Goal: Task Accomplishment & Management: Complete application form

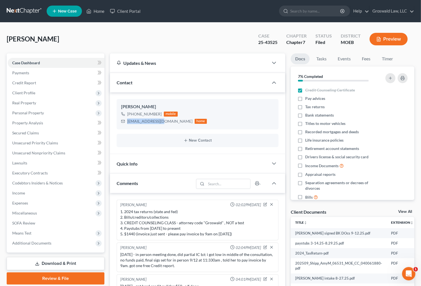
scroll to position [24, 0]
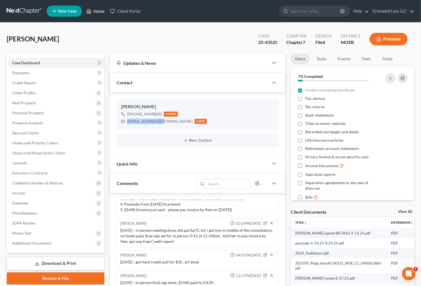
click at [93, 13] on link "Home" at bounding box center [96, 11] width 24 height 10
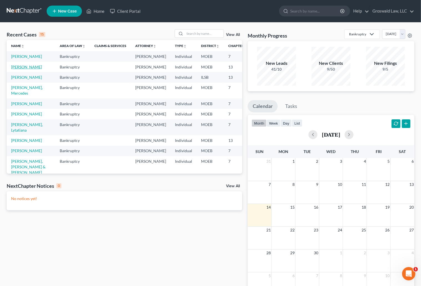
click at [17, 69] on link "[PERSON_NAME]" at bounding box center [26, 66] width 31 height 5
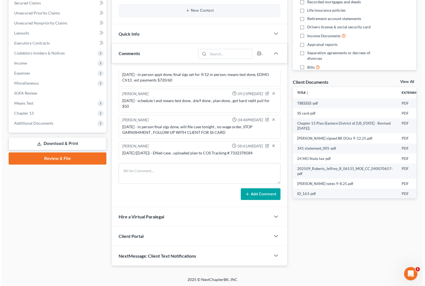
scroll to position [0, 60]
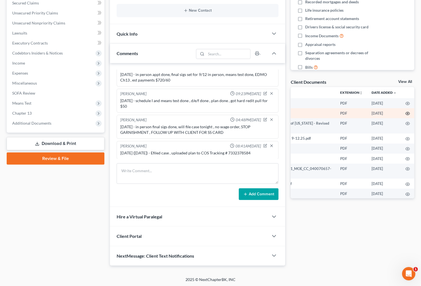
click at [406, 111] on icon "button" at bounding box center [408, 113] width 4 height 4
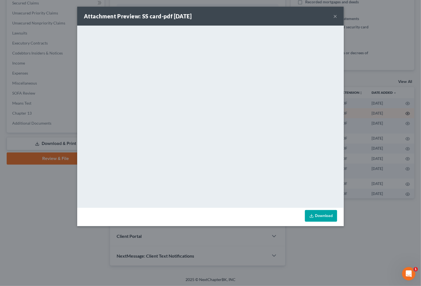
scroll to position [0, 59]
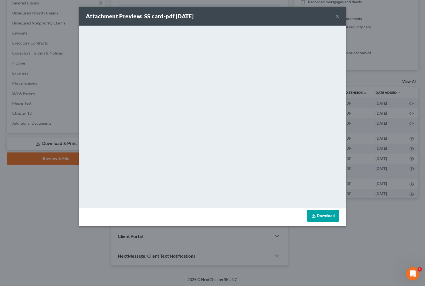
click at [339, 14] on button "×" at bounding box center [337, 16] width 4 height 7
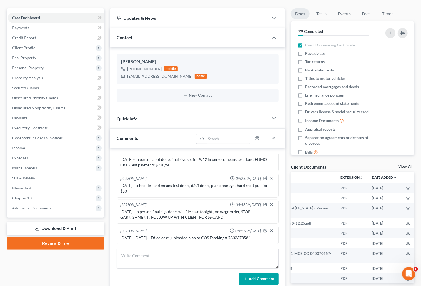
scroll to position [0, 0]
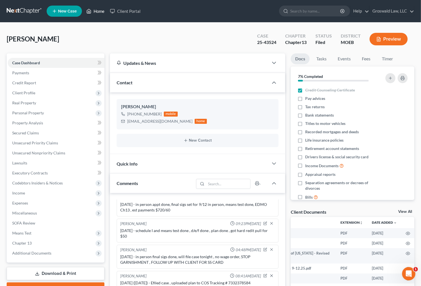
click at [105, 12] on link "Home" at bounding box center [96, 11] width 24 height 10
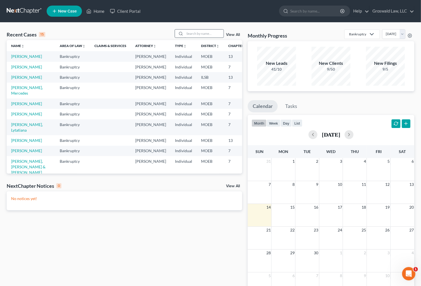
drag, startPoint x: 208, startPoint y: 29, endPoint x: 208, endPoint y: 32, distance: 3.7
click at [208, 30] on div "Recent Cases 15 View All Name unfold_more expand_more expand_less Area of Law u…" at bounding box center [210, 167] width 421 height 288
click at [207, 34] on input "search" at bounding box center [204, 33] width 39 height 8
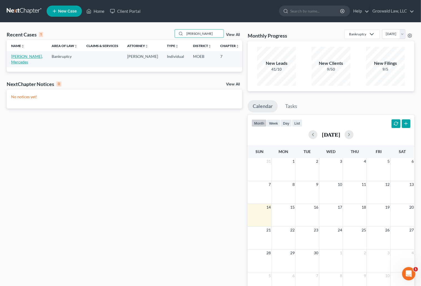
type input "chester"
click at [16, 63] on link "[PERSON_NAME], Mercedes" at bounding box center [27, 59] width 32 height 10
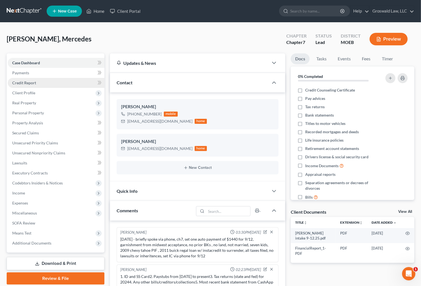
scroll to position [9, 0]
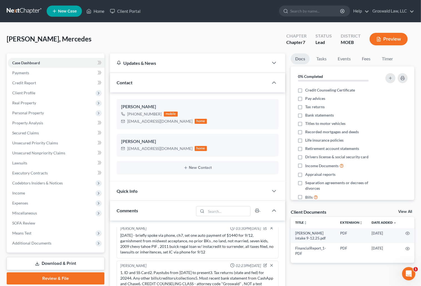
click at [289, 243] on div "Docs Tasks Events Fees Timer 0% Completed Nothing here yet! Credit Counseling C…" at bounding box center [352, 237] width 129 height 369
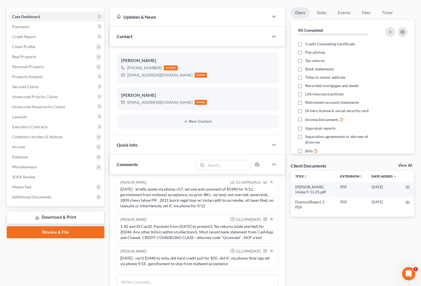
scroll to position [126, 0]
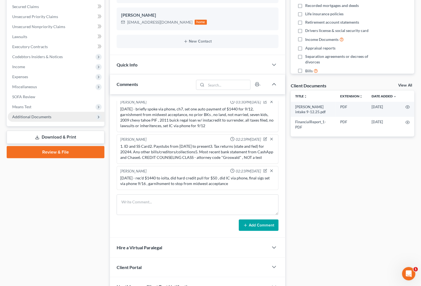
click at [48, 113] on span "Additional Documents" at bounding box center [56, 117] width 97 height 10
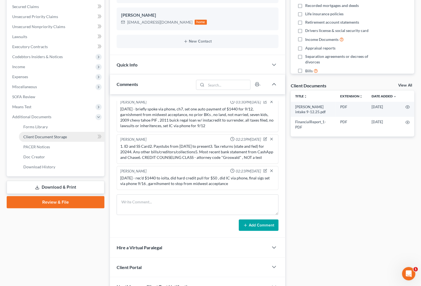
click at [46, 136] on span "Client Document Storage" at bounding box center [45, 136] width 44 height 5
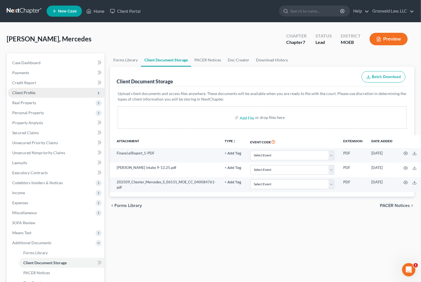
click at [30, 92] on span "Client Profile" at bounding box center [23, 92] width 23 height 5
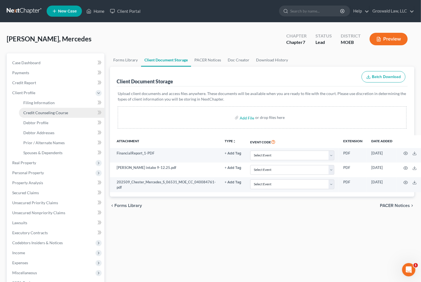
click at [51, 113] on span "Credit Counseling Course" at bounding box center [45, 112] width 45 height 5
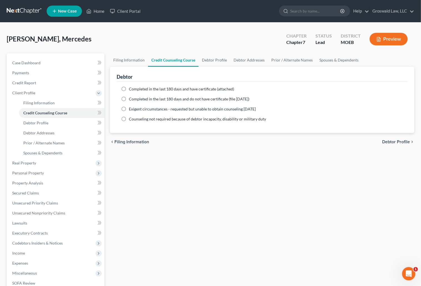
click at [180, 89] on span "Completed in the last 180 days and have certificate (attached)" at bounding box center [181, 88] width 105 height 5
click at [135, 89] on input "Completed in the last 180 days and have certificate (attached)" at bounding box center [133, 88] width 4 height 4
radio input "true"
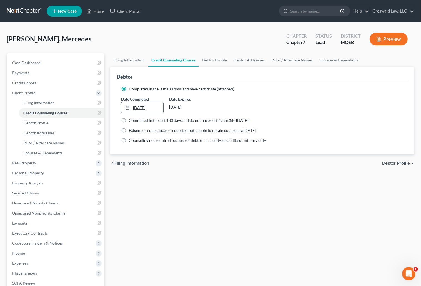
type input "9/14/2025"
click at [141, 109] on link "9/14/2025" at bounding box center [142, 107] width 42 height 11
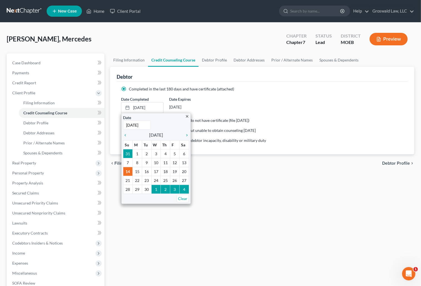
click at [322, 227] on div "Filing Information Credit Counseling Course Debtor Profile Debtor Addresses Pri…" at bounding box center [262, 198] width 310 height 291
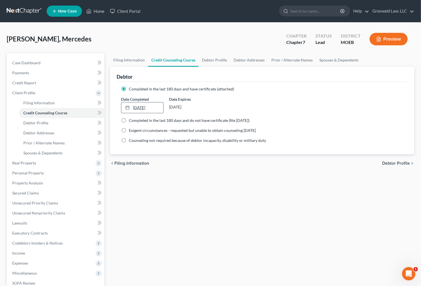
click at [149, 107] on link "9/14/2025" at bounding box center [142, 107] width 42 height 11
click at [51, 64] on link "Case Dashboard" at bounding box center [56, 63] width 97 height 10
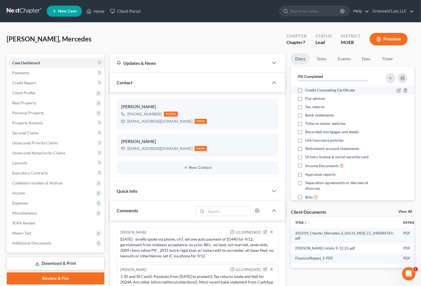
scroll to position [9, 0]
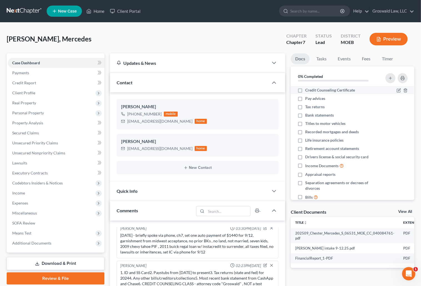
click at [304, 92] on div "Credit Counseling Certificate" at bounding box center [338, 90] width 81 height 6
click at [305, 89] on label "Credit Counseling Certificate" at bounding box center [330, 90] width 50 height 6
click at [308, 89] on input "Credit Counseling Certificate" at bounding box center [310, 89] width 4 height 4
checkbox input "true"
click at [39, 153] on span "Unsecured Nonpriority Claims" at bounding box center [38, 152] width 53 height 5
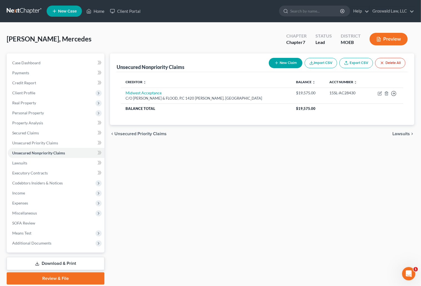
click at [287, 62] on button "New Claim" at bounding box center [286, 63] width 34 height 10
select select "0"
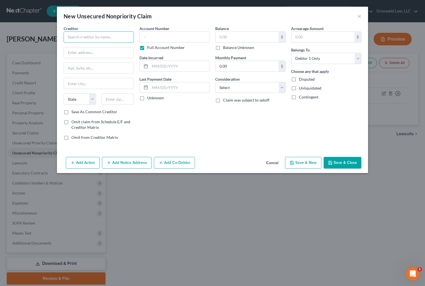
click at [107, 39] on input "text" at bounding box center [99, 36] width 70 height 11
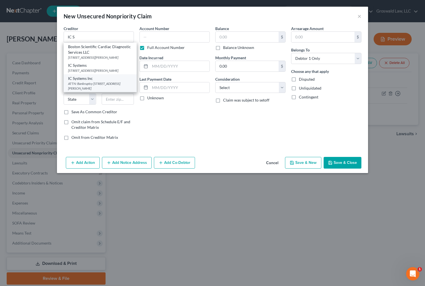
click at [102, 91] on div "ATTN: Bankruptcy [STREET_ADDRESS][PERSON_NAME]" at bounding box center [100, 85] width 64 height 9
type input "IC Systems Inc"
type input "ATTN: Bankruptcy"
type input "PO Box 64378"
type input "Saint Paul"
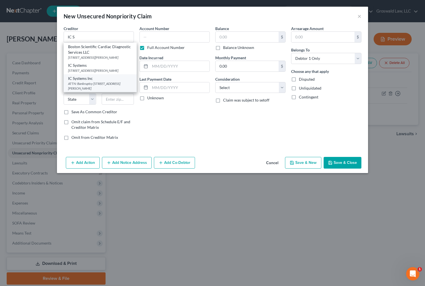
select select "24"
type input "55164"
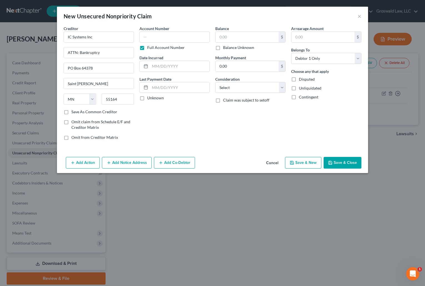
click at [121, 165] on button "Add Notice Address" at bounding box center [127, 163] width 50 height 12
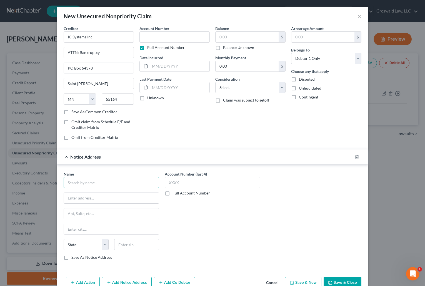
drag, startPoint x: 107, startPoint y: 184, endPoint x: 103, endPoint y: 182, distance: 4.0
click at [107, 184] on input "text" at bounding box center [112, 182] width 96 height 11
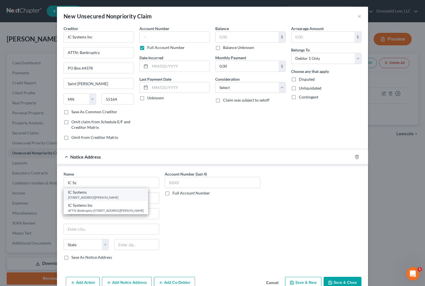
click at [124, 195] on div "444 Highway 96 East, Saint Paul, MN 55127" at bounding box center [106, 197] width 76 height 5
type input "IC Systems"
type input "444 Highway 96 East"
type input "Saint Paul"
select select "24"
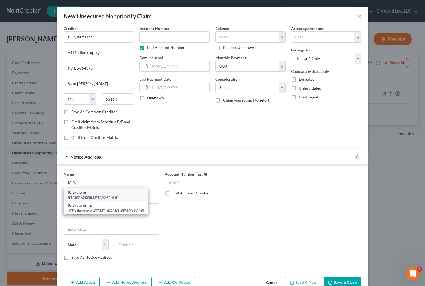
type input "55127"
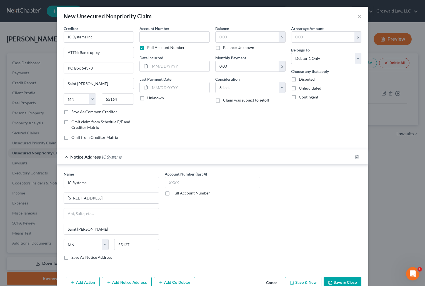
drag, startPoint x: 256, startPoint y: 130, endPoint x: 255, endPoint y: 128, distance: 2.8
click at [256, 130] on div "Balance $ Balance Unknown Balance Undetermined $ Balance Unknown Monthly Paymen…" at bounding box center [251, 85] width 76 height 119
click at [186, 36] on input "text" at bounding box center [174, 36] width 70 height 11
type input "0179"
type input "2"
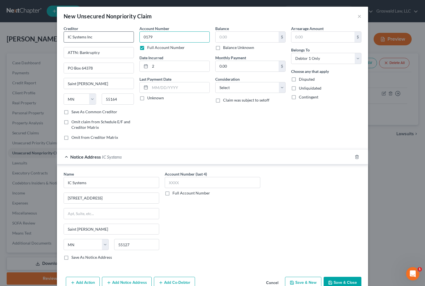
drag, startPoint x: 154, startPoint y: 34, endPoint x: 115, endPoint y: 32, distance: 39.5
click at [115, 36] on div "Creditor * IC Systems Inc ATTN: Bankruptcy PO Box 64378 Saint Paul State AL AK …" at bounding box center [212, 85] width 303 height 119
type input "5763"
type input "2024"
type input "856.48"
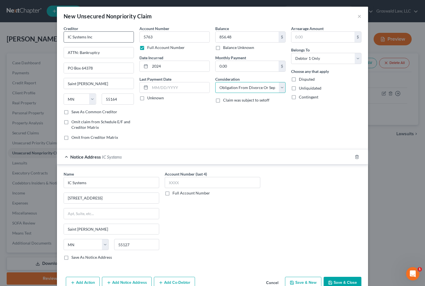
select select "14"
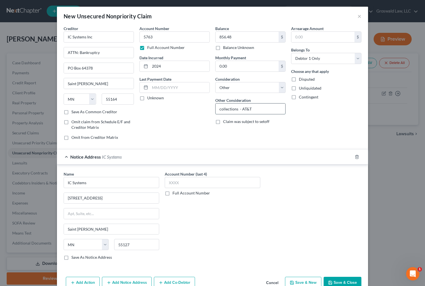
click at [269, 109] on input "collections - AT&T" at bounding box center [251, 108] width 70 height 11
type input "collections - AT&T DirecTV"
click at [336, 281] on button "Save & Close" at bounding box center [343, 282] width 38 height 12
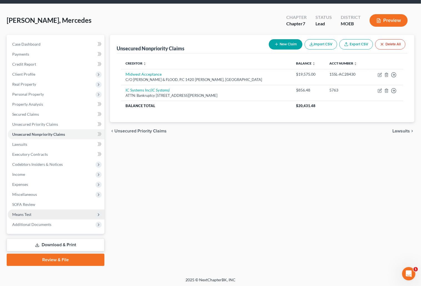
scroll to position [19, 0]
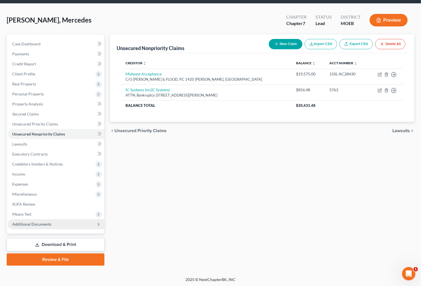
click at [41, 223] on span "Additional Documents" at bounding box center [31, 223] width 39 height 5
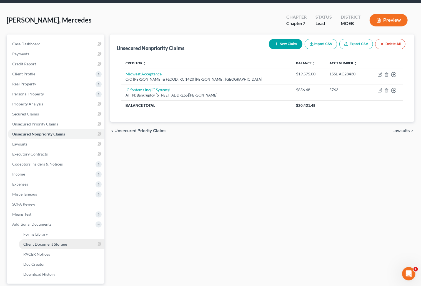
drag, startPoint x: 58, startPoint y: 244, endPoint x: 34, endPoint y: 203, distance: 48.0
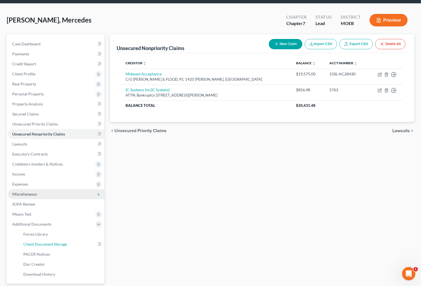
click at [58, 244] on span "Client Document Storage" at bounding box center [45, 243] width 44 height 5
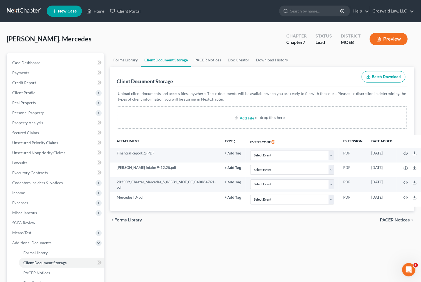
click at [231, 80] on div "Client Document Storage Batch Download" at bounding box center [262, 77] width 291 height 20
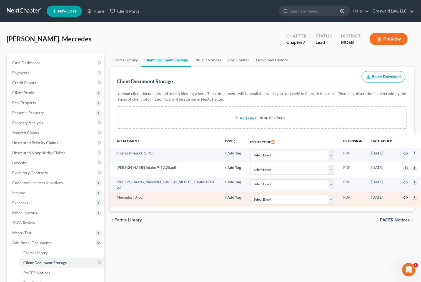
click at [404, 196] on icon "button" at bounding box center [406, 197] width 4 height 4
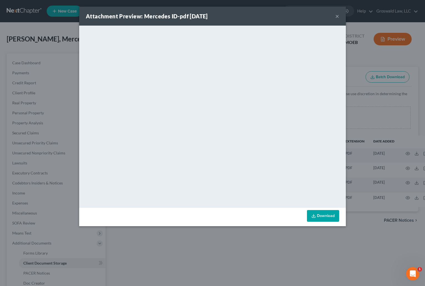
click at [338, 16] on button "×" at bounding box center [337, 16] width 4 height 7
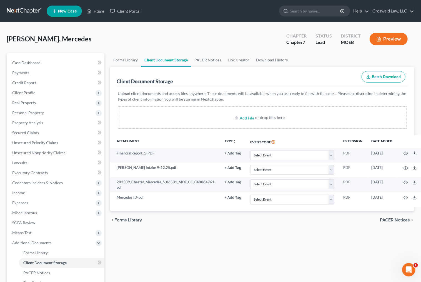
click at [238, 220] on div "chevron_left Forms Library PACER Notices chevron_right" at bounding box center [262, 220] width 305 height 18
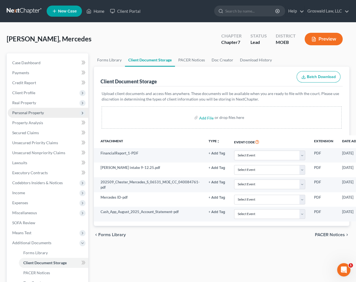
click at [38, 111] on span "Personal Property" at bounding box center [28, 112] width 32 height 5
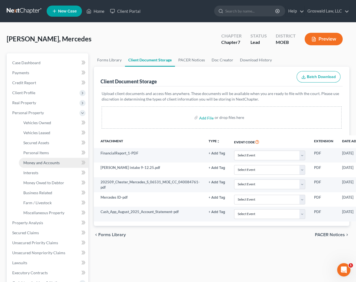
click at [57, 161] on span "Money and Accounts" at bounding box center [41, 162] width 36 height 5
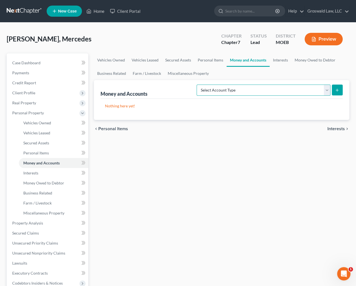
click at [291, 94] on select "Select Account Type Brokerage (A/B: 18, SOFA: 20) Cash on Hand (A/B: 16) Certif…" at bounding box center [264, 89] width 134 height 11
select select "checking"
click at [198, 84] on select "Select Account Type Brokerage (A/B: 18, SOFA: 20) Cash on Hand (A/B: 16) Certif…" at bounding box center [264, 89] width 134 height 11
click at [332, 91] on form "Select Account Type Brokerage (A/B: 18, SOFA: 20) Cash on Hand (A/B: 16) Certif…" at bounding box center [270, 89] width 146 height 11
click at [338, 89] on icon "submit" at bounding box center [337, 90] width 4 height 4
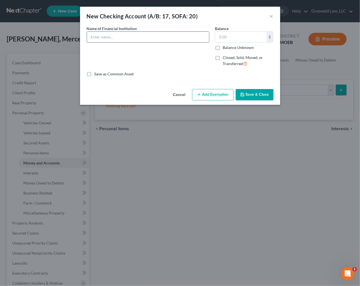
click at [148, 34] on input "text" at bounding box center [148, 37] width 122 height 11
type input "CashApp (Acct #x5875)"
type input "100"
click at [213, 96] on button "Add Exemption" at bounding box center [212, 95] width 41 height 12
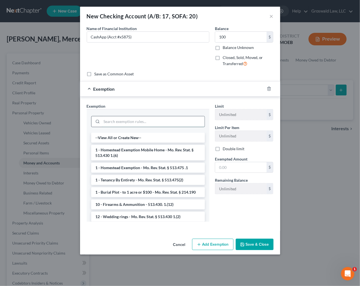
drag, startPoint x: 153, startPoint y: 123, endPoint x: 151, endPoint y: 121, distance: 3.0
click at [153, 123] on input "search" at bounding box center [153, 121] width 103 height 11
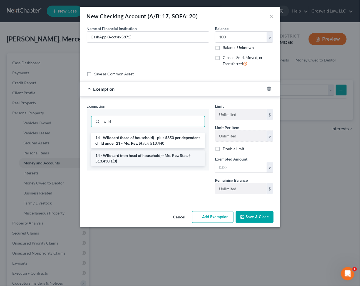
type input "wild"
click at [151, 156] on li "14 - Wildcard (non head of household) - Mo. Rev. Stat. § 513.430.1(3)" at bounding box center [148, 158] width 114 height 16
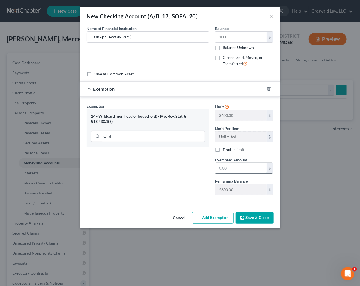
click at [222, 167] on input "text" at bounding box center [240, 168] width 51 height 11
type input "100"
click at [248, 221] on button "Save & Close" at bounding box center [255, 218] width 38 height 12
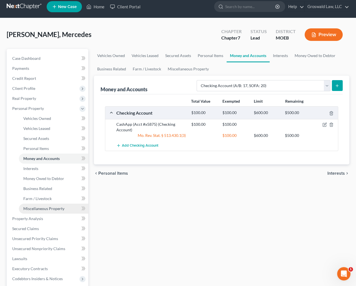
scroll to position [119, 0]
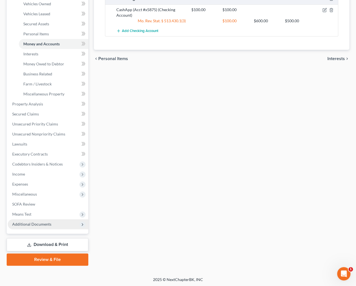
click at [40, 221] on span "Additional Documents" at bounding box center [31, 223] width 39 height 5
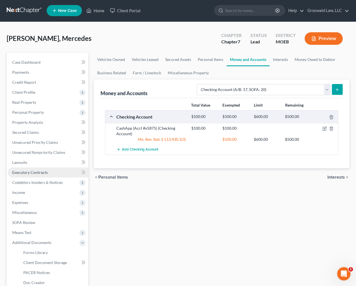
scroll to position [0, 0]
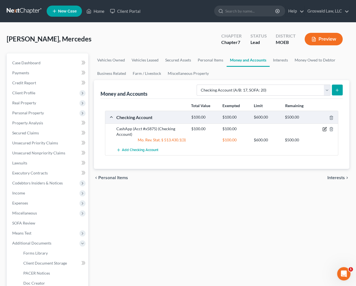
click at [323, 127] on icon "button" at bounding box center [325, 129] width 4 height 4
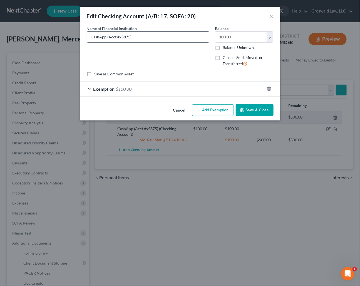
drag, startPoint x: 107, startPoint y: 36, endPoint x: 148, endPoint y: 28, distance: 41.7
click at [108, 36] on input "CashApp (Acct #x5875)" at bounding box center [148, 37] width 122 height 11
type input "CashApp a/k/a Sutton Bank (Acct #x5875)"
click at [250, 109] on button "Save & Close" at bounding box center [255, 110] width 38 height 12
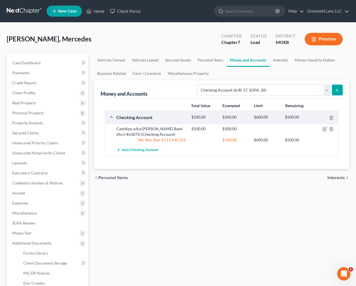
click at [234, 261] on div "Vehicles Owned Vehicles Leased Secured Assets Personal Items Money and Accounts…" at bounding box center [221, 193] width 261 height 281
click at [343, 90] on div "Money and Accounts Select Account Type Brokerage (A/B: 18, SOFA: 20) Cash on Ha…" at bounding box center [222, 124] width 256 height 89
click at [337, 90] on line "submit" at bounding box center [337, 90] width 3 height 0
click at [340, 91] on button "submit" at bounding box center [337, 89] width 11 height 11
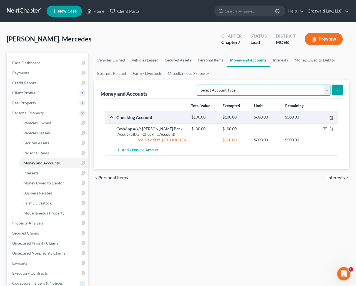
drag, startPoint x: 288, startPoint y: 90, endPoint x: 287, endPoint y: 93, distance: 2.9
click at [288, 90] on select "Select Account Type Brokerage (A/B: 18, SOFA: 20) Cash on Hand (A/B: 16) Certif…" at bounding box center [264, 89] width 134 height 11
select select "checking"
click at [198, 84] on select "Select Account Type Brokerage (A/B: 18, SOFA: 20) Cash on Hand (A/B: 16) Certif…" at bounding box center [264, 89] width 134 height 11
click at [339, 89] on icon "submit" at bounding box center [337, 90] width 4 height 4
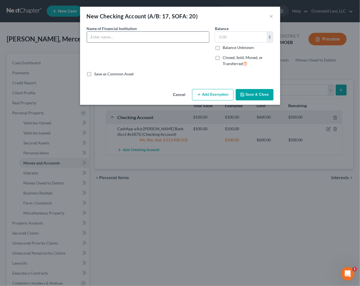
click at [120, 38] on input "text" at bounding box center [148, 37] width 122 height 11
type input "Chase (Acct #x2006)"
type input "200"
click at [208, 97] on button "Add Exemption" at bounding box center [212, 95] width 41 height 12
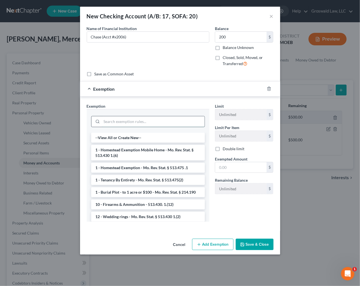
click at [125, 117] on input "search" at bounding box center [153, 121] width 103 height 11
click at [125, 120] on input "search" at bounding box center [153, 121] width 103 height 11
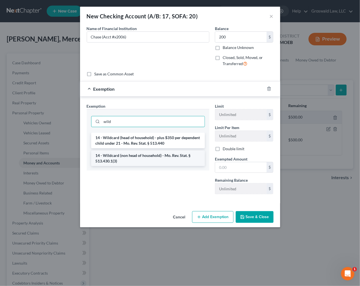
type input "wild"
click at [113, 158] on li "14 - Wildcard (non head of household) - Mo. Rev. Stat. § 513.430.1(3)" at bounding box center [148, 158] width 114 height 16
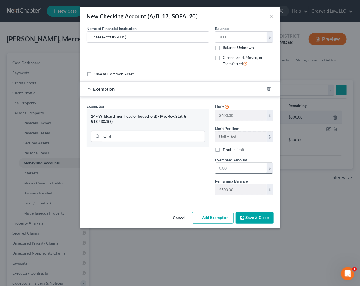
click at [245, 171] on input "text" at bounding box center [240, 168] width 51 height 11
type input "200"
click at [128, 190] on div "Exemption Set must be selected for CA. Exemption * 14 - Wildcard (non head of h…" at bounding box center [148, 151] width 128 height 96
click at [257, 220] on button "Save & Close" at bounding box center [255, 218] width 38 height 12
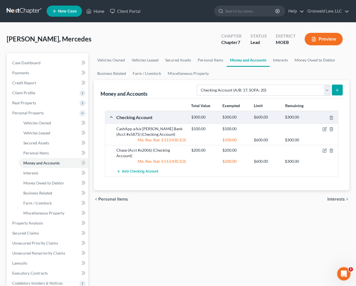
scroll to position [119, 0]
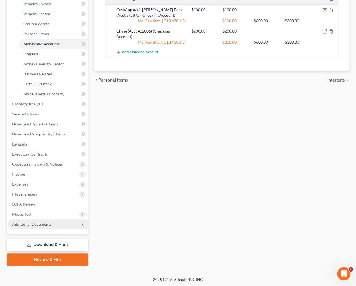
click at [27, 224] on span "Additional Documents" at bounding box center [31, 223] width 39 height 5
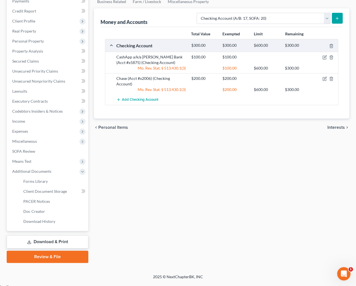
scroll to position [69, 0]
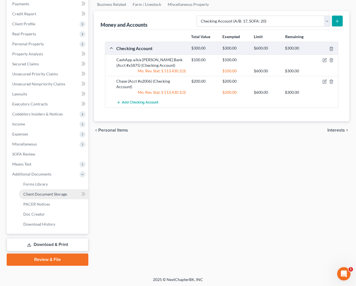
click at [59, 193] on span "Client Document Storage" at bounding box center [45, 193] width 44 height 5
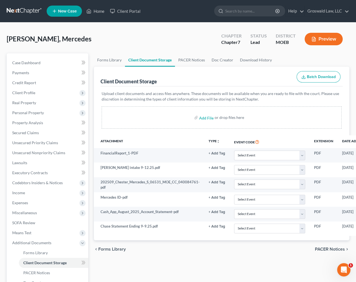
click at [205, 49] on div "Chester, Mercedes Upgraded Chapter Chapter 7 Status Lead District MOEB Preview" at bounding box center [178, 41] width 343 height 24
drag, startPoint x: 39, startPoint y: 59, endPoint x: 51, endPoint y: 76, distance: 21.3
click at [39, 59] on link "Case Dashboard" at bounding box center [48, 63] width 81 height 10
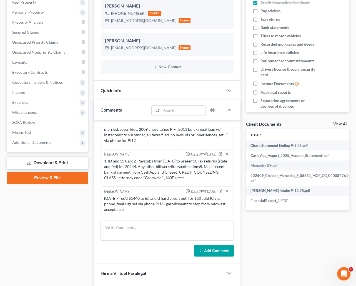
scroll to position [101, 0]
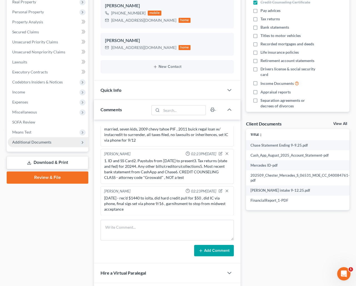
click at [31, 144] on span "Additional Documents" at bounding box center [48, 142] width 81 height 10
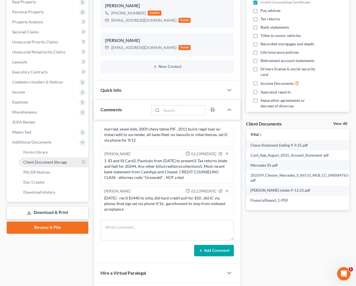
click at [48, 161] on span "Client Document Storage" at bounding box center [45, 162] width 44 height 5
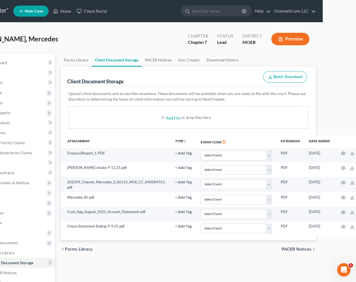
scroll to position [0, 56]
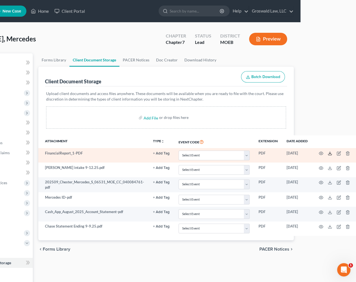
click at [328, 153] on icon at bounding box center [330, 153] width 4 height 4
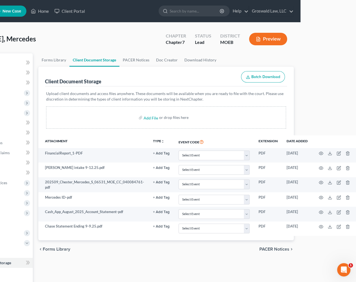
click at [106, 31] on div "Chester, Mercedes Upgraded Chapter Chapter 7 Status Lead District MOEB Preview" at bounding box center [122, 41] width 343 height 24
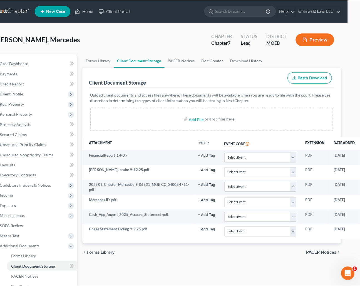
scroll to position [0, 0]
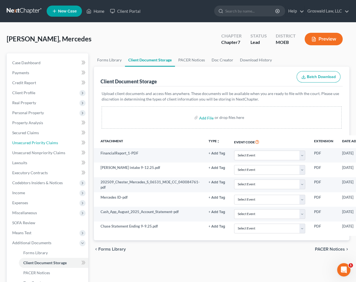
drag, startPoint x: 56, startPoint y: 141, endPoint x: 2, endPoint y: 142, distance: 53.6
click at [55, 141] on span "Unsecured Priority Claims" at bounding box center [35, 142] width 46 height 5
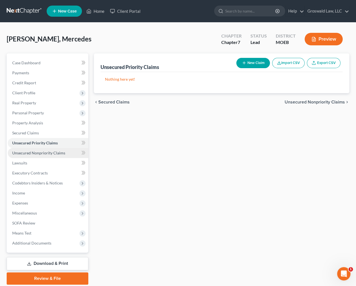
click at [50, 154] on span "Unsecured Nonpriority Claims" at bounding box center [38, 152] width 53 height 5
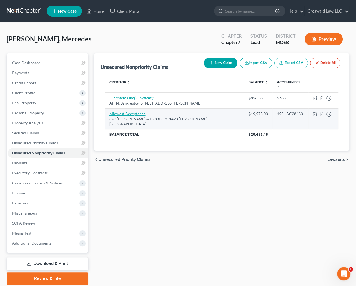
click at [130, 111] on link "Midwest Acceptance" at bounding box center [127, 113] width 36 height 5
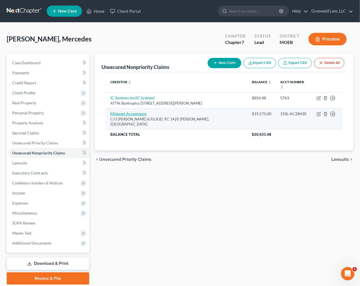
select select "26"
select select "4"
select select "0"
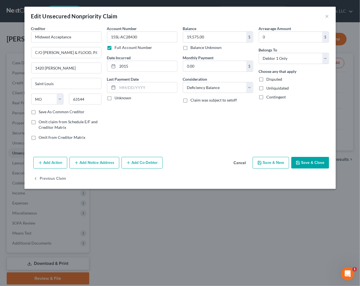
click at [241, 161] on button "Cancel" at bounding box center [239, 162] width 21 height 11
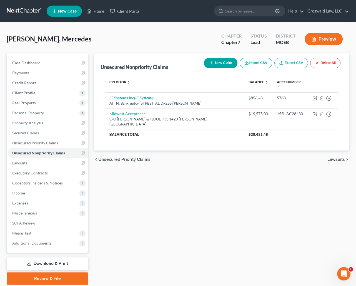
click at [220, 61] on button "New Claim" at bounding box center [221, 63] width 34 height 10
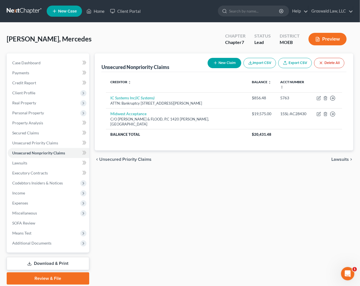
select select "0"
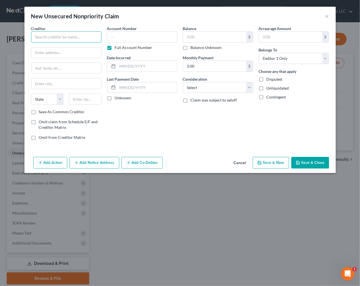
click at [91, 36] on input "text" at bounding box center [66, 36] width 70 height 11
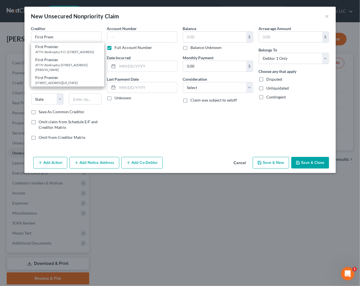
click at [66, 72] on div "ATTN: Bankruptcy [STREET_ADDRESS][PERSON_NAME]" at bounding box center [68, 67] width 64 height 9
type input "First Premier"
type input "ATTN: Bankruptcy"
type input "3820 N Louise Ave."
type input "Sioux Falls"
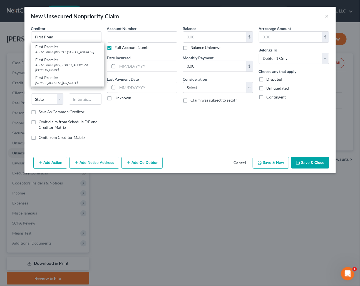
select select "43"
type input "57107"
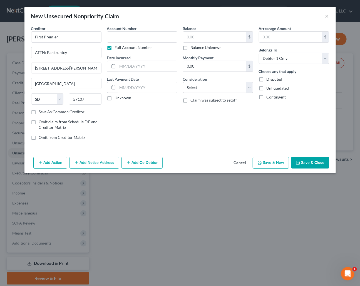
click at [98, 163] on button "Add Notice Address" at bounding box center [94, 163] width 50 height 12
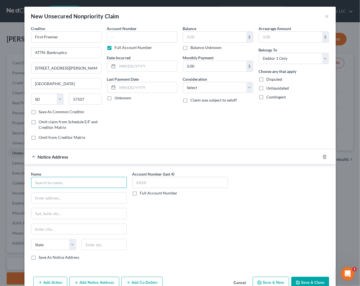
click at [61, 181] on input "text" at bounding box center [79, 182] width 96 height 11
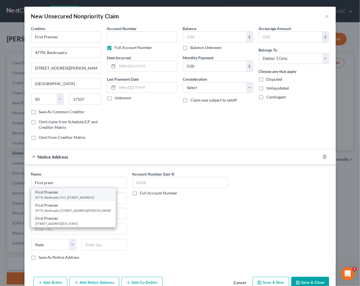
click at [68, 194] on div "First Premier" at bounding box center [74, 192] width 76 height 6
type input "First Premier"
type input "ATTN: Bankruptcy"
type input "P.O. Box 5524"
type input "Sioux Falls"
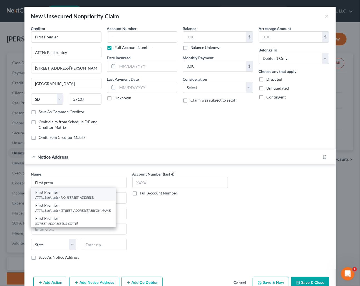
select select "43"
type input "57117"
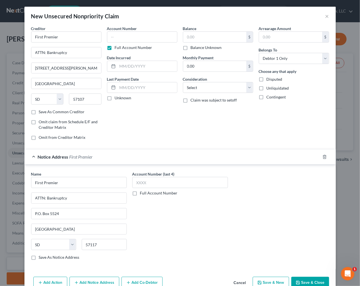
click at [83, 281] on button "Add Notice Address" at bounding box center [94, 282] width 50 height 12
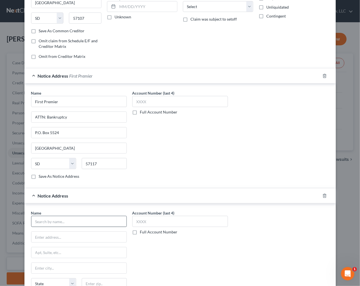
scroll to position [89, 0]
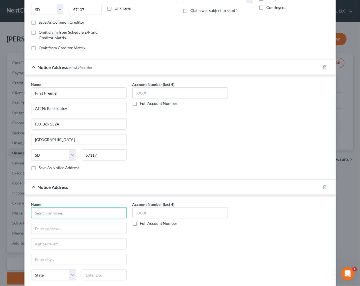
click at [69, 209] on input "text" at bounding box center [79, 212] width 96 height 11
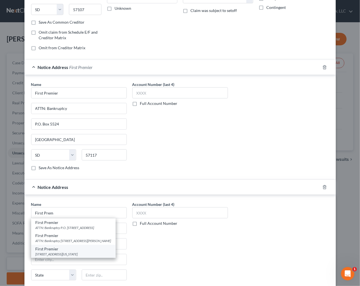
click at [69, 249] on div "First Premier" at bounding box center [74, 249] width 76 height 6
type input "First Premier"
type input "601 S MINNESOTA AVE"
type input "Sioux Falls"
select select "43"
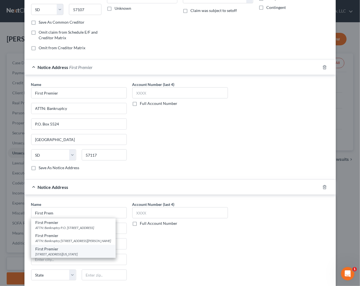
type input "57104"
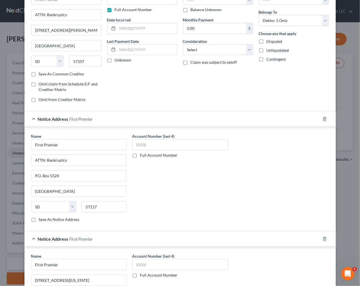
scroll to position [0, 0]
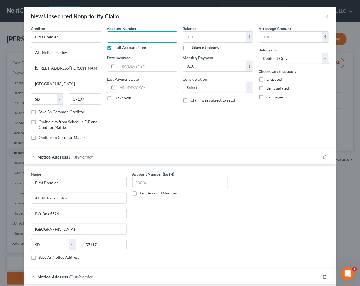
click at [130, 37] on input "text" at bounding box center [142, 36] width 70 height 11
type input "3751"
type input "06/2022"
type input "487"
select select "2"
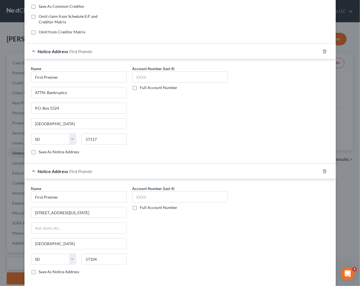
scroll to position [132, 0]
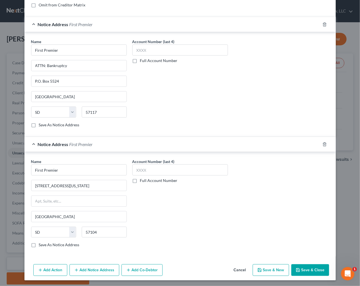
click at [266, 269] on button "Save & New" at bounding box center [271, 270] width 36 height 12
select select "0"
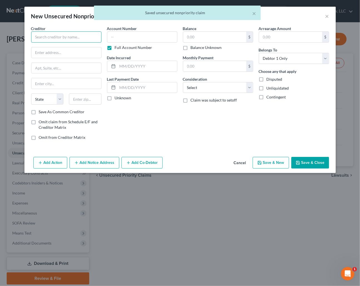
click at [78, 38] on input "text" at bounding box center [66, 36] width 70 height 11
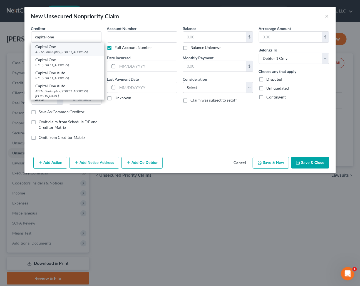
click at [57, 52] on div "ATTN: Bankruptcy [STREET_ADDRESS]" at bounding box center [68, 51] width 64 height 5
type input "Capital One"
type input "ATTN: Bankruptcy"
type input "PO Box 30285"
type input "Salt Lake City"
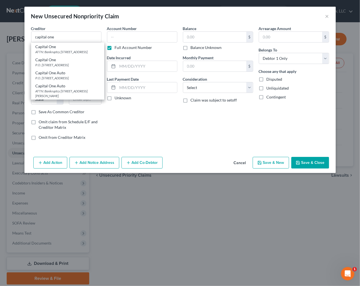
select select "46"
type input "84130"
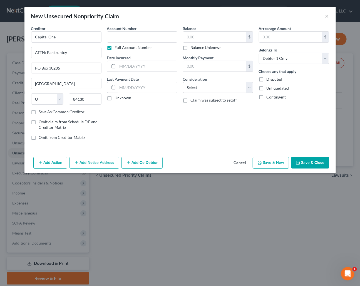
click at [97, 163] on button "Add Notice Address" at bounding box center [94, 163] width 50 height 12
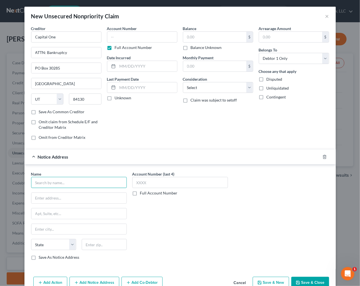
click at [66, 181] on input "text" at bounding box center [79, 182] width 96 height 11
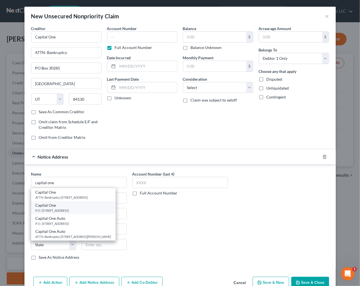
click at [69, 210] on div "P.O. Box 31293, Salt Lake City, UT 84131" at bounding box center [74, 210] width 76 height 5
type input "Capital One"
type input "P.O. Box 31293"
type input "Salt Lake City"
select select "46"
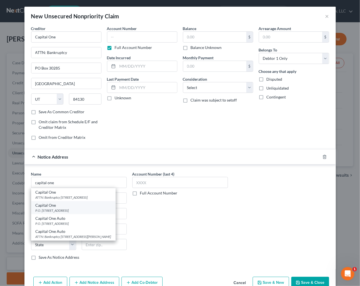
type input "84131"
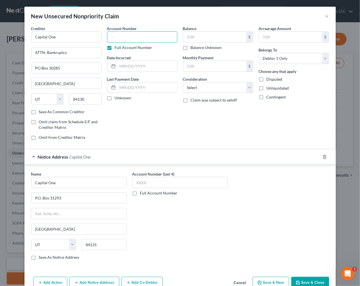
click at [126, 33] on input "text" at bounding box center [142, 36] width 70 height 11
type input "2312"
type input "03/2025"
type input "331"
select select "2"
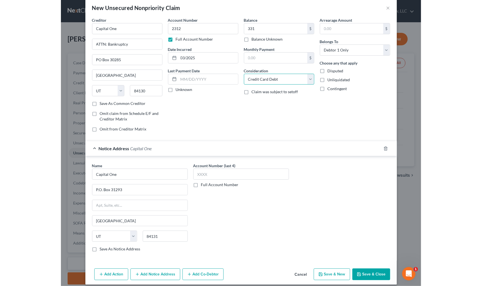
scroll to position [13, 0]
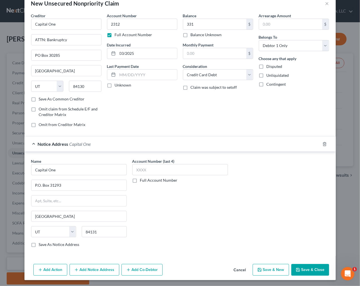
click at [276, 268] on button "Save & New" at bounding box center [271, 270] width 36 height 12
select select "0"
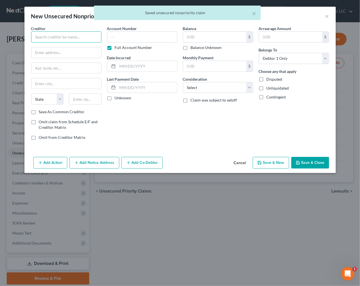
click at [58, 36] on input "text" at bounding box center [66, 36] width 70 height 11
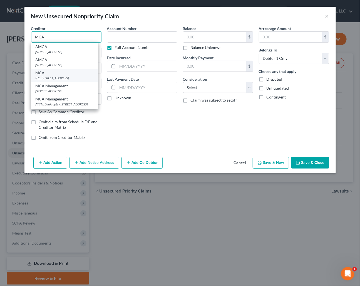
type input "MCA"
click at [59, 80] on div "P.O. [STREET_ADDRESS]" at bounding box center [65, 78] width 58 height 5
type input "P.O. Box 480"
type input "High Ridge"
select select "26"
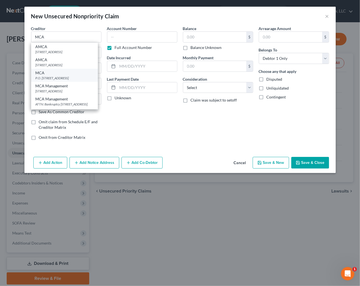
type input "63049"
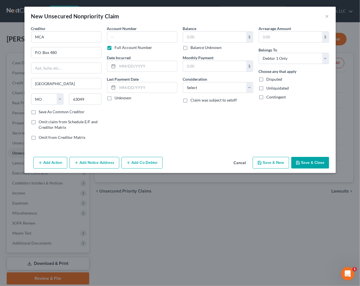
click at [95, 167] on button "Add Notice Address" at bounding box center [94, 163] width 50 height 12
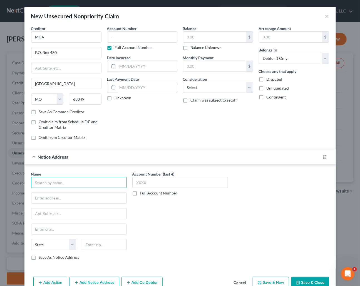
click at [72, 180] on input "text" at bounding box center [79, 182] width 96 height 11
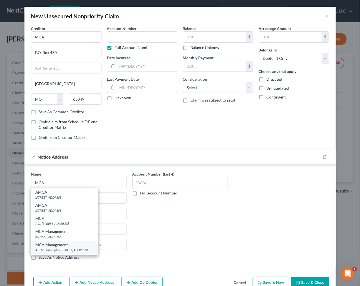
click at [69, 250] on div "ATTN: Bankruptcy 2835A High Ridge Blvd, High Ridge, MO 63049" at bounding box center [65, 249] width 58 height 5
type input "MCA Management"
type input "ATTN: Bankruptcy"
type input "2835A High Ridge Blvd"
type input "High Ridge"
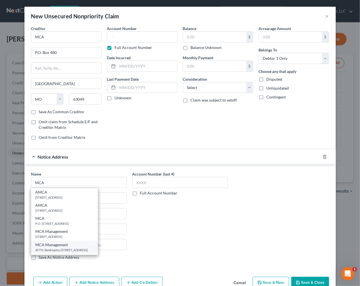
select select "26"
type input "63049"
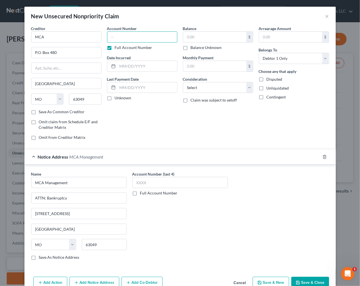
click at [127, 36] on input "text" at bounding box center [142, 36] width 70 height 11
type input "4174"
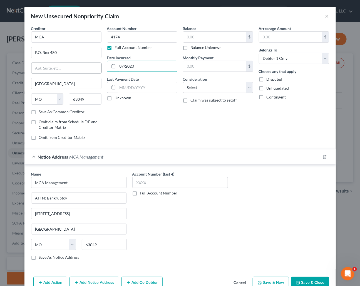
drag, startPoint x: 139, startPoint y: 67, endPoint x: 51, endPoint y: 70, distance: 88.7
click at [51, 70] on div "Creditor * MCA P.O. Box 480 High Ridge State AL AK AR AZ CA CO CT DE DC FL GA G…" at bounding box center [179, 85] width 303 height 119
type input "01/2020"
type input "219"
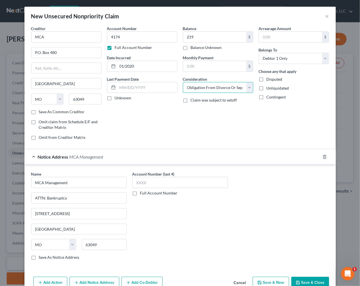
select select "14"
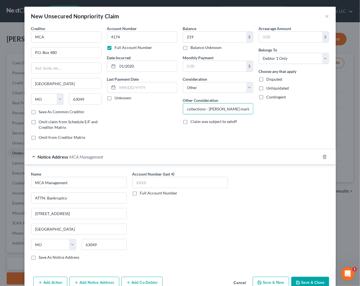
type input "collections - schnuck markets inc"
click at [270, 278] on button "Save & New" at bounding box center [271, 282] width 36 height 12
select select "0"
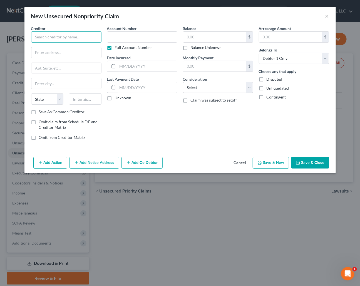
click at [78, 38] on input "text" at bounding box center [66, 36] width 70 height 11
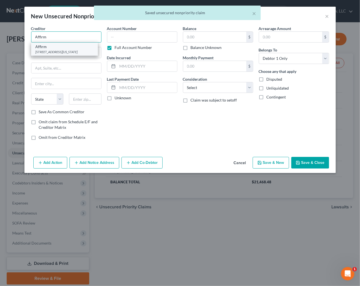
type input "Affirm"
click at [68, 52] on div "[STREET_ADDRESS][US_STATE]" at bounding box center [65, 51] width 58 height 5
type input "650 California St, Fl 12"
type input "San Francisco"
select select "4"
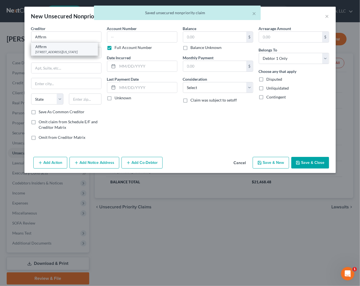
type input "94108"
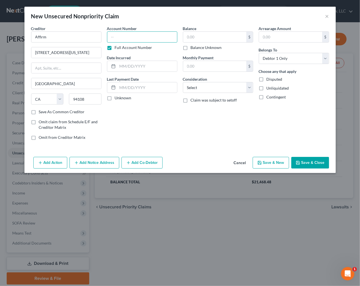
click at [117, 38] on input "text" at bounding box center [142, 36] width 70 height 11
type input "0001"
type input "2023"
type input "190"
select select "2"
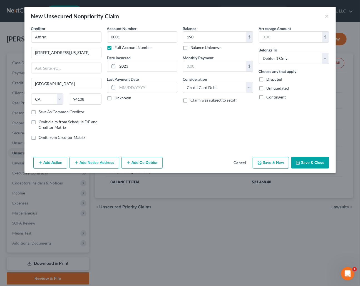
click at [264, 161] on button "Save & New" at bounding box center [271, 163] width 36 height 12
select select "0"
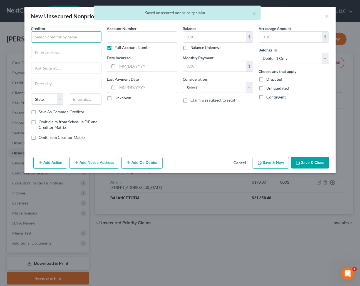
click at [66, 40] on input "text" at bounding box center [66, 36] width 70 height 11
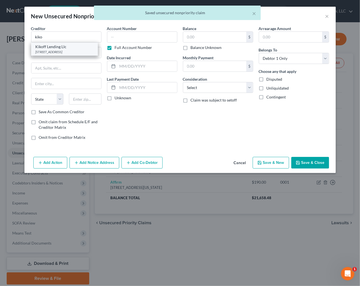
click at [61, 50] on div "[STREET_ADDRESS]" at bounding box center [65, 51] width 58 height 5
type input "Kikoff Lending Llc"
type input "75 Broadway"
type input "San Francisco"
select select "4"
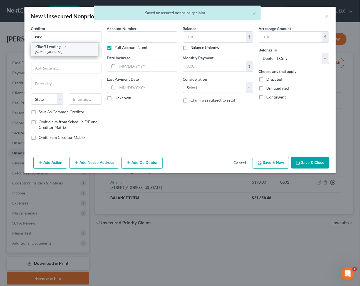
type input "94111"
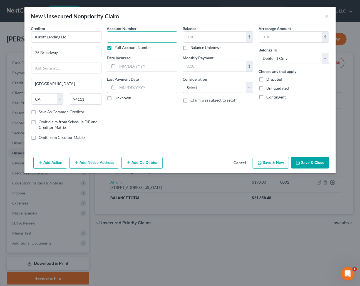
click at [122, 34] on input "text" at bounding box center [142, 36] width 70 height 11
type input "0002"
type input "07/2022"
type input "55"
select select "2"
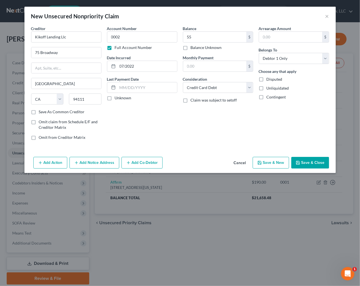
click at [304, 162] on button "Save & Close" at bounding box center [310, 163] width 38 height 12
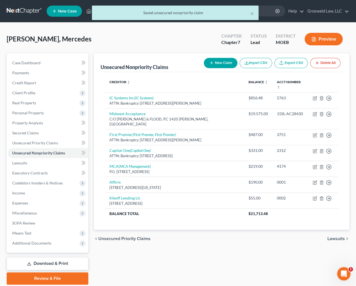
click at [218, 64] on button "New Claim" at bounding box center [221, 63] width 34 height 10
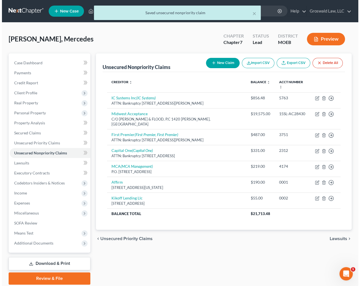
select select "0"
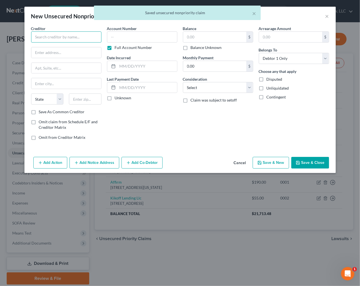
click at [81, 33] on input "text" at bounding box center [66, 36] width 70 height 11
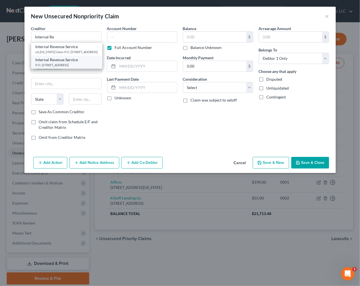
click at [64, 63] on div "Internal Revenue Service" at bounding box center [67, 60] width 62 height 6
type input "Internal Revenue Service"
type input "P.O. Box 7346"
type input "[GEOGRAPHIC_DATA]"
select select "39"
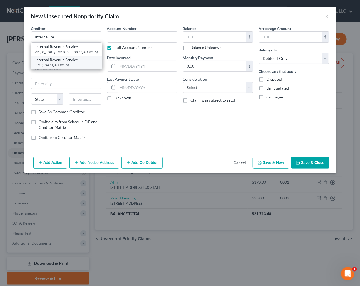
type input "19101"
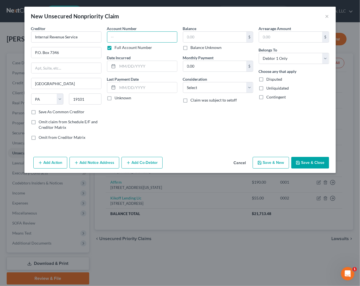
click at [129, 38] on input "text" at bounding box center [142, 36] width 70 height 11
type input "0000"
click at [199, 83] on select "Select Cable / Satellite Services Collection Agency Credit Card Debt Debt Couns…" at bounding box center [218, 87] width 70 height 11
select select "14"
click at [183, 82] on select "Select Cable / Satellite Services Collection Agency Credit Card Debt Debt Couns…" at bounding box center [218, 87] width 70 height 11
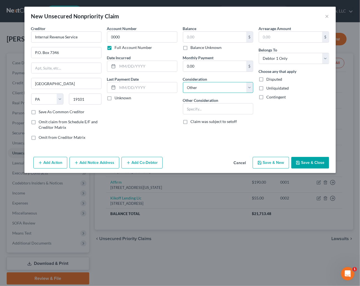
click at [183, 82] on select "Select Cable / Satellite Services Collection Agency Credit Card Debt Debt Couns…" at bounding box center [218, 87] width 70 height 11
type input "m"
type input "notice only"
click at [270, 163] on button "Save & New" at bounding box center [271, 163] width 36 height 12
select select "0"
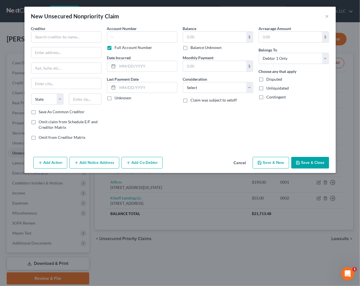
type input "0.00"
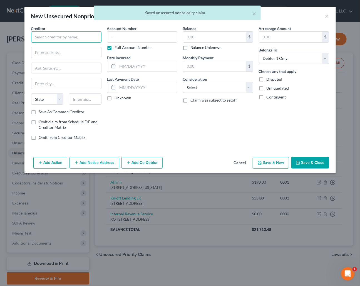
click at [69, 36] on input "text" at bounding box center [66, 36] width 70 height 11
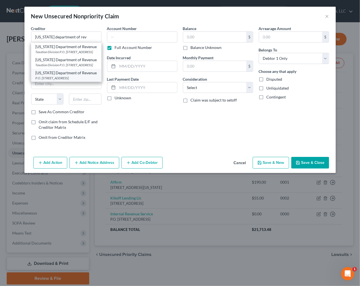
click at [59, 76] on div "[US_STATE] Department of Revenue" at bounding box center [66, 73] width 61 height 6
type input "[US_STATE] Department of Revenue"
type input "P.O. Box 475"
type input "[STREET_ADDRESS]"
type input "[GEOGRAPHIC_DATA]"
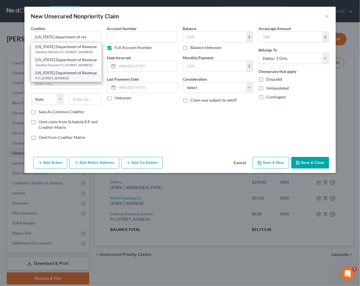
select select "26"
type input "65105"
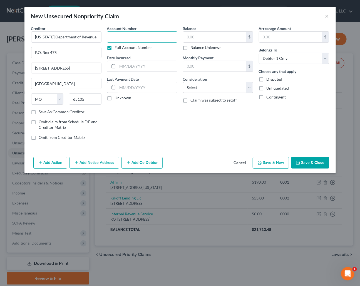
click at [135, 38] on input "text" at bounding box center [142, 36] width 70 height 11
type input "0000"
click at [204, 85] on select "Select Cable / Satellite Services Collection Agency Credit Card Debt Debt Couns…" at bounding box center [218, 87] width 70 height 11
select select "14"
click at [183, 82] on select "Select Cable / Satellite Services Collection Agency Credit Card Debt Debt Couns…" at bounding box center [218, 87] width 70 height 11
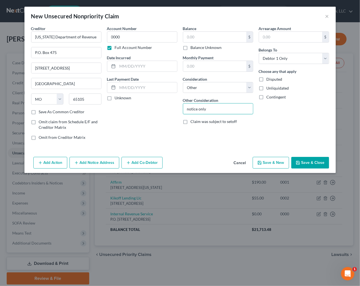
type input "notice only"
click at [101, 163] on button "Add Notice Address" at bounding box center [94, 163] width 50 height 12
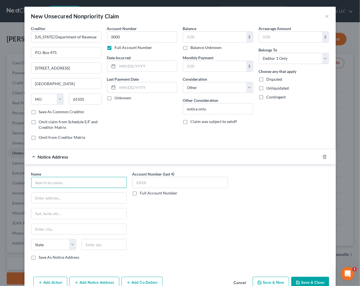
click at [61, 184] on input "text" at bounding box center [79, 182] width 96 height 11
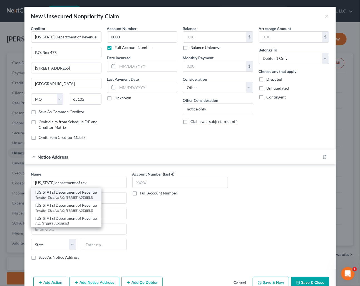
click at [93, 195] on div "Taxation Division P.O. [STREET_ADDRESS]" at bounding box center [66, 197] width 61 height 5
type input "[US_STATE] Department of Revenue"
type input "Taxation Division"
type input "P.O. Box 3800"
type input "[GEOGRAPHIC_DATA]"
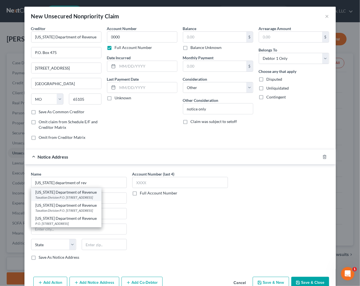
select select "26"
type input "65105"
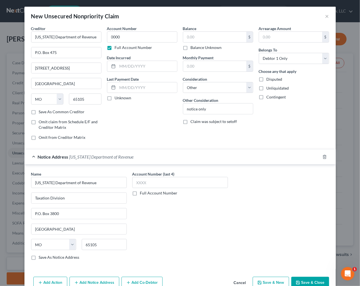
click at [310, 277] on button "Save & Close" at bounding box center [310, 282] width 38 height 12
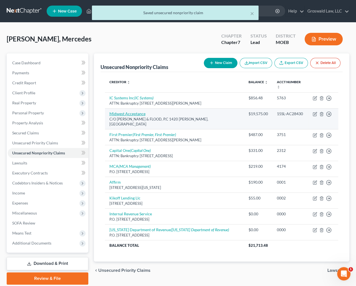
click at [131, 111] on link "Midwest Acceptance" at bounding box center [127, 113] width 36 height 5
select select "26"
select select "4"
select select "0"
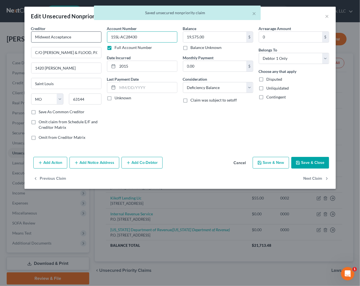
drag, startPoint x: 152, startPoint y: 35, endPoint x: 41, endPoint y: 36, distance: 110.3
click at [42, 36] on div "Creditor * Midwest Acceptance C/O VAN DILLEN & FLOOD, P.C 1420 STRASSNER Saint …" at bounding box center [179, 85] width 303 height 119
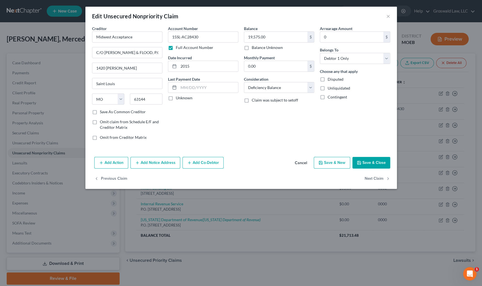
click at [338, 138] on div "Arrearage Amount 0 $ Belongs To * Select Debtor 1 Only Debtor 2 Only Debtor 1 A…" at bounding box center [355, 85] width 76 height 119
click at [329, 136] on div "Arrearage Amount 0 $ Belongs To * Select Debtor 1 Only Debtor 2 Only Debtor 1 A…" at bounding box center [355, 85] width 76 height 119
click at [134, 69] on input "1420 STRASSNER" at bounding box center [127, 68] width 70 height 11
type input "1420 STRASSNER Drive"
click at [153, 163] on button "Add Notice Address" at bounding box center [155, 163] width 50 height 12
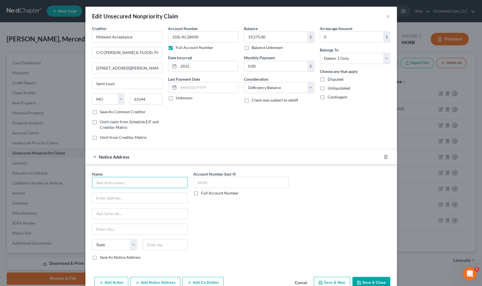
click at [122, 183] on input "text" at bounding box center [140, 182] width 96 height 11
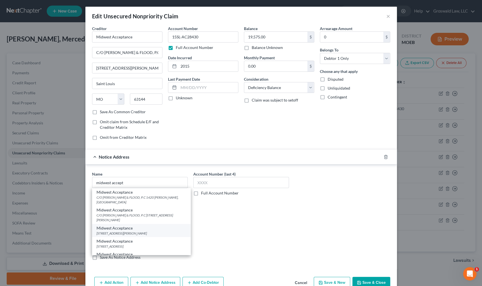
click at [139, 231] on div "1257 Dougherty Ferry Rd., Valley Park, MO 63088" at bounding box center [140, 233] width 89 height 5
type input "Midwest Acceptance"
type input "1257 Dougherty Ferry Rd."
type input "Valley Park"
select select "26"
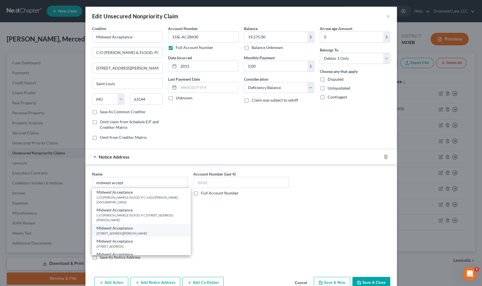
type input "63088"
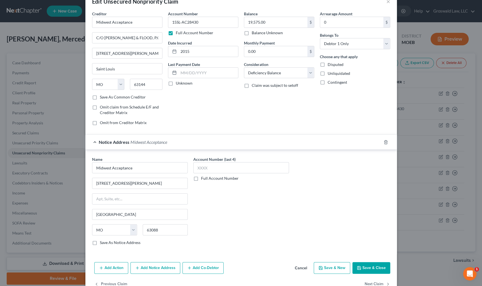
scroll to position [29, 0]
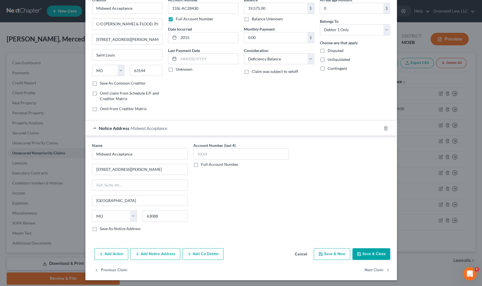
click at [145, 248] on button "Add Notice Address" at bounding box center [155, 254] width 50 height 12
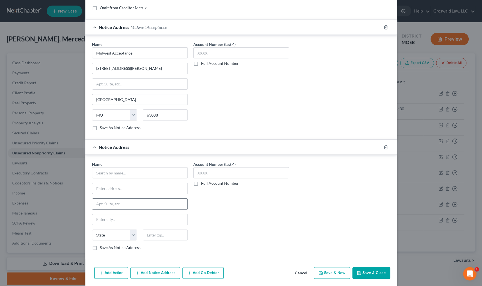
scroll to position [130, 0]
click at [122, 173] on input "text" at bounding box center [140, 172] width 96 height 11
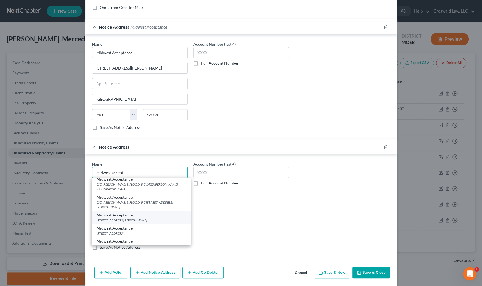
scroll to position [8, 0]
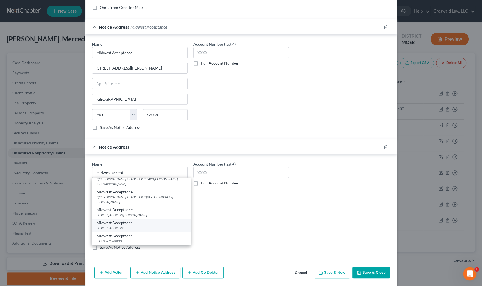
click at [133, 223] on div "Midwest Acceptance" at bounding box center [140, 223] width 89 height 6
type input "Midwest Acceptance"
type input "5900 Hampton Avenue"
type input "Saint Louis"
select select "26"
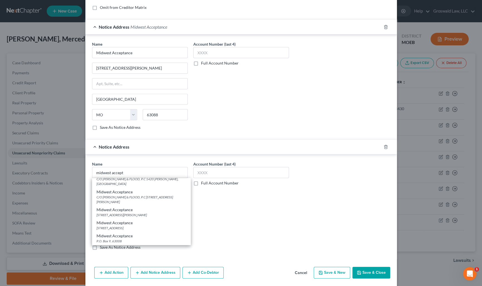
type input "63109"
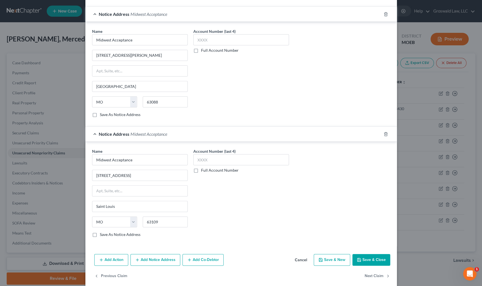
scroll to position [148, 0]
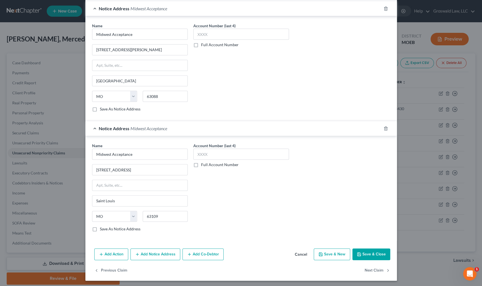
click at [147, 253] on button "Add Notice Address" at bounding box center [155, 254] width 50 height 12
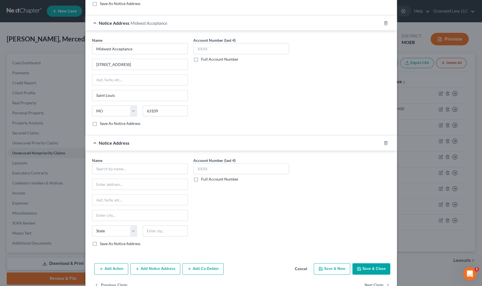
scroll to position [268, 0]
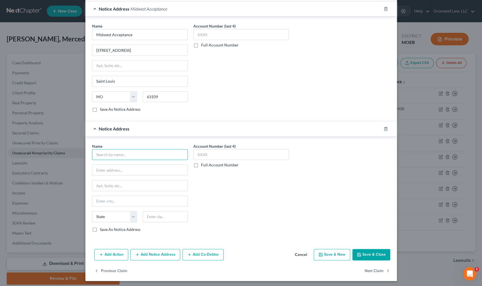
click at [106, 156] on input "text" at bounding box center [140, 154] width 96 height 11
type input "a"
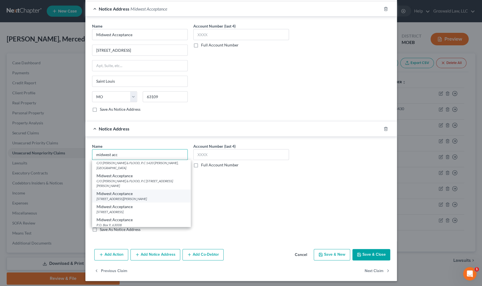
scroll to position [8, 0]
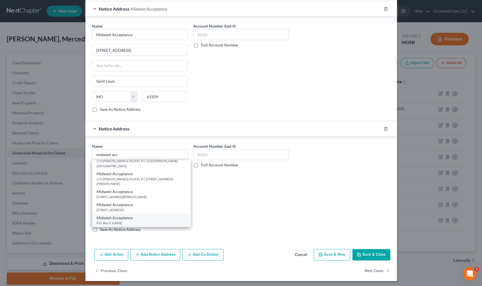
click at [124, 220] on div "P.O. Box 9, 63008" at bounding box center [140, 222] width 89 height 5
type input "Midwest Acceptance"
type input "P.O. Box 9"
type input "63008"
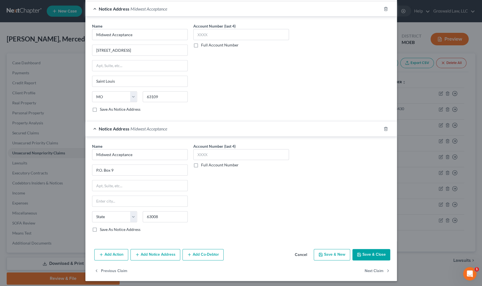
scroll to position [0, 0]
click at [360, 127] on icon "button" at bounding box center [385, 128] width 4 height 4
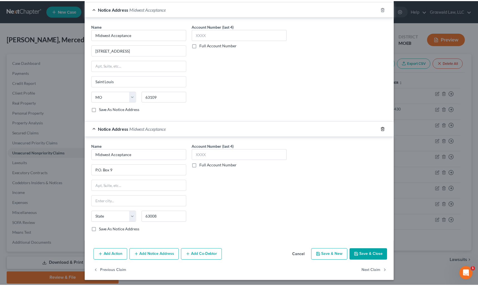
scroll to position [148, 0]
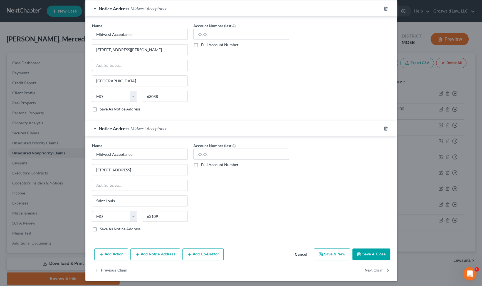
click at [360, 255] on button "Save & Close" at bounding box center [371, 254] width 38 height 12
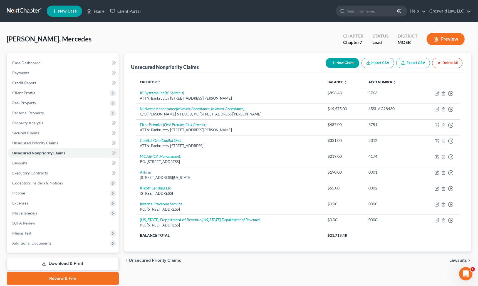
drag, startPoint x: 353, startPoint y: 271, endPoint x: 343, endPoint y: 261, distance: 14.7
click at [353, 271] on div "Unsecured Nonpriority Claims New Claim Import CSV Export CSV Delete All Credito…" at bounding box center [297, 168] width 352 height 231
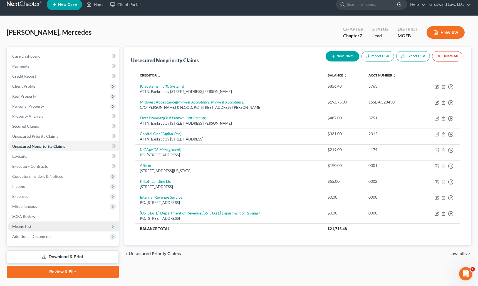
scroll to position [19, 0]
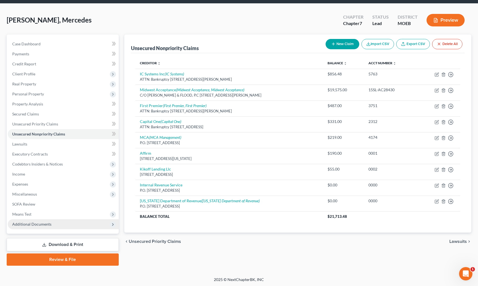
click at [64, 224] on span "Additional Documents" at bounding box center [63, 224] width 111 height 10
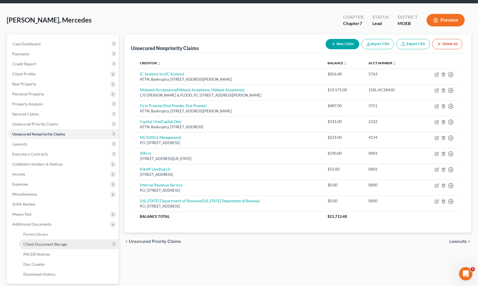
click at [62, 241] on span "Client Document Storage" at bounding box center [45, 243] width 44 height 5
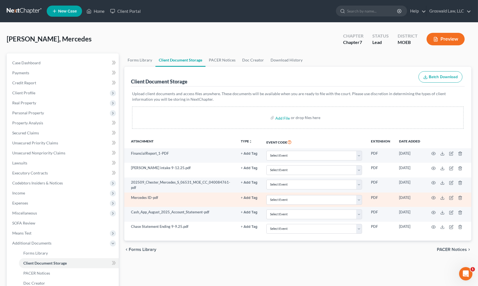
scroll to position [25, 0]
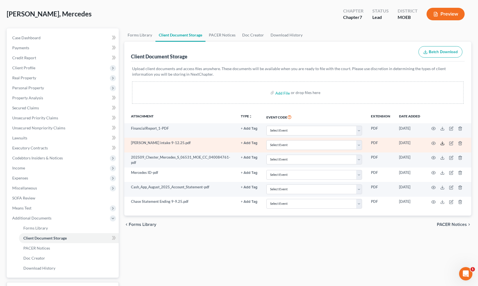
click at [360, 141] on icon at bounding box center [442, 143] width 4 height 4
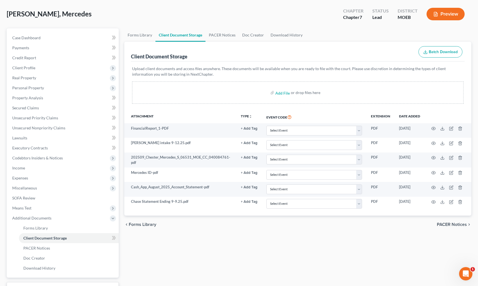
click at [344, 243] on div "Forms Library Client Document Storage PACER Notices Doc Creator Download Histor…" at bounding box center [297, 168] width 352 height 281
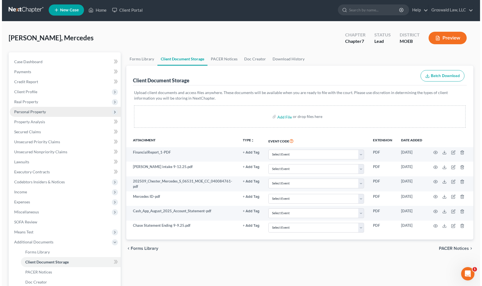
scroll to position [0, 0]
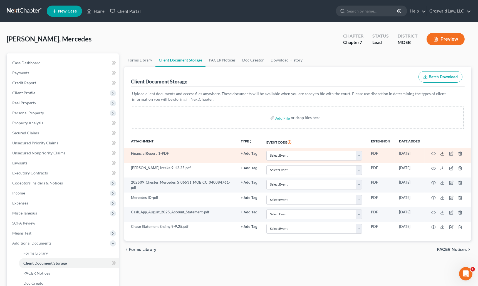
click at [360, 152] on icon at bounding box center [442, 153] width 4 height 4
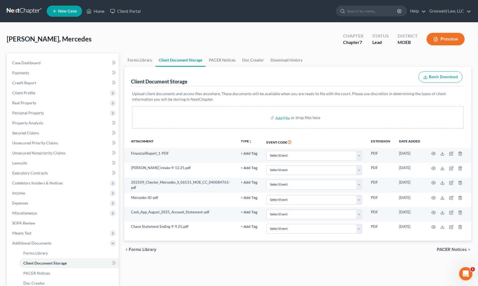
click at [360, 97] on p "Upload client documents and access files anywhere. These documents will be avai…" at bounding box center [297, 96] width 331 height 11
click at [33, 114] on span "Personal Property" at bounding box center [28, 112] width 32 height 5
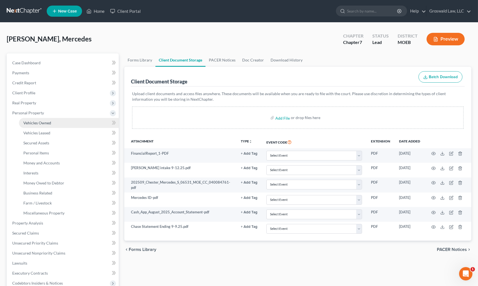
click at [54, 124] on link "Vehicles Owned" at bounding box center [69, 123] width 100 height 10
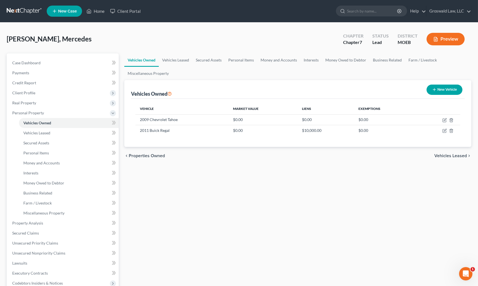
click at [360, 213] on div "Vehicles Owned Vehicles Leased Secured Assets Personal Items Money and Accounts…" at bounding box center [297, 218] width 352 height 331
click at [360, 226] on div "Vehicles Owned Vehicles Leased Secured Assets Personal Items Money and Accounts…" at bounding box center [297, 218] width 352 height 331
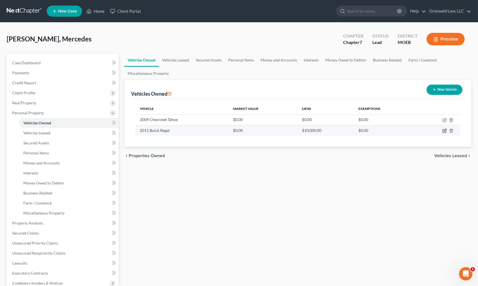
click at [360, 130] on icon "button" at bounding box center [444, 130] width 3 height 3
select select "0"
select select "15"
select select "0"
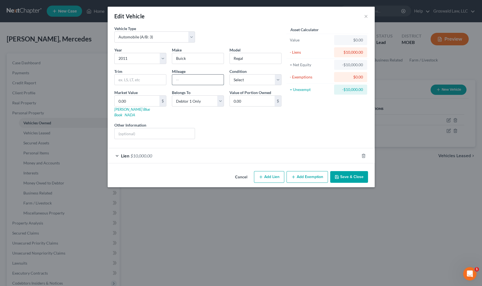
click at [185, 81] on input "text" at bounding box center [197, 79] width 51 height 11
type input "100,000"
click at [141, 101] on input "0.00" at bounding box center [136, 101] width 45 height 11
type input "3"
type input "3.00"
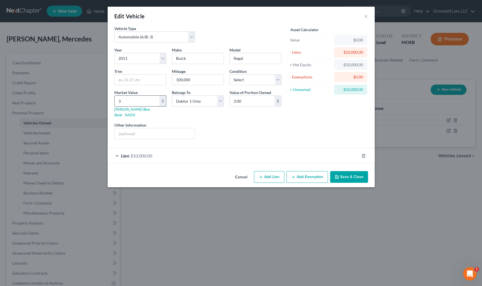
type input "30"
type input "30.00"
type input "300"
type input "300.00"
type input "3000"
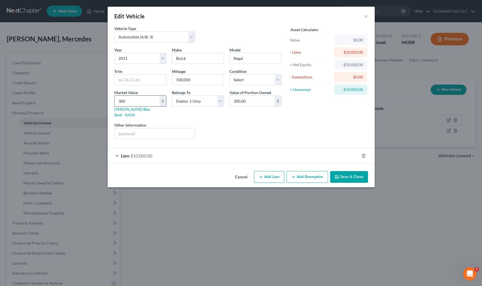
type input "3,000.00"
type input "3,000"
click at [160, 153] on div "Lien $10,000.00" at bounding box center [233, 155] width 251 height 15
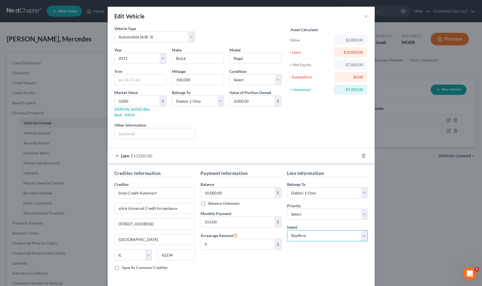
click at [306, 231] on select "Select Surrender Redeem Reaffirm Avoid Other" at bounding box center [327, 235] width 81 height 11
select select "0"
click at [287, 230] on select "Select Surrender Redeem Reaffirm Avoid Other" at bounding box center [327, 235] width 81 height 11
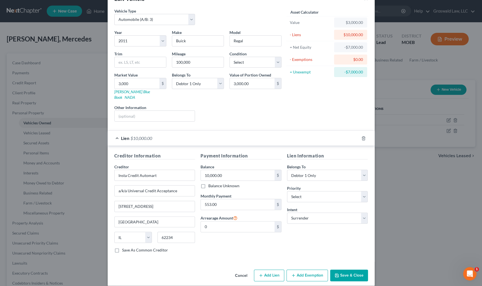
click at [360, 250] on div "Lien Information Belongs To * Select Debtor 1 Only Debtor 2 Only Debtor 1 And D…" at bounding box center [327, 204] width 86 height 105
click at [345, 270] on button "Save & Close" at bounding box center [349, 275] width 38 height 12
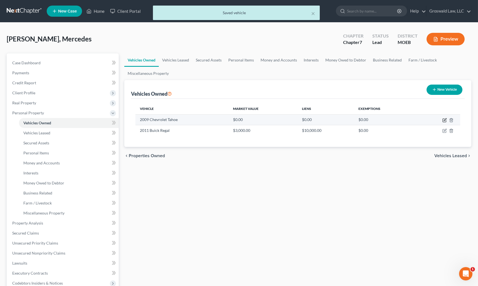
click at [360, 120] on icon "button" at bounding box center [444, 120] width 4 height 4
select select "0"
select select "17"
select select "0"
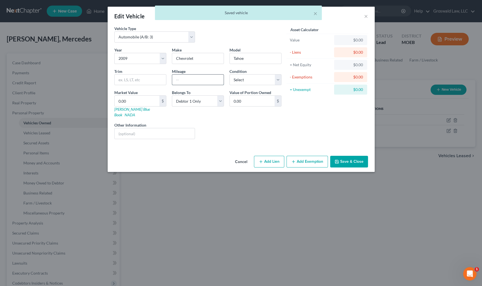
click at [190, 79] on input "text" at bounding box center [197, 79] width 51 height 11
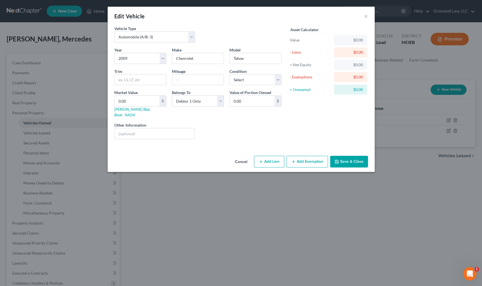
drag, startPoint x: 345, startPoint y: 122, endPoint x: 336, endPoint y: 122, distance: 8.3
click at [345, 122] on div "Asset Calculator Value $0.00 - Liens $0.00 = Net Equity $0.00 - Exemptions $0.0…" at bounding box center [327, 85] width 86 height 118
drag, startPoint x: 209, startPoint y: 82, endPoint x: 208, endPoint y: 78, distance: 4.7
click at [209, 81] on input "text" at bounding box center [197, 79] width 51 height 11
type input "325,000"
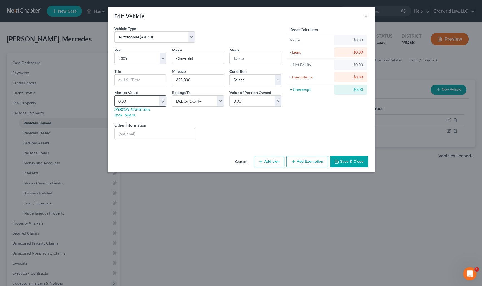
click at [150, 99] on input "0.00" at bounding box center [136, 101] width 45 height 11
type input "7"
type input "7.00"
type input "5"
type input "5.00"
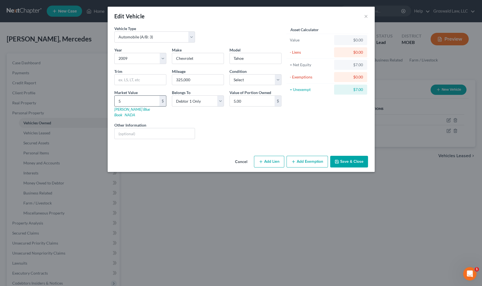
type input "50"
type input "50.00"
type input "500"
type input "500.00"
type input "500"
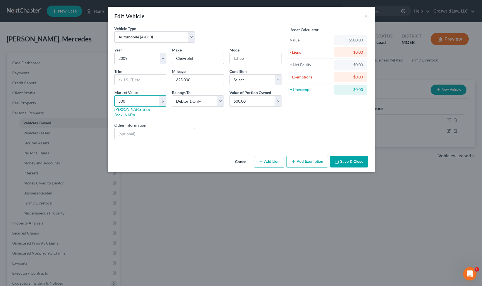
click at [292, 159] on button "Add Exemption" at bounding box center [306, 162] width 41 height 12
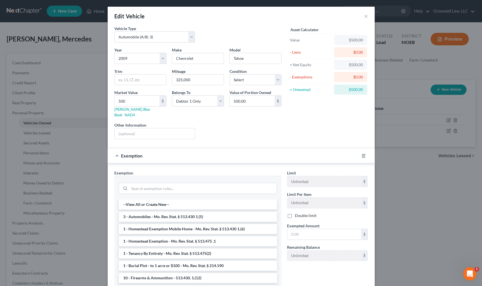
click at [162, 211] on li "3 - Automobiles - Mo. Rev. Stat. § 513.430 1.(5)" at bounding box center [198, 216] width 158 height 10
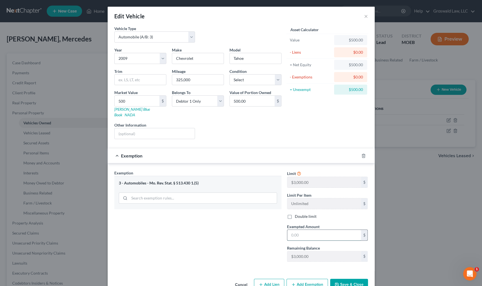
click at [291, 230] on input "text" at bounding box center [324, 235] width 74 height 11
type input "500"
click at [342, 278] on button "Save & Close" at bounding box center [349, 284] width 38 height 12
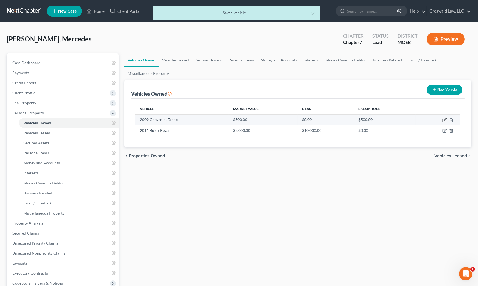
click at [360, 118] on icon "button" at bounding box center [444, 120] width 4 height 4
select select "0"
select select "17"
select select "0"
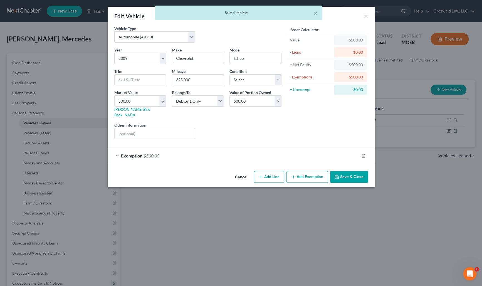
click at [244, 171] on button "Cancel" at bounding box center [240, 176] width 21 height 11
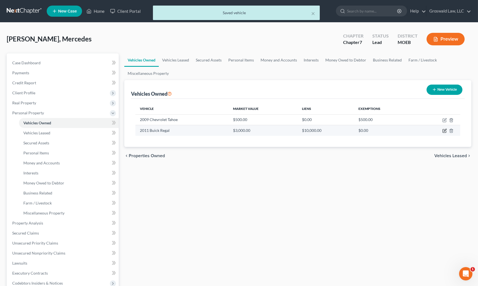
click at [360, 131] on icon "button" at bounding box center [444, 130] width 3 height 3
select select "0"
select select "15"
select select "0"
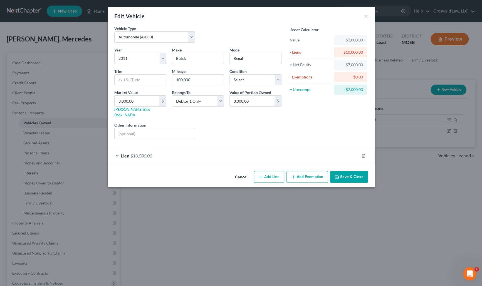
click at [300, 172] on button "Add Exemption" at bounding box center [306, 177] width 41 height 12
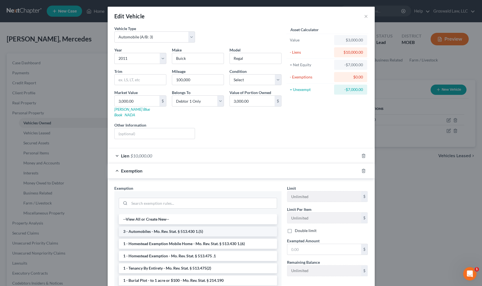
click at [161, 226] on li "3 - Automobiles - Mo. Rev. Stat. § 513.430 1.(5)" at bounding box center [198, 231] width 158 height 10
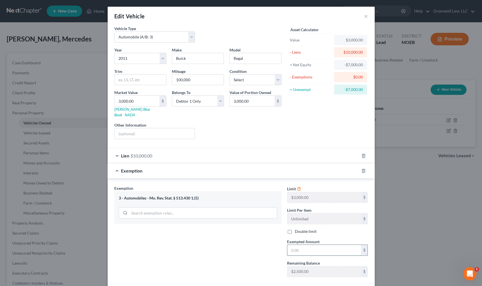
click at [331, 247] on input "text" at bounding box center [324, 250] width 74 height 11
type input "3"
type input "2,500"
click at [242, 251] on div "Exemption Set must be selected for CA. Exemption * 3 - Automobiles - Mo. Rev. S…" at bounding box center [197, 233] width 173 height 96
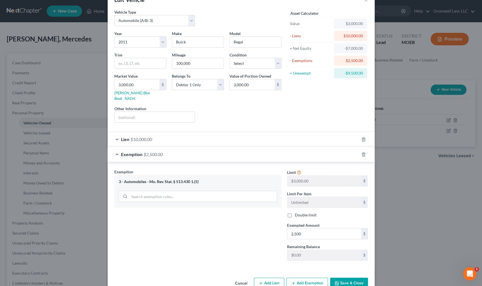
scroll to position [24, 0]
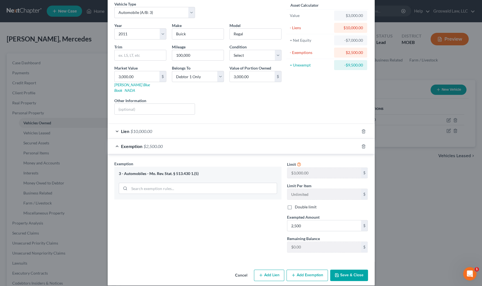
click at [338, 273] on button "Save & Close" at bounding box center [349, 275] width 38 height 12
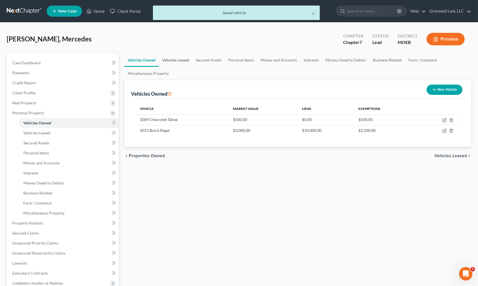
click at [179, 61] on link "Vehicles Leased" at bounding box center [176, 59] width 34 height 13
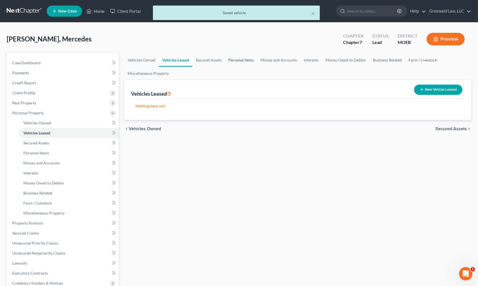
click at [236, 59] on link "Personal Items" at bounding box center [241, 59] width 32 height 13
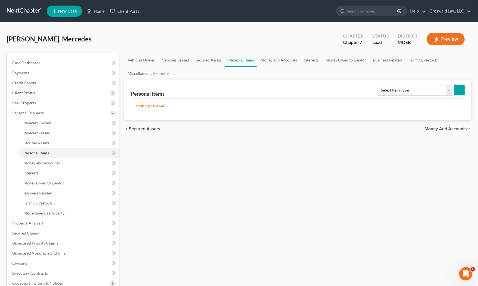
drag, startPoint x: 317, startPoint y: 198, endPoint x: 287, endPoint y: 118, distance: 85.3
click at [317, 196] on div "Vehicles Owned Vehicles Leased Secured Assets Personal Items Money and Accounts…" at bounding box center [297, 218] width 352 height 331
click at [274, 60] on link "Money and Accounts" at bounding box center [278, 59] width 43 height 13
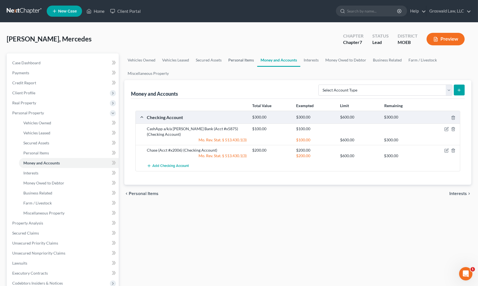
drag, startPoint x: 228, startPoint y: 58, endPoint x: 288, endPoint y: 75, distance: 62.3
click at [228, 58] on link "Personal Items" at bounding box center [241, 59] width 32 height 13
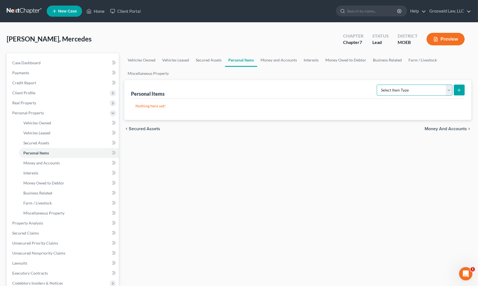
click at [360, 91] on select "Select Item Type Clothing (A/B: 11) Collectibles Of Value (A/B: 8) Electronics …" at bounding box center [415, 89] width 76 height 11
select select "clothing"
click at [360, 84] on select "Select Item Type Clothing (A/B: 11) Collectibles Of Value (A/B: 8) Electronics …" at bounding box center [415, 89] width 76 height 11
click at [360, 91] on line "submit" at bounding box center [459, 90] width 0 height 3
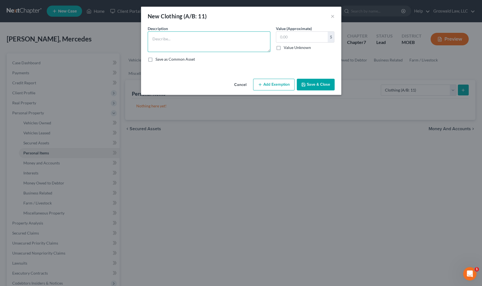
drag, startPoint x: 209, startPoint y: 39, endPoint x: 195, endPoint y: 33, distance: 15.5
click at [209, 39] on textarea at bounding box center [209, 41] width 123 height 21
paste textarea "*the valuation of this property is based on an estimation of a hypothetical liq…"
type textarea "clothes/shoes/misc. wearing apparel *the valuation of this property is based on…"
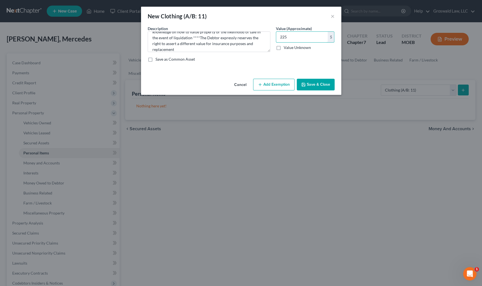
type input "225"
click at [285, 83] on button "Add Exemption" at bounding box center [273, 85] width 41 height 12
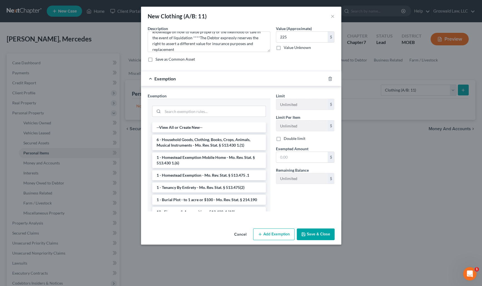
click at [182, 139] on li "6 - Household Goods, Clothing, Books, Crops, Animals, Musical Instruments - Mo.…" at bounding box center [209, 142] width 114 height 16
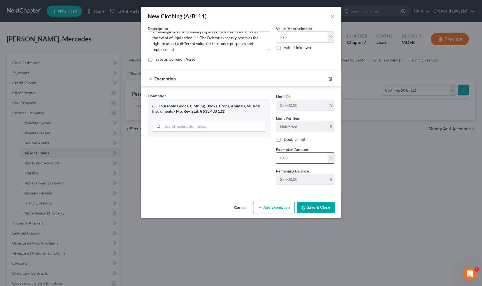
drag, startPoint x: 306, startPoint y: 159, endPoint x: 303, endPoint y: 158, distance: 3.5
click at [306, 159] on input "text" at bounding box center [301, 158] width 51 height 11
type input "225"
click at [314, 207] on button "Save & Close" at bounding box center [315, 207] width 38 height 12
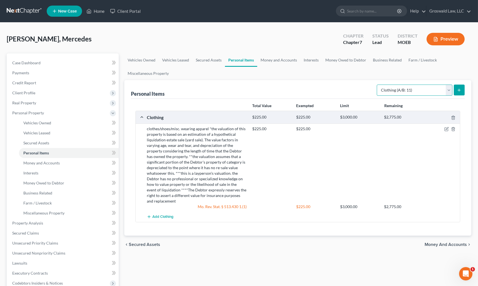
click at [360, 87] on select "Select Item Type Clothing (A/B: 11) Collectibles Of Value (A/B: 8) Electronics …" at bounding box center [415, 89] width 76 height 11
select select "electronics"
click at [360, 84] on select "Select Item Type Clothing (A/B: 11) Collectibles Of Value (A/B: 8) Electronics …" at bounding box center [415, 89] width 76 height 11
click at [360, 90] on icon "submit" at bounding box center [459, 90] width 4 height 4
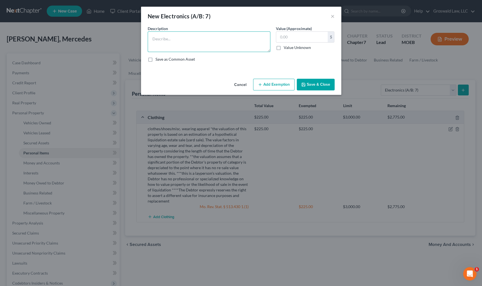
click at [225, 33] on textarea at bounding box center [209, 41] width 123 height 21
paste textarea "Ordinary/misc. electronics, TV, tablet, cell phone, smart watch, computer"
click at [254, 47] on textarea "Ordinary/misc. electronics, TV, tablet, cell phone, smart watch, computer" at bounding box center [209, 41] width 123 height 21
paste textarea "*the valuation of this property is based on an estimation of a hypothetical liq…"
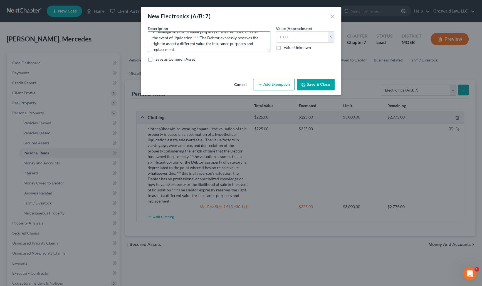
type textarea "Ordinary/misc. electronics, TV, tablet, cell phone, smart watch, computer *the …"
type input "600"
click at [267, 88] on button "Add Exemption" at bounding box center [273, 85] width 41 height 12
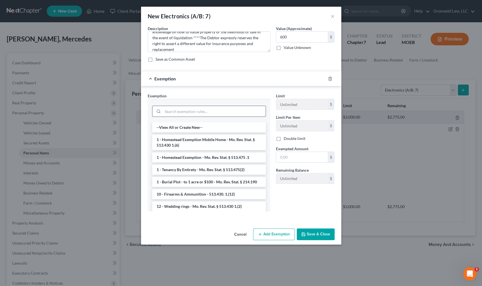
click at [176, 108] on input "search" at bounding box center [214, 111] width 103 height 11
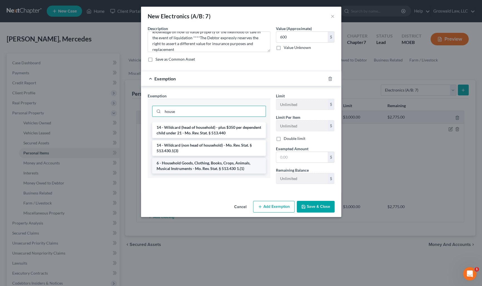
type input "house"
click at [181, 171] on li "6 - Household Goods, Clothing, Books, Crops, Animals, Musical Instruments - Mo.…" at bounding box center [209, 166] width 114 height 16
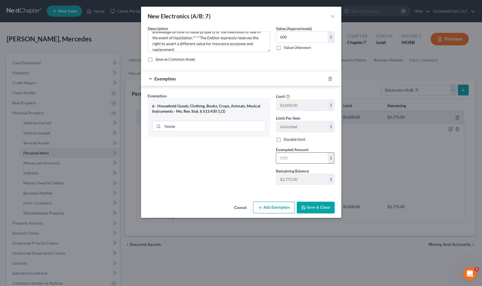
click at [305, 160] on input "text" at bounding box center [301, 158] width 51 height 11
type input "600"
drag, startPoint x: 246, startPoint y: 169, endPoint x: 249, endPoint y: 171, distance: 3.8
click at [246, 169] on div "Exemption Set must be selected for CA. Exemption * 6 - Household Goods, Clothin…" at bounding box center [209, 141] width 128 height 96
drag, startPoint x: 312, startPoint y: 209, endPoint x: 312, endPoint y: 203, distance: 6.2
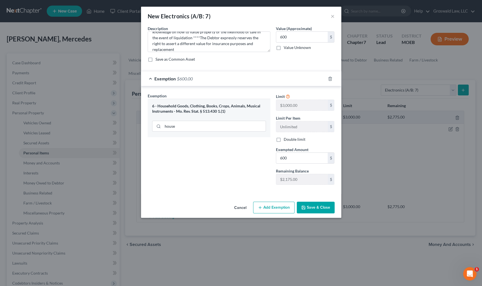
click at [312, 208] on button "Save & Close" at bounding box center [315, 207] width 38 height 12
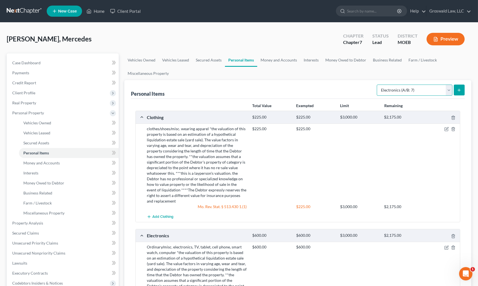
click at [360, 90] on select "Select Item Type Clothing (A/B: 11) Collectibles Of Value (A/B: 8) Electronics …" at bounding box center [415, 89] width 76 height 11
select select "household_goods"
click at [360, 84] on select "Select Item Type Clothing (A/B: 11) Collectibles Of Value (A/B: 8) Electronics …" at bounding box center [415, 89] width 76 height 11
click at [360, 92] on button "submit" at bounding box center [458, 89] width 11 height 11
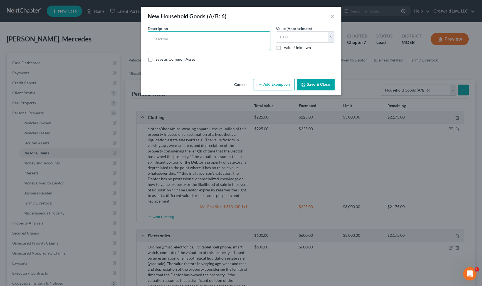
drag, startPoint x: 247, startPoint y: 42, endPoint x: 242, endPoint y: 42, distance: 5.6
click at [247, 42] on textarea at bounding box center [209, 41] width 123 height 21
paste textarea "Ordinary/misc. household goods and furnishings, couch, chairs, table, bed, line…"
drag, startPoint x: 240, startPoint y: 45, endPoint x: 244, endPoint y: 39, distance: 6.8
click at [241, 44] on textarea "Ordinary/misc. household goods and furnishings, couch, chairs, table, bed, line…" at bounding box center [209, 41] width 123 height 21
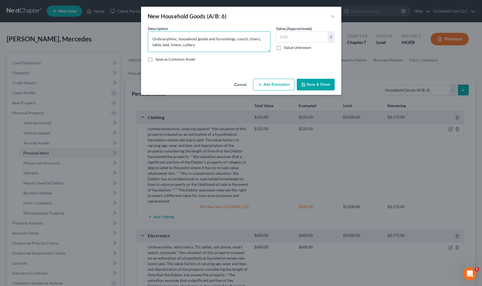
paste textarea "*the valuation of this property is based on an estimation of a hypothetical liq…"
type textarea "Ordinary/misc. household goods and furnishings, couch, chairs, table, bed, line…"
type input "780"
click at [289, 85] on button "Add Exemption" at bounding box center [273, 85] width 41 height 12
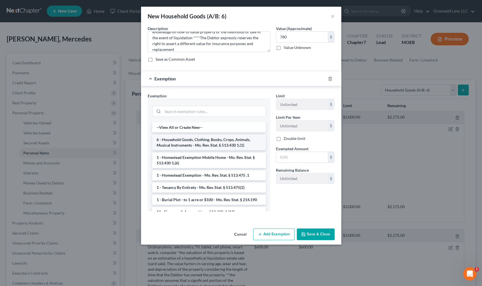
click at [200, 141] on li "6 - Household Goods, Clothing, Books, Crops, Animals, Musical Instruments - Mo.…" at bounding box center [209, 142] width 114 height 16
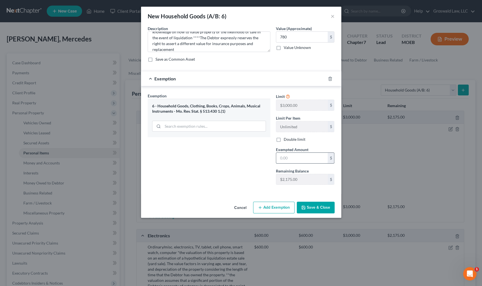
click at [294, 162] on input "text" at bounding box center [301, 158] width 51 height 11
type input "780"
click at [311, 206] on button "Save & Close" at bounding box center [315, 207] width 38 height 12
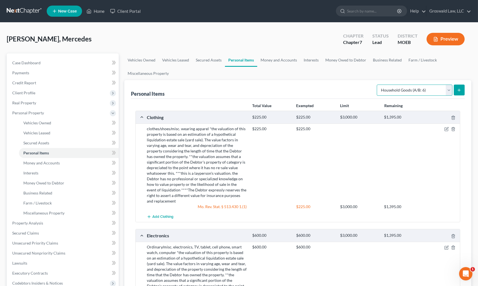
click at [360, 89] on select "Select Item Type Clothing (A/B: 11) Collectibles Of Value (A/B: 8) Electronics …" at bounding box center [415, 89] width 76 height 11
select select "jewelry"
click at [360, 84] on select "Select Item Type Clothing (A/B: 11) Collectibles Of Value (A/B: 8) Electronics …" at bounding box center [415, 89] width 76 height 11
click at [360, 88] on button "submit" at bounding box center [458, 89] width 11 height 11
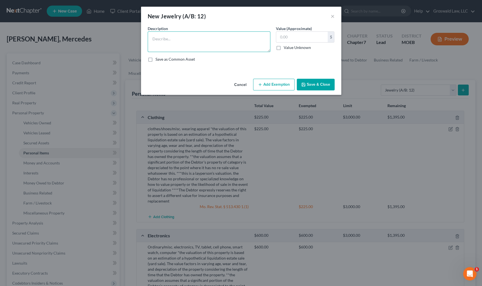
drag, startPoint x: 221, startPoint y: 44, endPoint x: 212, endPoint y: 43, distance: 8.7
click at [221, 44] on textarea at bounding box center [209, 41] width 123 height 21
paste textarea "*the valuation of this property is based on an estimation of a hypothetical liq…"
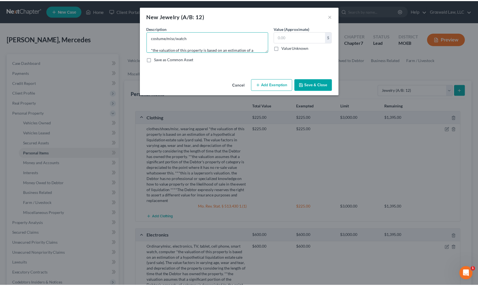
scroll to position [65, 0]
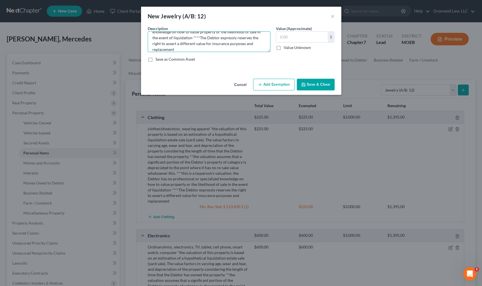
type textarea "costume/misc/watch *the valuation of this property is based on an estimation of…"
type input "250"
click at [266, 87] on button "Add Exemption" at bounding box center [273, 85] width 41 height 12
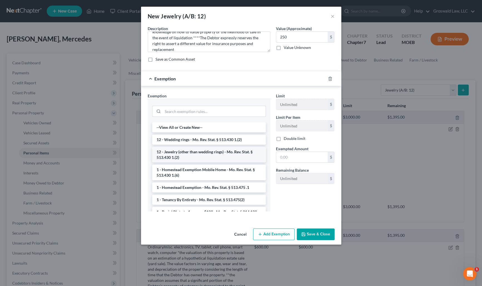
click at [197, 150] on li "12 - Jewelry (other than wedding rings) - Mo. Rev. Stat. § 513.430 1.(2)" at bounding box center [209, 155] width 114 height 16
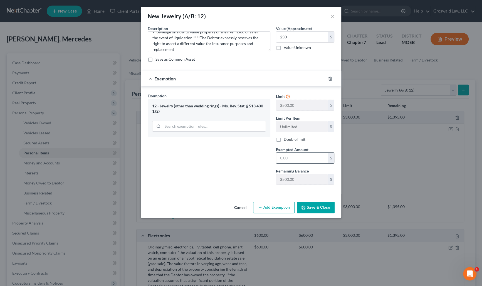
drag, startPoint x: 308, startPoint y: 158, endPoint x: 306, endPoint y: 155, distance: 3.5
click at [308, 158] on input "text" at bounding box center [301, 158] width 51 height 11
type input "500"
click at [318, 205] on button "Save & Close" at bounding box center [315, 207] width 38 height 12
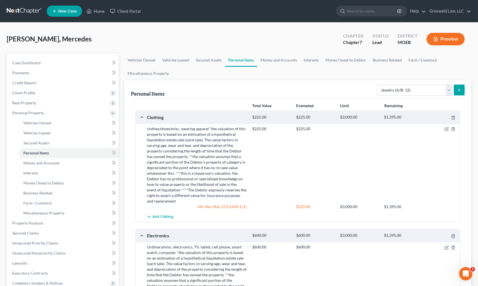
click at [360, 164] on div "$225.00 $225.00" at bounding box center [354, 165] width 211 height 78
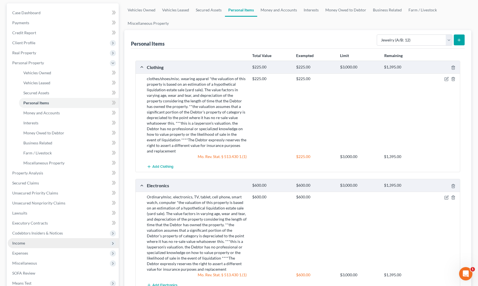
scroll to position [50, 0]
click at [35, 243] on span "Income" at bounding box center [63, 243] width 111 height 10
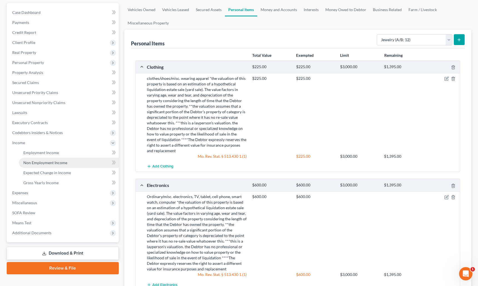
click at [63, 161] on span "Non Employment Income" at bounding box center [45, 162] width 44 height 5
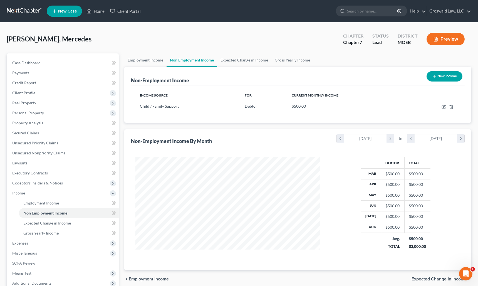
scroll to position [99, 196]
click at [275, 57] on link "Gross Yearly Income" at bounding box center [292, 59] width 42 height 13
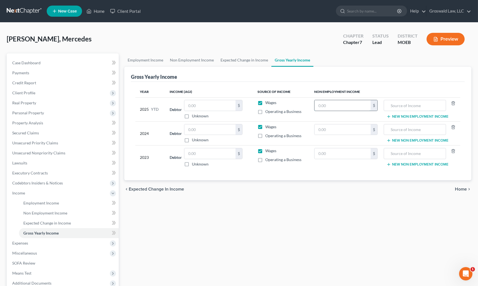
click at [352, 103] on input "text" at bounding box center [342, 105] width 56 height 11
type input "4,500"
type input "child support"
click at [335, 132] on input "text" at bounding box center [342, 129] width 56 height 11
type input "6,000"
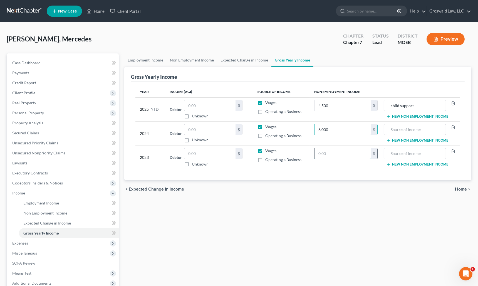
click at [338, 151] on input "text" at bounding box center [342, 153] width 56 height 11
type input "6,000"
click at [360, 131] on input "text" at bounding box center [415, 129] width 56 height 11
type input "child support"
click at [360, 156] on input "text" at bounding box center [415, 153] width 56 height 11
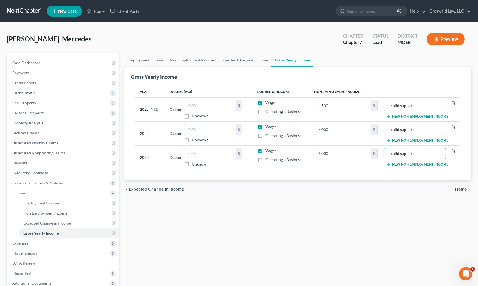
type input "child support"
click at [360, 214] on div "Employment Income Non Employment Income Expected Change in Income Gross Yearly …" at bounding box center [297, 188] width 352 height 271
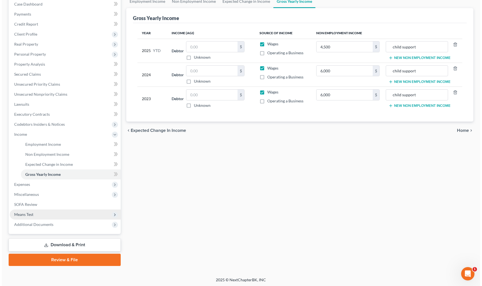
scroll to position [59, 0]
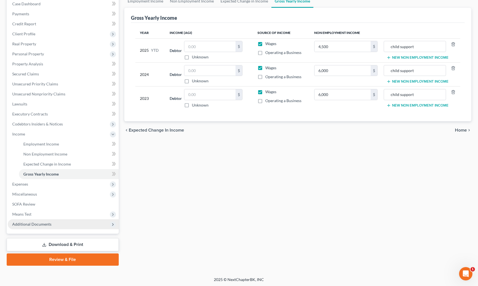
click at [64, 223] on span "Additional Documents" at bounding box center [63, 224] width 111 height 10
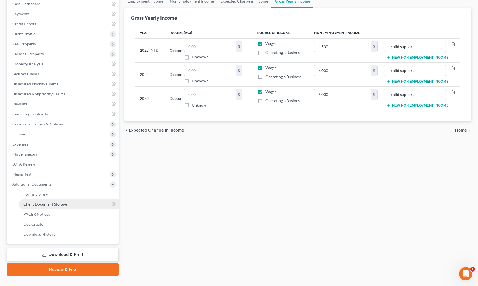
click at [63, 204] on span "Client Document Storage" at bounding box center [45, 203] width 44 height 5
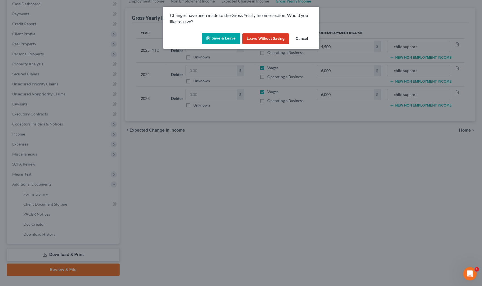
click at [230, 38] on button "Save & Leave" at bounding box center [220, 39] width 38 height 12
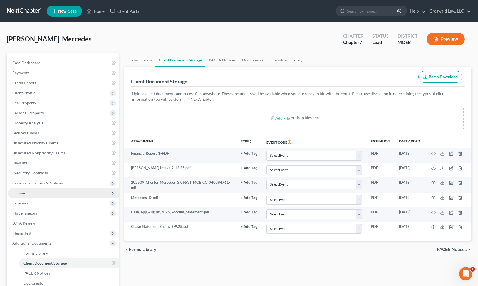
click at [38, 195] on span "Income" at bounding box center [63, 193] width 111 height 10
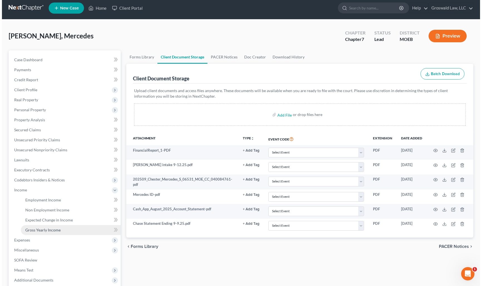
scroll to position [50, 0]
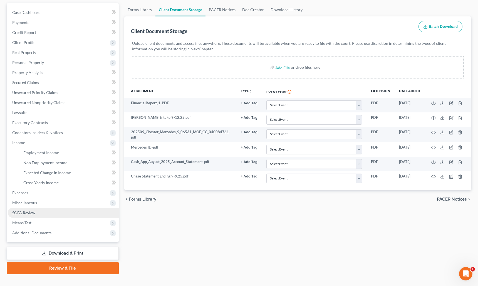
click at [28, 210] on span "SOFA Review" at bounding box center [23, 212] width 23 height 5
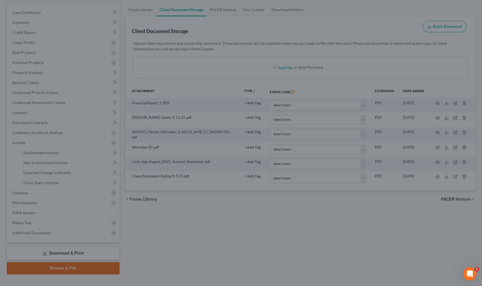
click at [50, 209] on div at bounding box center [241, 143] width 482 height 286
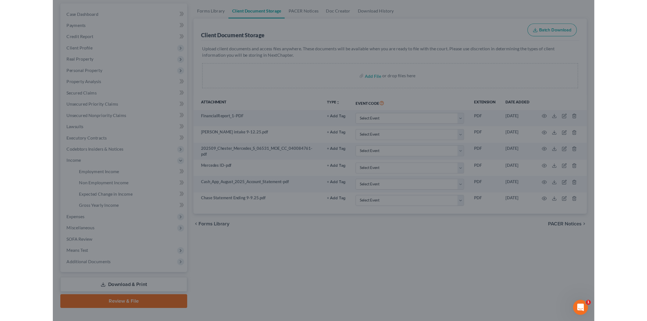
scroll to position [24, 0]
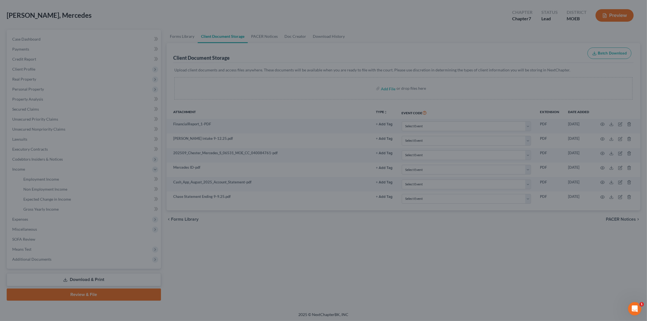
drag, startPoint x: 54, startPoint y: 165, endPoint x: 56, endPoint y: 163, distance: 3.1
click at [54, 164] on div at bounding box center [323, 160] width 647 height 321
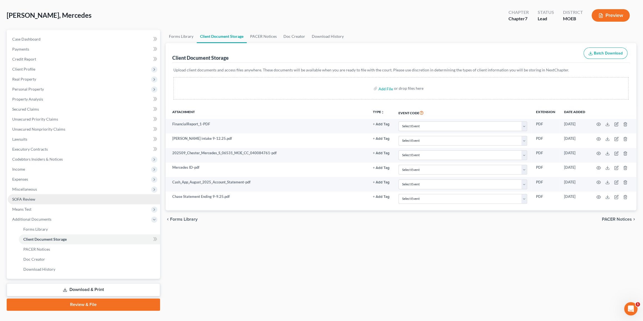
click at [35, 200] on link "SOFA Review" at bounding box center [84, 199] width 152 height 10
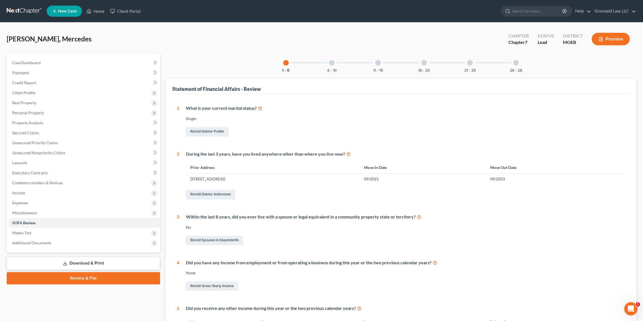
click at [423, 63] on div at bounding box center [424, 63] width 6 height 6
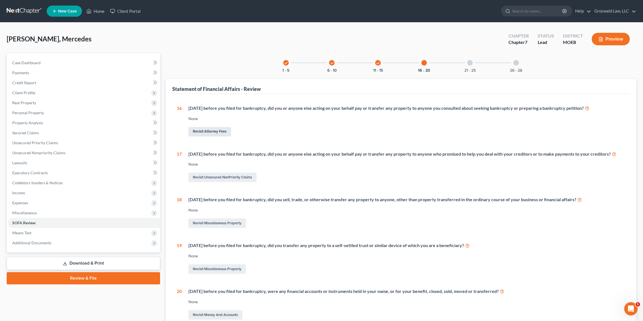
click at [222, 132] on link "Revisit Attorney Fees" at bounding box center [209, 131] width 43 height 9
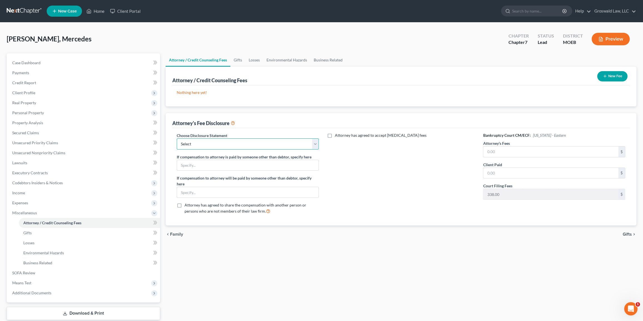
click at [260, 141] on select "Select Chapter 13 Fee Disclosure Chapter 7 Fee Disclosure" at bounding box center [248, 143] width 142 height 11
select select "1"
click at [177, 138] on select "Select Chapter 13 Fee Disclosure Chapter 7 Fee Disclosure" at bounding box center [248, 143] width 142 height 11
click at [509, 151] on input "text" at bounding box center [550, 151] width 135 height 11
type input "1,052"
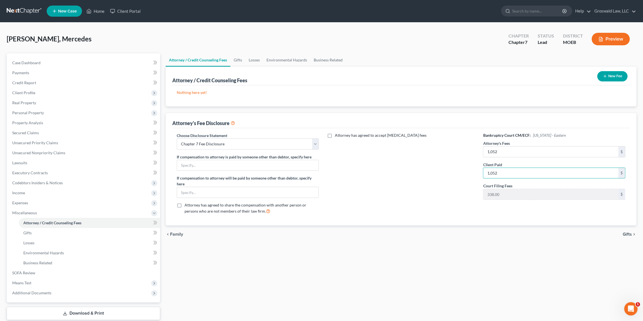
type input "1,052"
click at [420, 170] on div "Attorney has agreed to accept [MEDICAL_DATA] fees" at bounding box center [400, 176] width 153 height 86
click at [621, 76] on button "New Fee" at bounding box center [612, 76] width 30 height 10
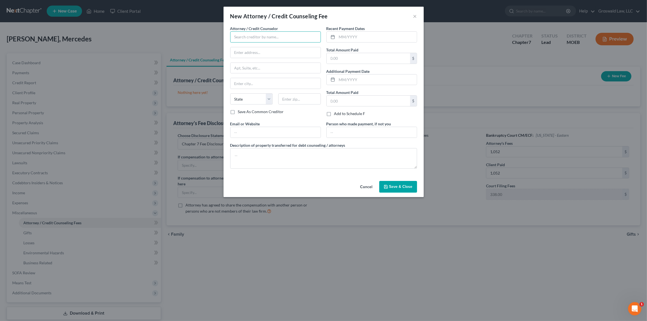
click at [261, 39] on input "text" at bounding box center [275, 36] width 91 height 11
click at [258, 45] on div "Groswald Law" at bounding box center [264, 47] width 58 height 6
type input "Groswald Law"
type input "P.O. Box 179343"
type input "Saint Louis"
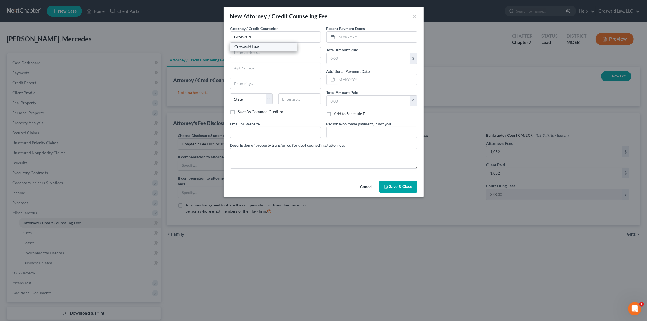
select select "26"
type input "63117"
click at [370, 33] on input "text" at bounding box center [377, 37] width 80 height 11
type input "09/2025"
type input "1,052"
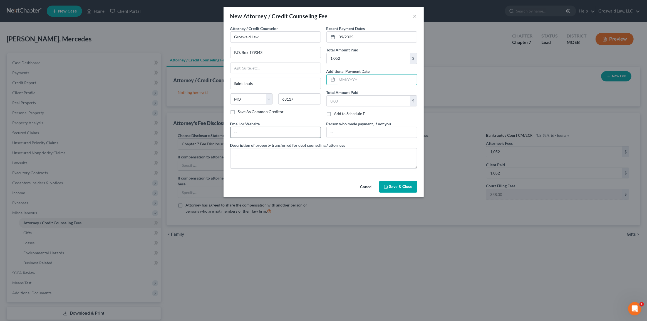
click at [296, 128] on input "text" at bounding box center [275, 132] width 90 height 11
type input "[DOMAIN_NAME]"
type textarea "attorneys fees"
click at [395, 183] on button "Save & Close" at bounding box center [398, 187] width 38 height 12
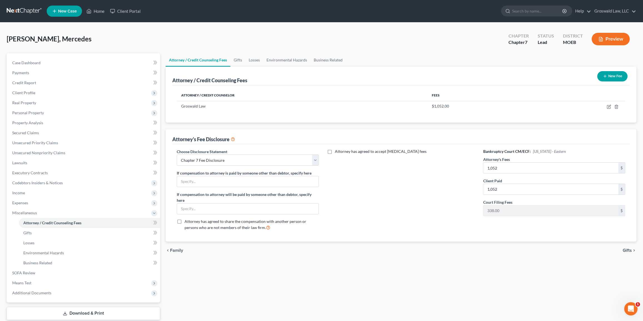
click at [613, 77] on button "New Fee" at bounding box center [612, 76] width 30 height 10
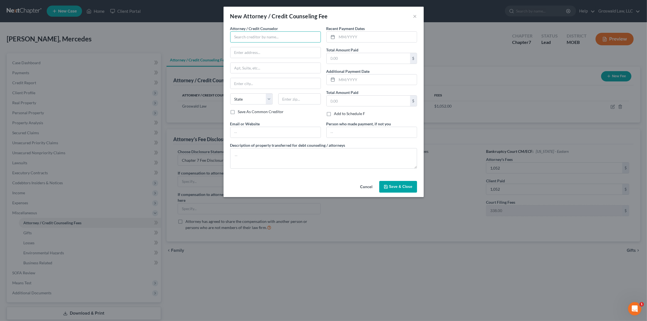
drag, startPoint x: 302, startPoint y: 41, endPoint x: 299, endPoint y: 40, distance: 3.4
click at [302, 41] on input "text" at bounding box center [275, 36] width 91 height 11
drag, startPoint x: 264, startPoint y: 55, endPoint x: 268, endPoint y: 47, distance: 8.7
click at [268, 47] on div "[PERSON_NAME] Credit Counseling [PERSON_NAME] & [PERSON_NAME]" at bounding box center [267, 51] width 75 height 17
click at [268, 47] on div "[PERSON_NAME] Credit Counseling" at bounding box center [268, 47] width 66 height 6
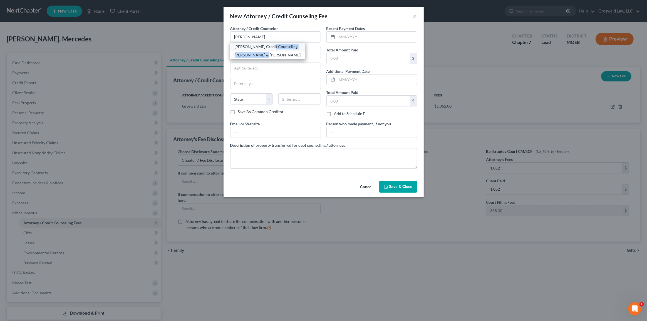
type input "[PERSON_NAME] Credit Counseling"
type input "[STREET_ADDRESS]"
type input "[PERSON_NAME]"
select select "43"
type input "57384"
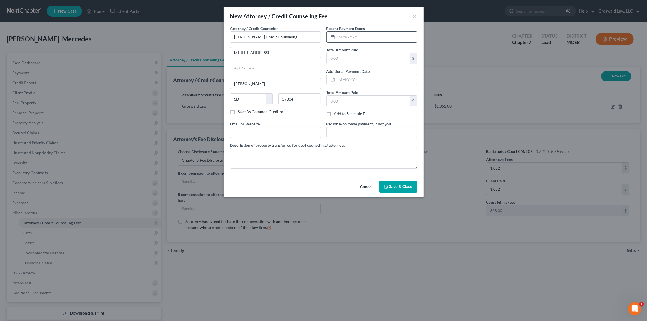
click at [371, 35] on input "text" at bounding box center [377, 37] width 80 height 11
type input "09/2025"
type input "20"
click at [266, 131] on input "text" at bounding box center [275, 132] width 90 height 11
type input "[DOMAIN_NAME]"
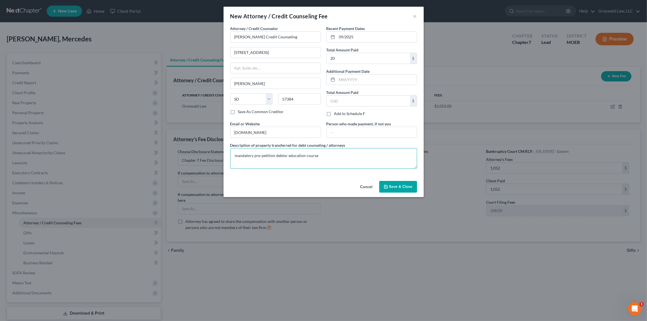
type textarea "mandatory pre-petition debtor education course"
click at [416, 183] on button "Save & Close" at bounding box center [398, 187] width 38 height 12
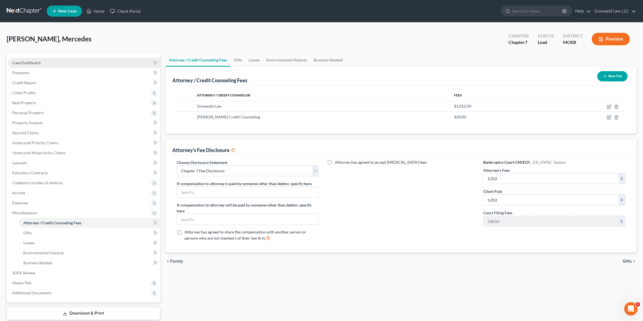
click at [53, 61] on link "Case Dashboard" at bounding box center [84, 63] width 152 height 10
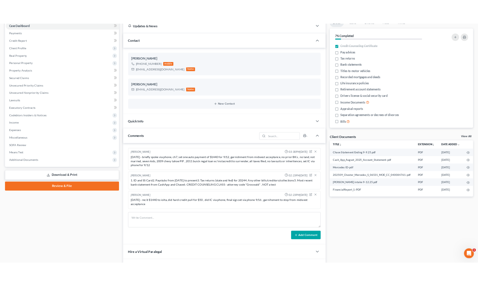
scroll to position [114, 0]
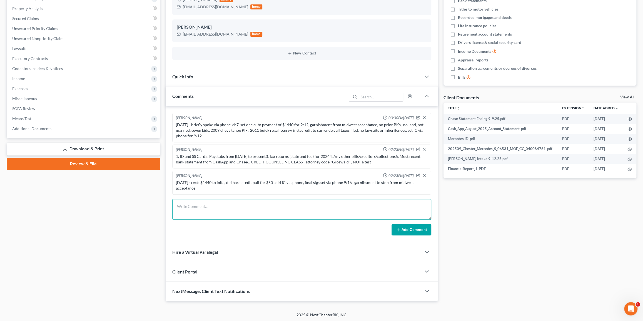
click at [278, 203] on textarea at bounding box center [301, 209] width 259 height 21
type textarea "[DATE] - D/E/F done"
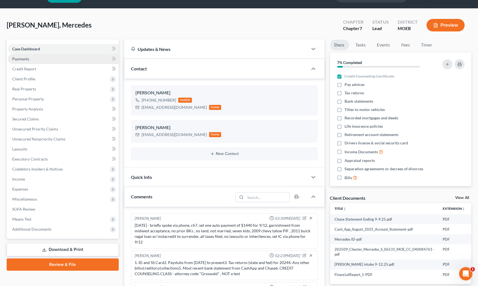
scroll to position [13, 0]
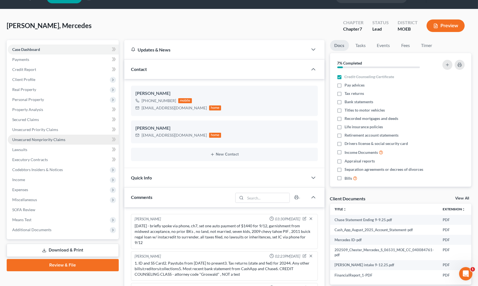
click at [49, 138] on span "Unsecured Nonpriority Claims" at bounding box center [38, 139] width 53 height 5
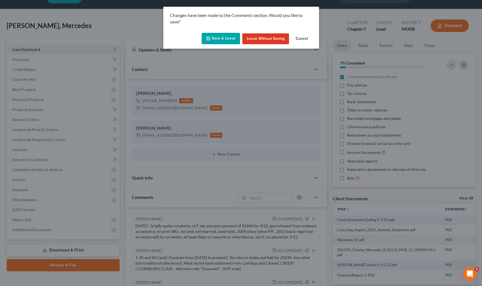
click at [217, 33] on button "Save & Leave" at bounding box center [220, 39] width 38 height 12
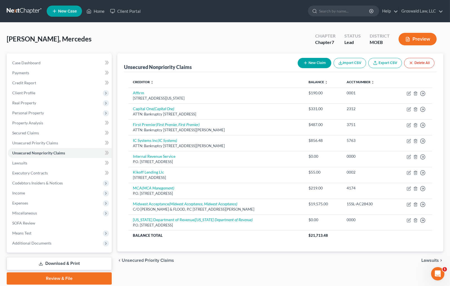
click at [270, 28] on div "[PERSON_NAME], Mercedes Upgraded Chapter Chapter 7 Status Lead District MOEB Pr…" at bounding box center [225, 159] width 450 height 273
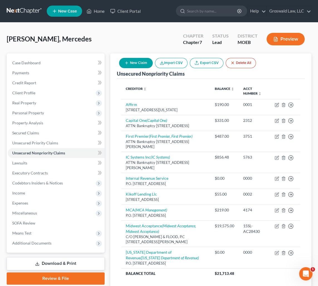
click at [145, 58] on button "New Claim" at bounding box center [136, 63] width 34 height 10
select select "0"
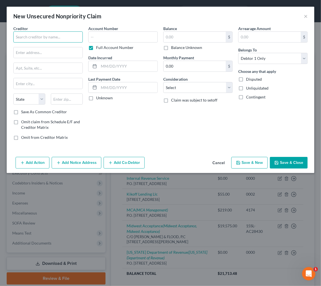
click at [66, 34] on input "text" at bounding box center [47, 36] width 69 height 11
type input "O"
type input "E"
type input "T"
type input "[PERSON_NAME]"
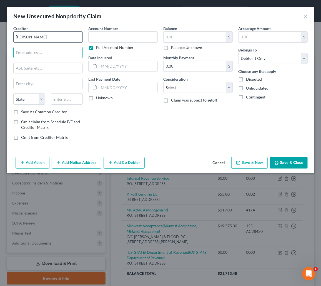
type input "1"
drag, startPoint x: -3, startPoint y: 42, endPoint x: -23, endPoint y: 41, distance: 19.5
click at [0, 41] on html "Home New Case Client Portal Groswald Law, LLC [PERSON_NAME][EMAIL_ADDRESS][DOMA…" at bounding box center [160, 172] width 321 height 344
type input "Eaglepoint c/o [PERSON_NAME]"
drag, startPoint x: 150, startPoint y: 123, endPoint x: 96, endPoint y: 106, distance: 57.4
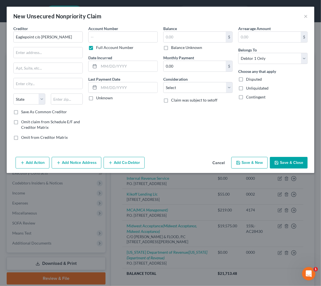
click at [149, 123] on div "Account Number Full Account Number Date Incurred Last Payment Date Unknown" at bounding box center [123, 85] width 75 height 119
click at [48, 51] on input "text" at bounding box center [48, 52] width 69 height 11
paste input "[STREET_ADDRESS]"
type input "[STREET_ADDRESS]"
type input "63105"
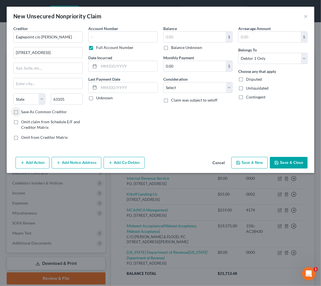
type input "Saint Louis"
select select "26"
click at [119, 35] on input "text" at bounding box center [122, 36] width 69 height 11
paste input "15SL-AC27621"
type input "15SL-AC27621"
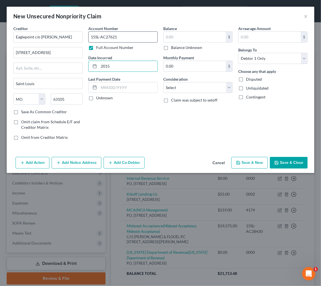
type input "2015"
type input "1"
select select "1"
drag, startPoint x: 237, startPoint y: 133, endPoint x: 231, endPoint y: 133, distance: 5.6
click at [236, 133] on div "Arrearage Amount $ Belongs To * Select Debtor 1 Only Debtor 2 Only Debtor 1 And…" at bounding box center [273, 85] width 75 height 119
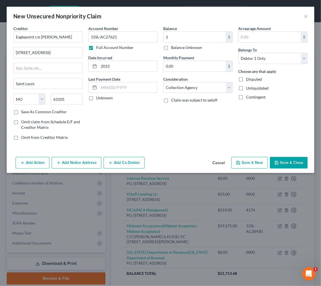
click at [82, 162] on button "Add Notice Address" at bounding box center [77, 163] width 50 height 12
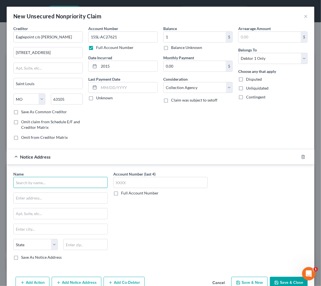
click at [58, 183] on input "text" at bounding box center [60, 182] width 94 height 11
type input "Eaglepoint Management"
drag, startPoint x: 207, startPoint y: 226, endPoint x: 181, endPoint y: 217, distance: 27.2
click at [207, 226] on div "Account Number (last 4) Full Account Number" at bounding box center [161, 217] width 100 height 93
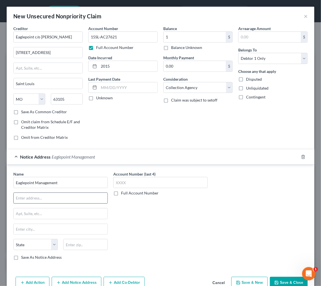
click at [57, 199] on input "text" at bounding box center [61, 198] width 94 height 11
paste input "1379 SHARONDALE CIRCLE"
type input "1379 SHARONDALE CIRCLE"
type input "63135"
type input "Saint Louis"
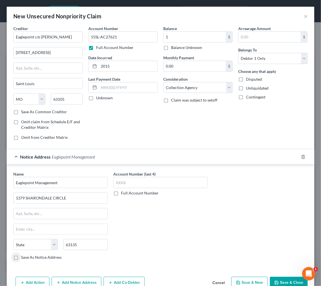
select select "26"
click at [291, 282] on button "Save & Close" at bounding box center [289, 282] width 38 height 12
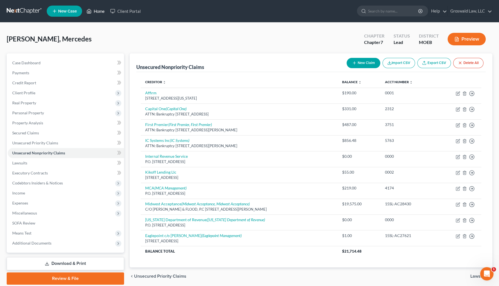
click at [99, 12] on link "Home" at bounding box center [96, 11] width 24 height 10
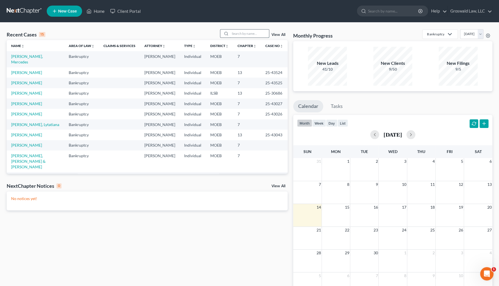
click at [237, 34] on input "search" at bounding box center [249, 33] width 39 height 8
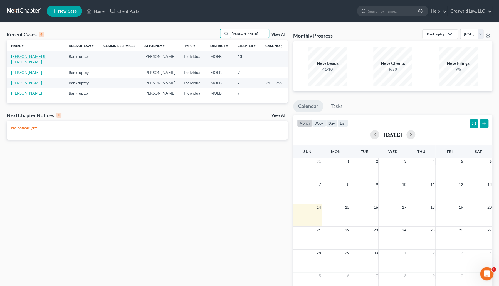
type input "[PERSON_NAME]"
click at [42, 54] on link "[PERSON_NAME] & [PERSON_NAME]" at bounding box center [28, 59] width 34 height 10
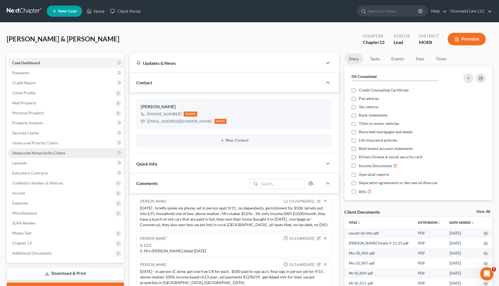
click at [64, 151] on span "Unsecured Nonpriority Claims" at bounding box center [38, 152] width 53 height 5
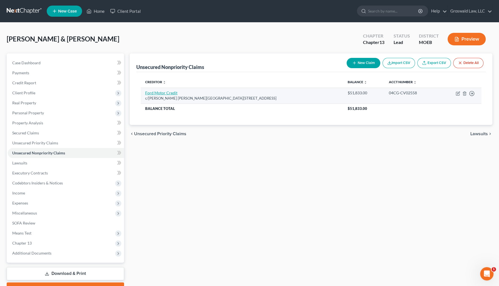
click at [166, 93] on link "Ford Motor Credit" at bounding box center [161, 92] width 32 height 5
select select "17"
select select "14"
select select "2"
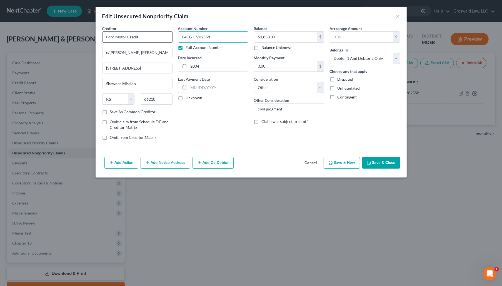
drag, startPoint x: 166, startPoint y: 35, endPoint x: 131, endPoint y: 36, distance: 34.8
click at [131, 36] on div "Creditor * Ford Motor Credit c/[PERSON_NAME] [PERSON_NAME][GEOGRAPHIC_DATA][STR…" at bounding box center [250, 85] width 303 height 119
drag, startPoint x: 150, startPoint y: 33, endPoint x: 81, endPoint y: 34, distance: 69.5
click at [81, 34] on div "Edit Unsecured Nonpriority Claim × Creditor * Ford Motor Credit c/[PERSON_NAME]…" at bounding box center [251, 143] width 502 height 286
click at [163, 165] on button "Add Notice Address" at bounding box center [166, 163] width 50 height 12
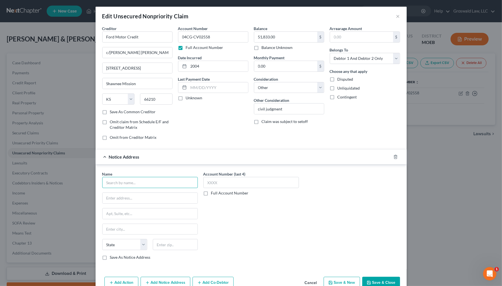
click at [142, 180] on input "text" at bounding box center [150, 182] width 96 height 11
paste input "Ford Motor Credit"
type input "Ford Motor Credit"
click at [400, 230] on div "Name * Ford Motor Credit State [US_STATE] AK AR AZ CA CO [GEOGRAPHIC_DATA] DE D…" at bounding box center [250, 217] width 303 height 93
click at [152, 193] on input "text" at bounding box center [150, 198] width 95 height 11
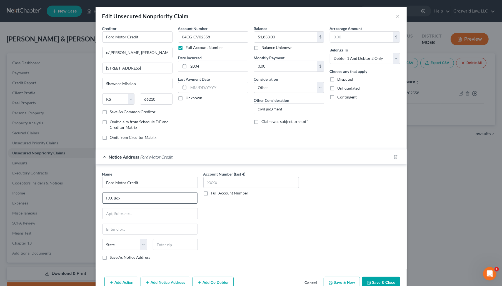
paste input "152271"
type input "P.O. Box 152271"
type input "75015"
type input "[PERSON_NAME]"
select select "45"
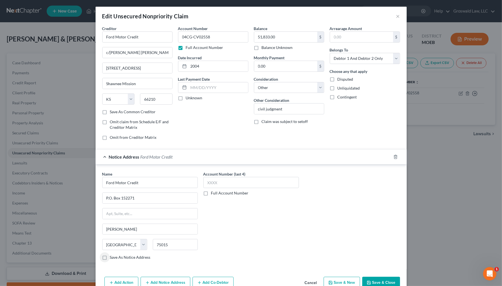
click at [375, 279] on button "Save & Close" at bounding box center [381, 282] width 38 height 12
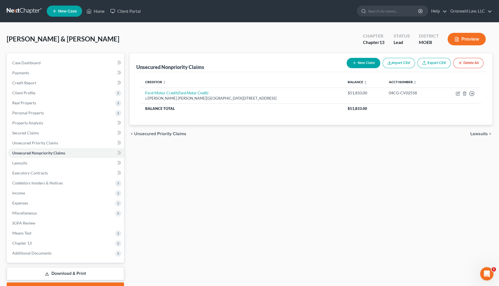
click at [407, 165] on div "Unsecured Nonpriority Claims New Claim Import CSV Export CSV Delete All Credito…" at bounding box center [311, 173] width 368 height 241
click at [96, 8] on link "Home" at bounding box center [96, 11] width 24 height 10
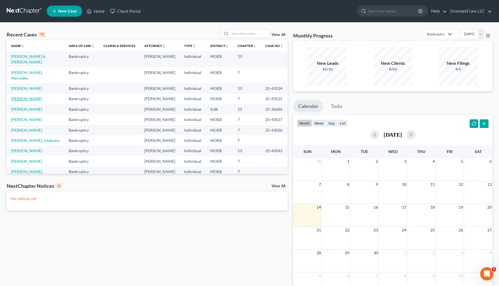
click at [26, 101] on link "[PERSON_NAME]" at bounding box center [26, 98] width 31 height 5
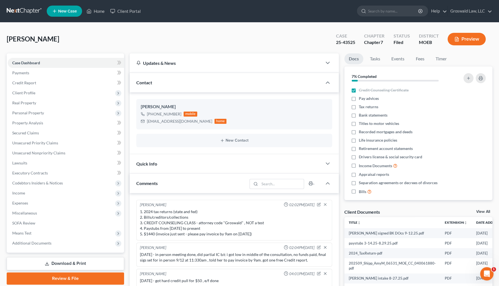
scroll to position [19, 0]
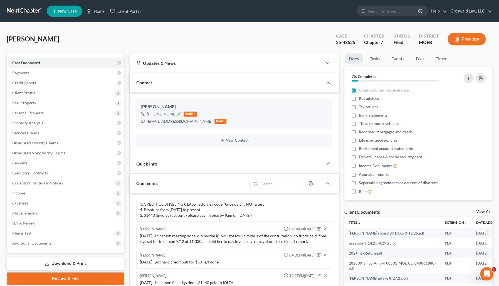
drag, startPoint x: 273, startPoint y: 33, endPoint x: 260, endPoint y: 19, distance: 19.1
click at [273, 32] on div "[PERSON_NAME] Upgraded Case 25-43525 Chapter Chapter 7 Status Filed District MO…" at bounding box center [249, 41] width 485 height 24
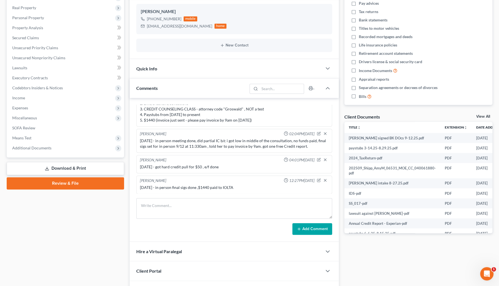
scroll to position [130, 0]
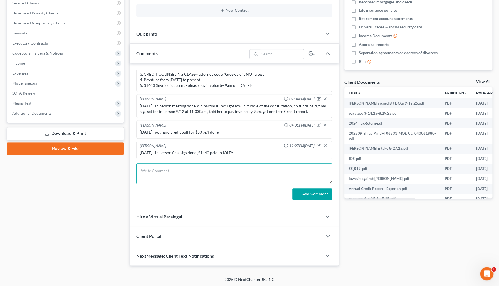
click at [203, 168] on textarea at bounding box center [234, 173] width 196 height 21
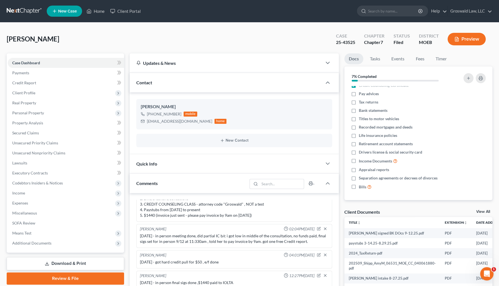
scroll to position [16, 0]
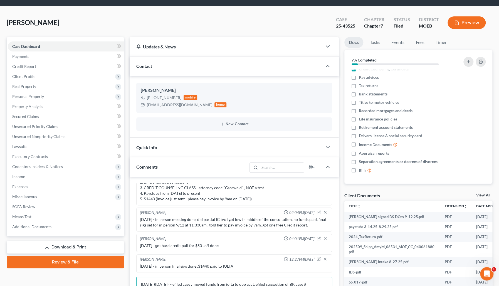
paste textarea "25SL-AC29933"
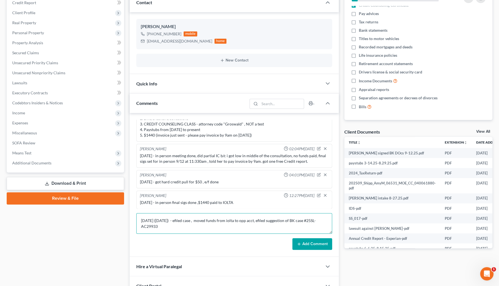
scroll to position [130, 0]
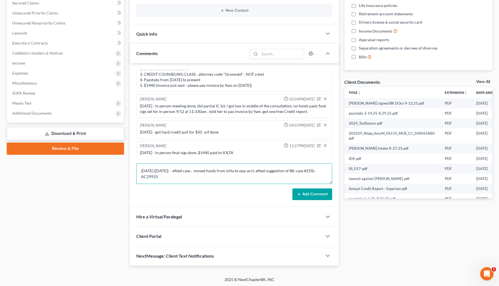
type textarea "[DATE] ([DATE]) - efiled case , moved funds from iolta to opp acct, efiled sugg…"
click at [316, 195] on button "Add Comment" at bounding box center [312, 194] width 40 height 12
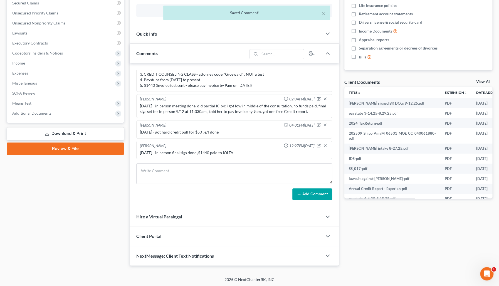
scroll to position [44, 0]
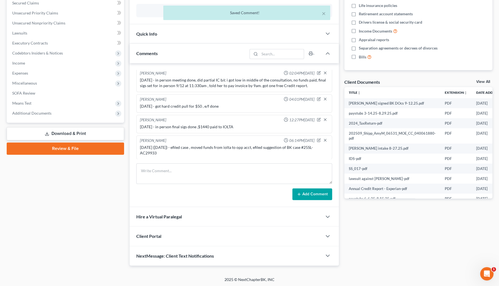
click at [380, 234] on div "Docs Tasks Events Fees Timer 7% Completed Nothing here yet! Credit Counseling C…" at bounding box center [417, 95] width 153 height 342
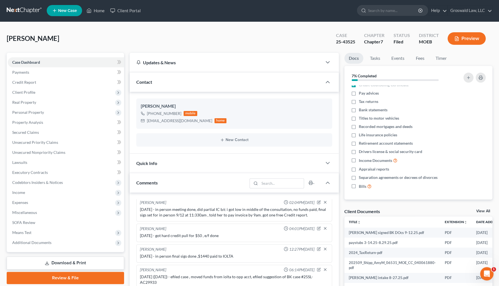
scroll to position [0, 0]
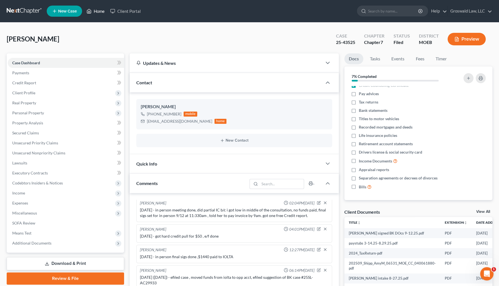
click at [94, 12] on link "Home" at bounding box center [96, 11] width 24 height 10
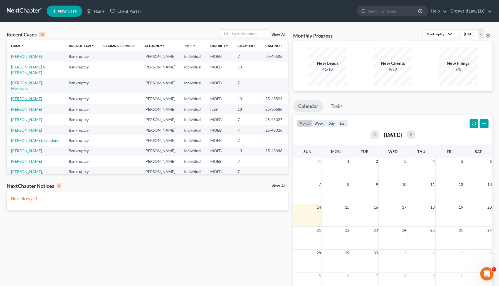
click at [26, 101] on link "[PERSON_NAME]" at bounding box center [26, 98] width 31 height 5
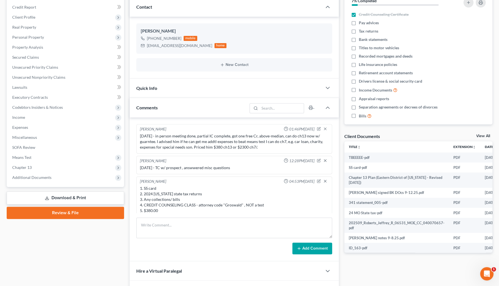
scroll to position [97, 0]
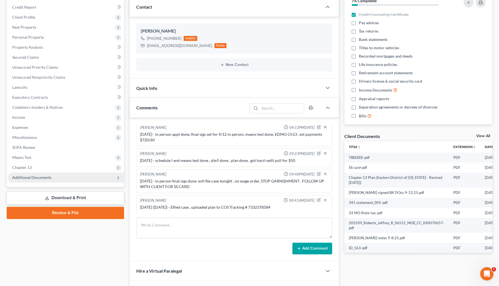
click at [51, 175] on span "Additional Documents" at bounding box center [66, 177] width 116 height 10
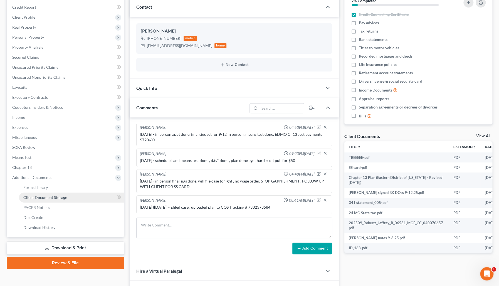
click at [76, 196] on link "Client Document Storage" at bounding box center [71, 197] width 105 height 10
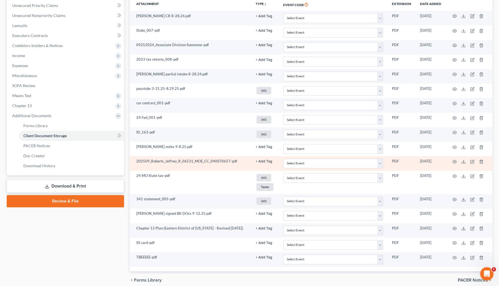
scroll to position [160, 0]
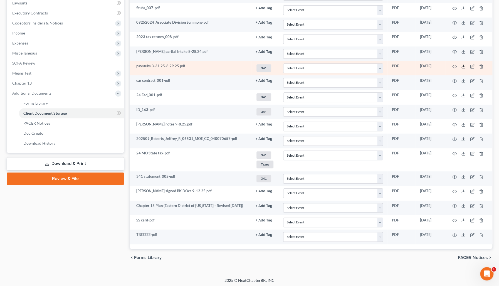
click at [462, 66] on icon at bounding box center [463, 66] width 4 height 4
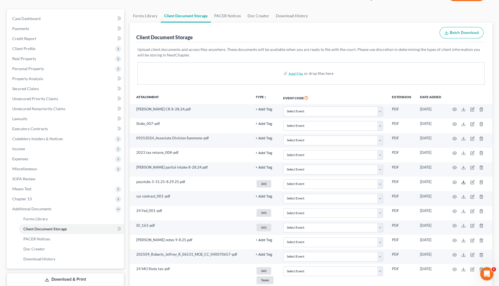
scroll to position [0, 0]
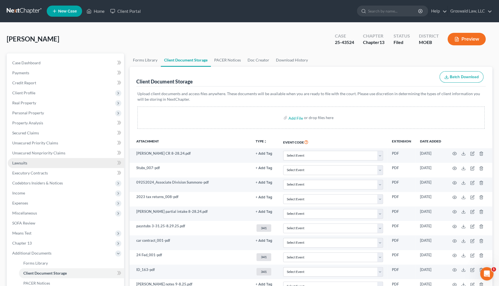
click at [23, 165] on link "Lawsuits" at bounding box center [66, 163] width 116 height 10
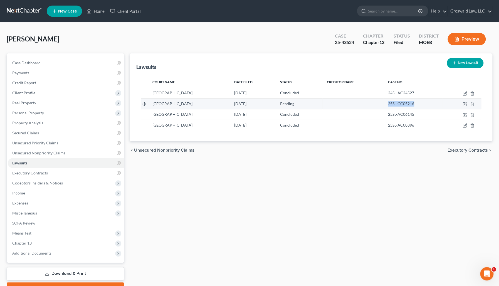
drag, startPoint x: 412, startPoint y: 103, endPoint x: 381, endPoint y: 103, distance: 31.1
click at [383, 103] on td "25SL-CC05216" at bounding box center [412, 103] width 59 height 11
copy span "25SL-CC05216"
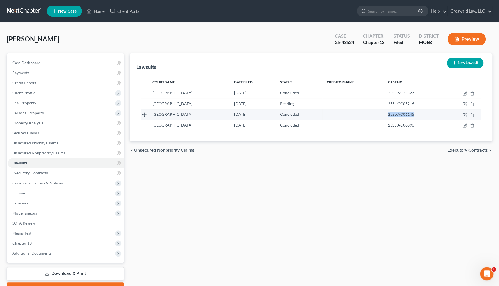
drag, startPoint x: 415, startPoint y: 114, endPoint x: 383, endPoint y: 116, distance: 32.3
click at [388, 116] on div "25SL-AC06145" at bounding box center [413, 114] width 50 height 6
copy span "25SL-AC06145"
drag, startPoint x: 409, startPoint y: 125, endPoint x: 398, endPoint y: 128, distance: 10.9
click at [388, 125] on div "25SL-AC08896" at bounding box center [413, 125] width 50 height 6
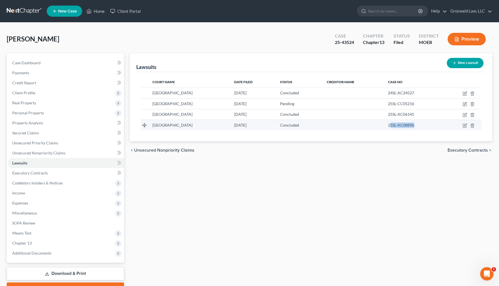
click at [417, 123] on div "25SL-AC08896" at bounding box center [413, 125] width 50 height 6
drag, startPoint x: 410, startPoint y: 123, endPoint x: 381, endPoint y: 123, distance: 28.9
click at [383, 123] on td "25SL-AC08896" at bounding box center [412, 124] width 59 height 11
copy span "25SL-AC08896"
drag, startPoint x: 336, startPoint y: 194, endPoint x: 339, endPoint y: 189, distance: 5.6
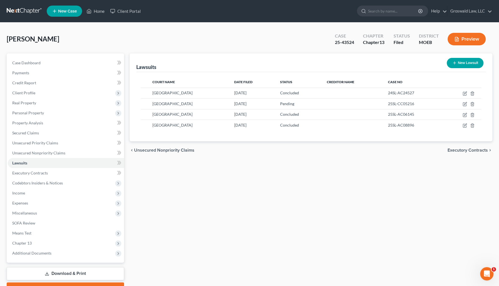
click at [336, 194] on div "Lawsuits New Lawsuit Court Name Date Filed Status Creditor Name Case No [GEOGRA…" at bounding box center [311, 173] width 368 height 241
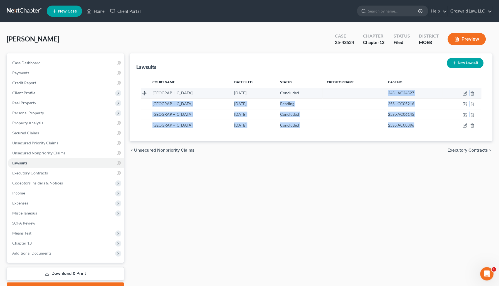
drag, startPoint x: 408, startPoint y: 124, endPoint x: 377, endPoint y: 92, distance: 44.8
click at [377, 92] on tbody "[GEOGRAPHIC_DATA] [DATE] Concluded 24SL-AC24527 [GEOGRAPHIC_DATA] [DATE] Pendin…" at bounding box center [311, 109] width 340 height 43
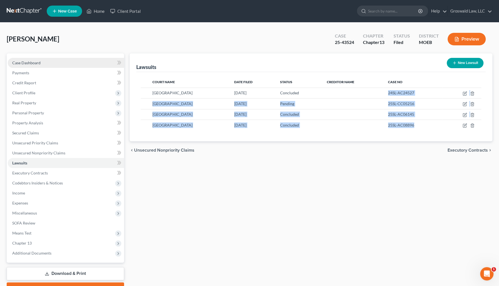
click at [48, 62] on link "Case Dashboard" at bounding box center [66, 63] width 116 height 10
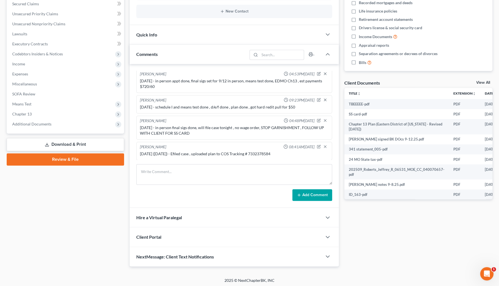
scroll to position [130, 0]
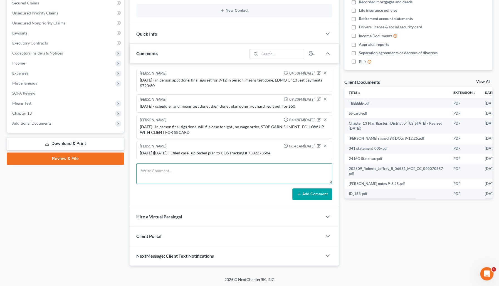
click at [195, 174] on textarea at bounding box center [234, 173] width 196 height 21
click at [231, 170] on textarea at bounding box center [234, 173] width 196 height 21
paste textarea "25SL-AC29933"
click at [282, 166] on textarea "[DATE] - efiled suggestion of bankruptcy case #25SL-AC29933 ," at bounding box center [234, 173] width 196 height 21
paste textarea "24SL-AC24527"
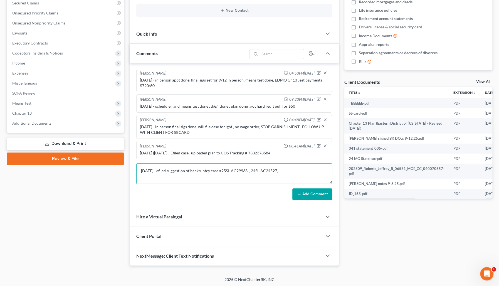
click at [292, 168] on textarea "[DATE] - efiled suggestion of bankruptcy case #25SL-AC29933 , 24SL-AC24527," at bounding box center [234, 173] width 196 height 21
paste textarea "25SL-CC05216"
type textarea "[DATE] - efiled suggestion of bankruptcy case #25SL-AC29933 , 24SL-AC24527, 25S…"
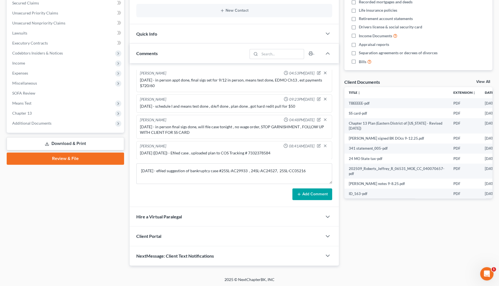
click at [309, 191] on button "Add Comment" at bounding box center [312, 194] width 40 height 12
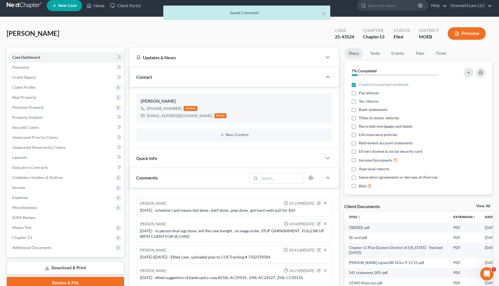
scroll to position [0, 0]
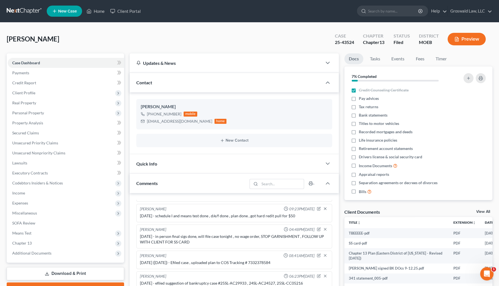
drag, startPoint x: 294, startPoint y: 39, endPoint x: 291, endPoint y: 38, distance: 3.6
click at [294, 39] on div "[PERSON_NAME] Upgraded Case 25-43524 Chapter Chapter 13 Status Filed District M…" at bounding box center [249, 41] width 485 height 24
drag, startPoint x: 96, startPoint y: 11, endPoint x: 129, endPoint y: 156, distance: 148.1
click at [96, 11] on link "Home" at bounding box center [96, 11] width 24 height 10
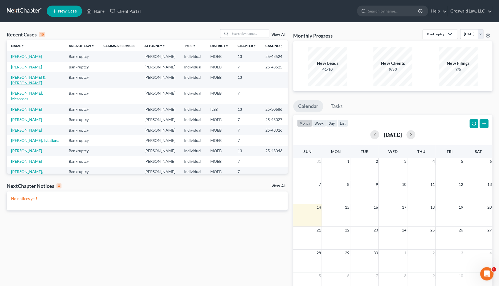
click at [26, 85] on link "[PERSON_NAME] & [PERSON_NAME]" at bounding box center [28, 80] width 34 height 10
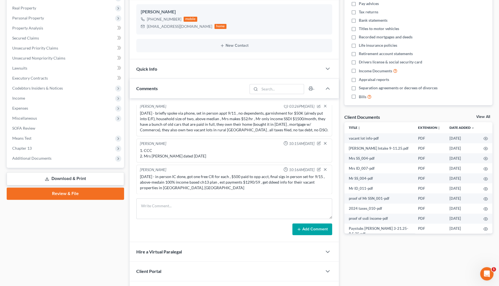
scroll to position [101, 0]
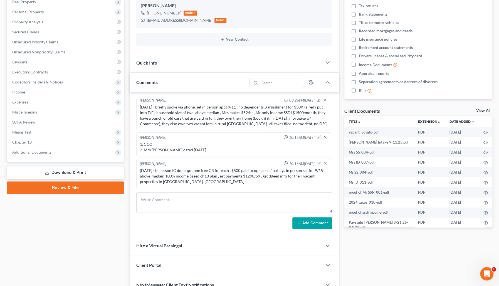
drag, startPoint x: 418, startPoint y: 258, endPoint x: 418, endPoint y: 247, distance: 11.4
click at [418, 257] on div "Docs Tasks Events Fees Timer 0% Completed Nothing here yet! Credit Counseling C…" at bounding box center [417, 123] width 153 height 342
click at [483, 152] on icon "button" at bounding box center [485, 152] width 4 height 4
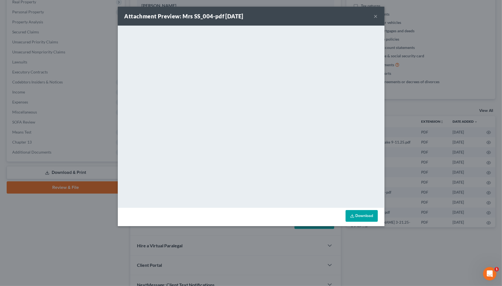
click at [375, 15] on button "×" at bounding box center [376, 16] width 4 height 7
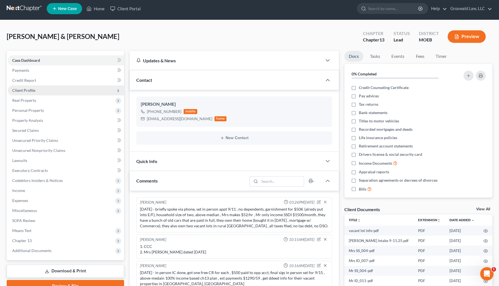
scroll to position [0, 0]
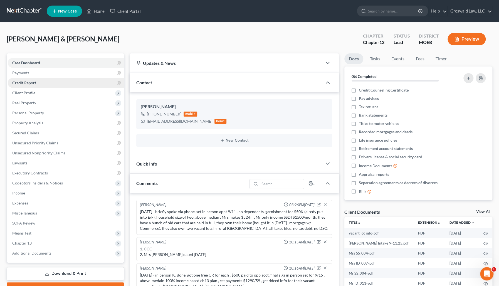
drag, startPoint x: 40, startPoint y: 84, endPoint x: 39, endPoint y: 87, distance: 2.8
click at [40, 84] on link "Credit Report" at bounding box center [66, 83] width 116 height 10
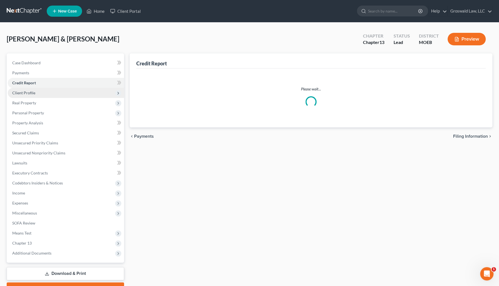
click at [36, 93] on span "Client Profile" at bounding box center [66, 93] width 116 height 10
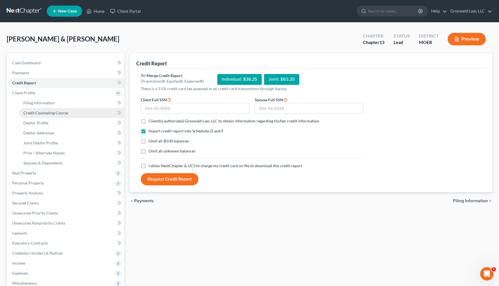
click at [47, 115] on link "Credit Counseling Course" at bounding box center [71, 113] width 105 height 10
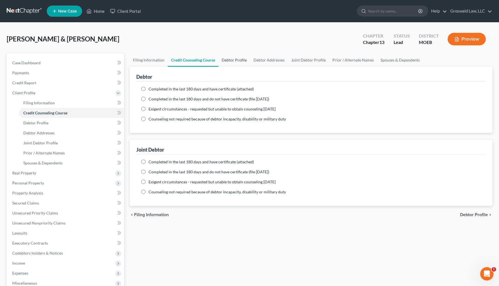
click at [236, 60] on link "Debtor Profile" at bounding box center [234, 59] width 32 height 13
select select "1"
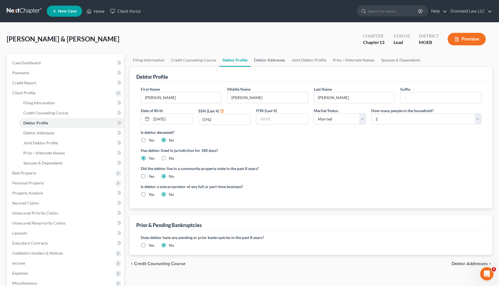
click at [275, 57] on link "Debtor Addresses" at bounding box center [269, 59] width 38 height 13
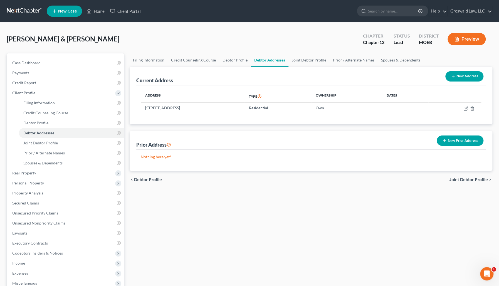
drag, startPoint x: 184, startPoint y: 109, endPoint x: 152, endPoint y: 98, distance: 33.9
click at [144, 109] on td "[STREET_ADDRESS]" at bounding box center [193, 108] width 104 height 11
copy td "[STREET_ADDRESS]"
click at [325, 206] on div "Filing Information Credit Counseling Course Debtor Profile Debtor Addresses Joi…" at bounding box center [311, 208] width 368 height 311
click at [340, 222] on div "Filing Information Credit Counseling Course Debtor Profile Debtor Addresses Joi…" at bounding box center [311, 208] width 368 height 311
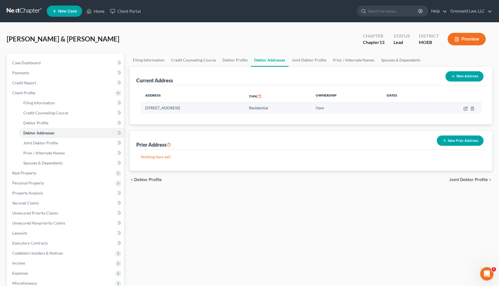
drag, startPoint x: 183, startPoint y: 107, endPoint x: 145, endPoint y: 107, distance: 38.1
click at [145, 107] on td "[STREET_ADDRESS]" at bounding box center [193, 108] width 104 height 11
copy td "5608 Morganford Roa"
click at [378, 203] on div "Filing Information Credit Counseling Course Debtor Profile Debtor Addresses Joi…" at bounding box center [311, 208] width 368 height 311
click at [261, 207] on div "Filing Information Credit Counseling Course Debtor Profile Debtor Addresses Joi…" at bounding box center [311, 208] width 368 height 311
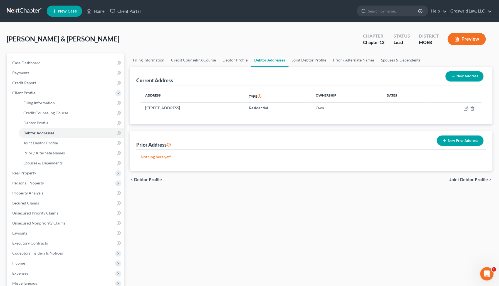
scroll to position [99, 0]
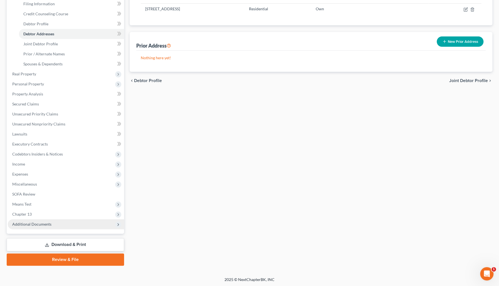
click at [79, 222] on span "Additional Documents" at bounding box center [66, 224] width 116 height 10
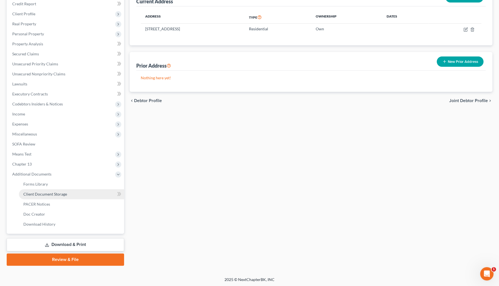
click at [84, 190] on link "Client Document Storage" at bounding box center [71, 194] width 105 height 10
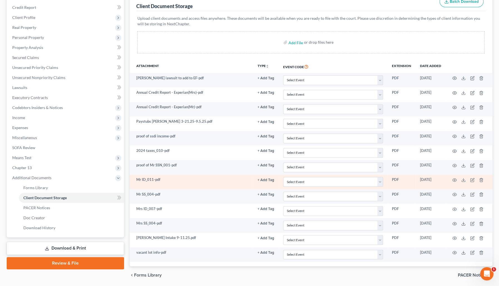
scroll to position [76, 0]
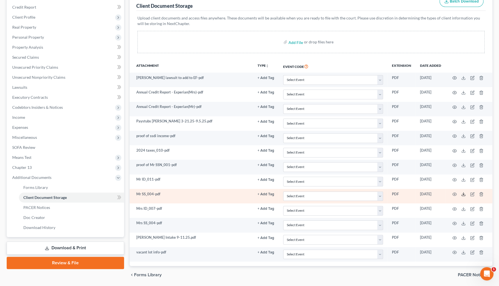
click at [461, 193] on icon at bounding box center [463, 194] width 4 height 4
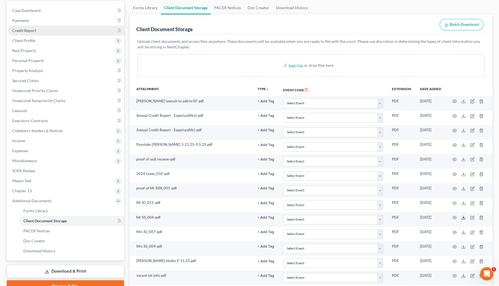
scroll to position [25, 0]
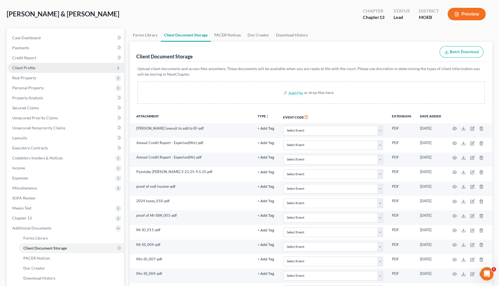
click at [31, 66] on span "Client Profile" at bounding box center [23, 67] width 23 height 5
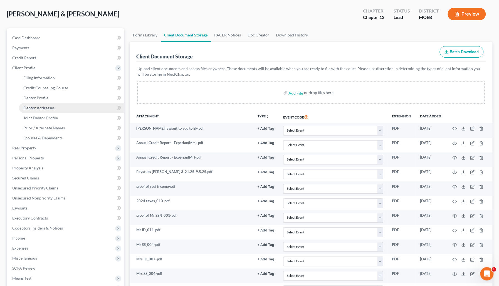
click at [44, 107] on span "Debtor Addresses" at bounding box center [38, 107] width 31 height 5
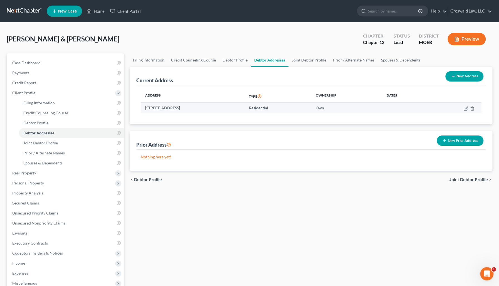
drag, startPoint x: 184, startPoint y: 107, endPoint x: 142, endPoint y: 106, distance: 42.0
click at [141, 108] on td "[STREET_ADDRESS]" at bounding box center [193, 108] width 104 height 11
copy td "[STREET_ADDRESS]"
drag, startPoint x: 267, startPoint y: 200, endPoint x: 244, endPoint y: 171, distance: 37.3
click at [266, 198] on div "Filing Information Credit Counseling Course Debtor Profile Debtor Addresses Joi…" at bounding box center [311, 208] width 368 height 311
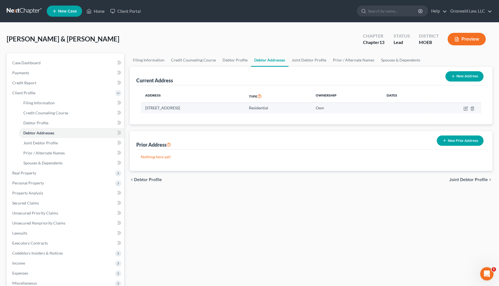
drag, startPoint x: 184, startPoint y: 108, endPoint x: 141, endPoint y: 107, distance: 43.1
click at [141, 107] on td "[STREET_ADDRESS]" at bounding box center [193, 108] width 104 height 11
copy td "[STREET_ADDRESS]"
click at [264, 209] on div "Filing Information Credit Counseling Course Debtor Profile Debtor Addresses Joi…" at bounding box center [311, 208] width 368 height 311
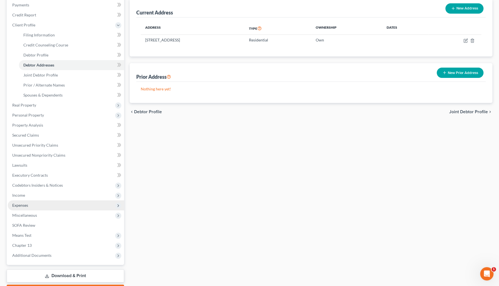
scroll to position [99, 0]
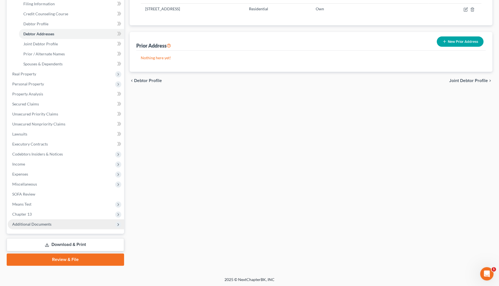
click at [61, 224] on span "Additional Documents" at bounding box center [66, 224] width 116 height 10
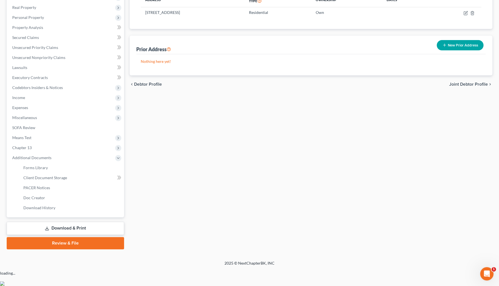
scroll to position [79, 0]
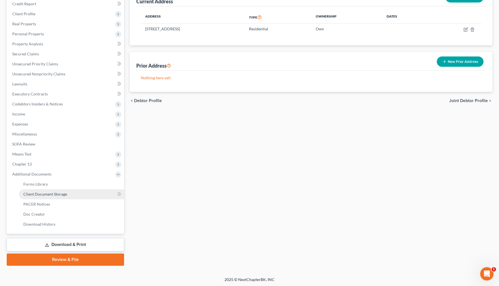
click at [78, 193] on link "Client Document Storage" at bounding box center [71, 194] width 105 height 10
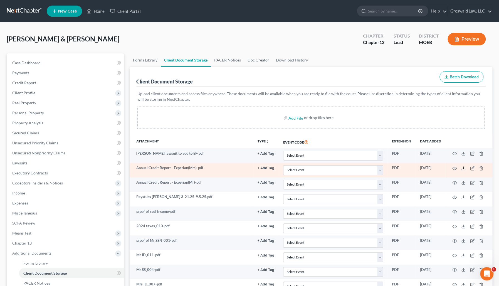
click at [462, 168] on polyline at bounding box center [463, 168] width 2 height 1
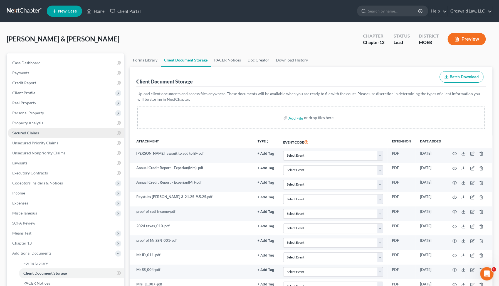
drag, startPoint x: 251, startPoint y: 88, endPoint x: 110, endPoint y: 135, distance: 148.9
click at [251, 88] on div "Upload client documents and access files anywhere. These documents will be avai…" at bounding box center [310, 110] width 349 height 49
click at [31, 129] on link "Secured Claims" at bounding box center [66, 133] width 116 height 10
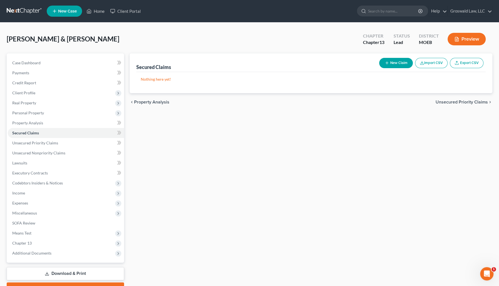
click at [395, 65] on button "New Claim" at bounding box center [396, 63] width 34 height 10
select select "2"
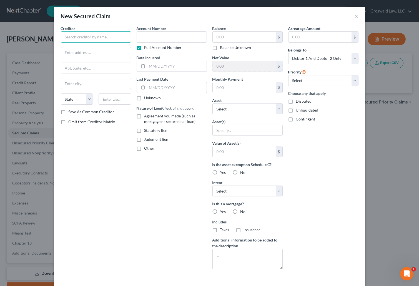
click at [126, 38] on input "text" at bounding box center [96, 36] width 70 height 11
type input "Commerce Bank"
drag, startPoint x: 133, startPoint y: 159, endPoint x: 101, endPoint y: 113, distance: 56.0
click at [130, 156] on div "Creditor * Commerce Bank State [US_STATE] AK AR AZ CA CO [GEOGRAPHIC_DATA] DE D…" at bounding box center [209, 150] width 303 height 248
click at [88, 53] on input "text" at bounding box center [96, 52] width 70 height 11
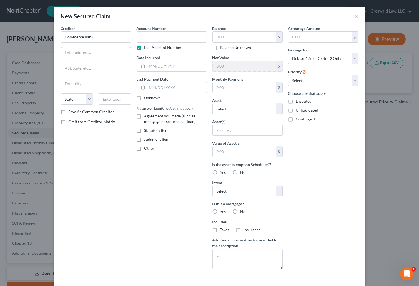
paste input "922 Walnut"
type input "922 Walnut"
drag, startPoint x: 126, startPoint y: 152, endPoint x: 124, endPoint y: 149, distance: 3.9
click at [126, 152] on div "Creditor * Commerce Bank 922 Walnut State [US_STATE] AK AR AZ CA CO CT DE DC [G…" at bounding box center [96, 150] width 76 height 248
click at [100, 83] on input "text" at bounding box center [96, 83] width 70 height 11
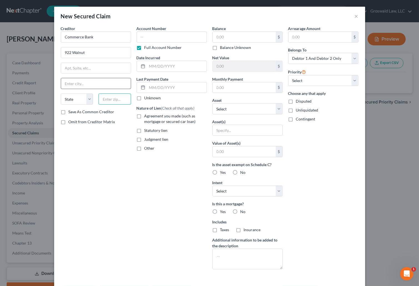
paste input "64106"
type input "64106"
type input "[US_STATE][GEOGRAPHIC_DATA]"
select select "26"
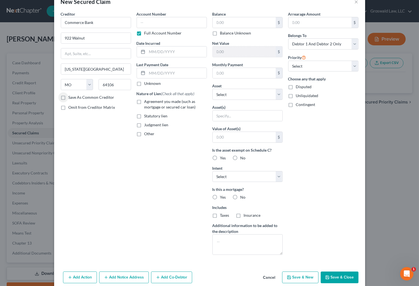
scroll to position [22, 0]
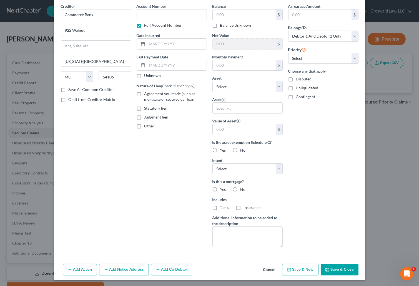
click at [129, 269] on button "Add Notice Address" at bounding box center [124, 269] width 50 height 12
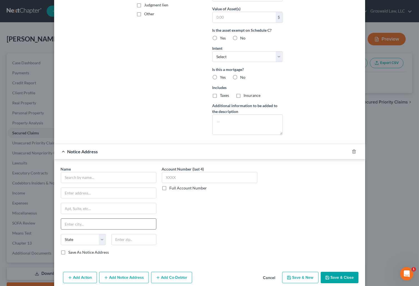
scroll to position [142, 0]
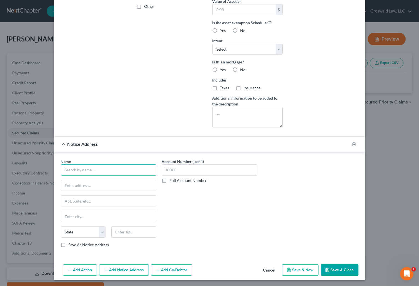
click at [100, 168] on input "text" at bounding box center [109, 169] width 96 height 11
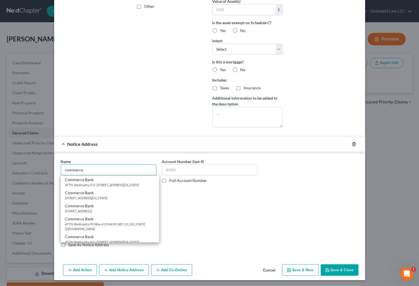
type input "commerce"
click at [352, 143] on icon "button" at bounding box center [354, 144] width 4 height 4
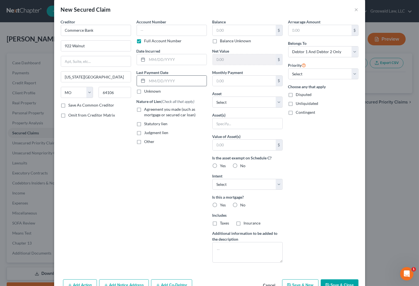
scroll to position [0, 0]
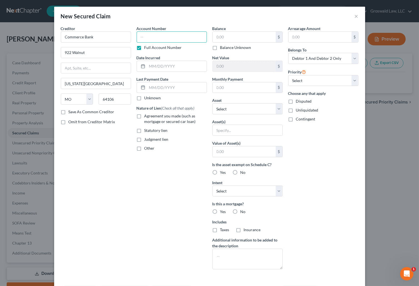
click at [167, 38] on input "text" at bounding box center [172, 36] width 70 height 11
type input "7809"
click at [156, 64] on input "text" at bounding box center [176, 66] width 59 height 11
type input "11/2022"
click at [154, 114] on span "Agreement you made (such as mortgage or secured car loan)" at bounding box center [169, 118] width 51 height 10
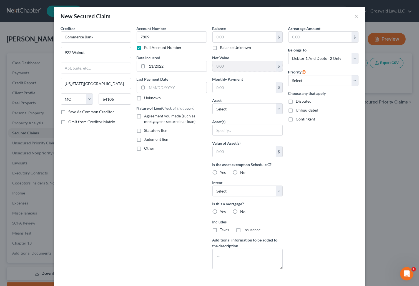
click at [150, 114] on input "Agreement you made (such as mortgage or secured car loan)" at bounding box center [149, 115] width 4 height 4
checkbox input "true"
click at [238, 33] on input "text" at bounding box center [244, 37] width 63 height 11
type input "126,593"
click at [239, 111] on select "Select Other Multiple Assets 1996 Chevrolet Lumina - $0.0 HC1, Box 290 - $0.0 2…" at bounding box center [248, 108] width 70 height 11
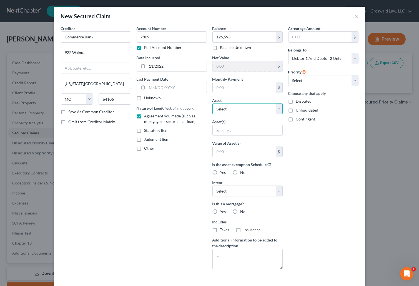
select select "9"
click at [213, 103] on select "Select Other Multiple Assets 1996 Chevrolet Lumina - $0.0 HC1, Box 290 - $0.0 2…" at bounding box center [248, 108] width 70 height 11
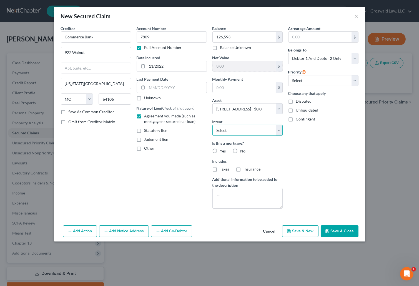
click at [231, 129] on select "Select Surrender Redeem Reaffirm Avoid Other" at bounding box center [248, 129] width 70 height 11
drag, startPoint x: 203, startPoint y: 144, endPoint x: 223, endPoint y: 108, distance: 41.2
click at [205, 139] on div "Nature of Lien (Check all that apply) Agreement you made (such as mortgage or s…" at bounding box center [172, 128] width 70 height 46
click at [233, 88] on input "text" at bounding box center [244, 87] width 63 height 11
type input "1,223"
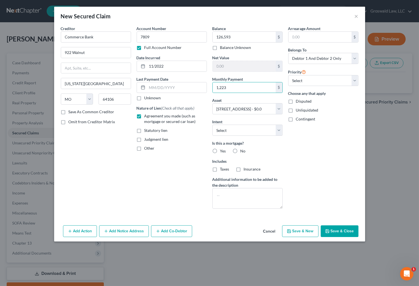
click at [220, 150] on label "Yes" at bounding box center [223, 151] width 6 height 6
click at [223, 150] on input "Yes" at bounding box center [225, 150] width 4 height 4
radio input "true"
click at [220, 170] on span "Taxes" at bounding box center [224, 168] width 9 height 5
click at [223, 170] on input "Taxes" at bounding box center [225, 168] width 4 height 4
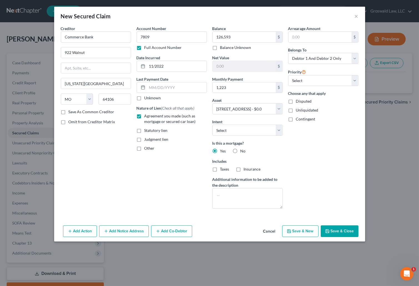
checkbox input "true"
click at [245, 170] on span "Insurance" at bounding box center [252, 168] width 17 height 5
click at [246, 170] on input "Insurance" at bounding box center [248, 168] width 4 height 4
checkbox input "true"
click at [334, 228] on button "Save & Close" at bounding box center [340, 231] width 38 height 12
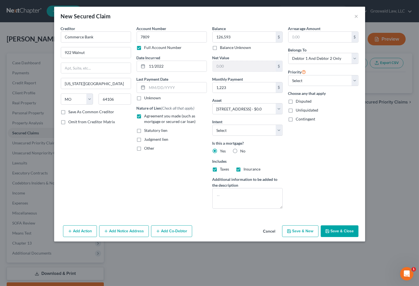
select select
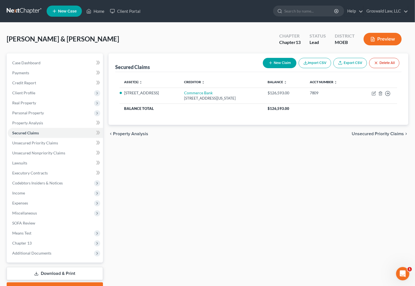
click at [280, 64] on button "New Claim" at bounding box center [280, 63] width 34 height 10
select select "2"
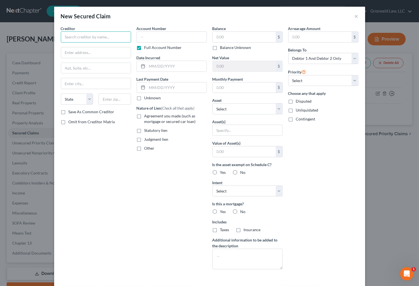
click at [101, 33] on input "text" at bounding box center [96, 36] width 70 height 11
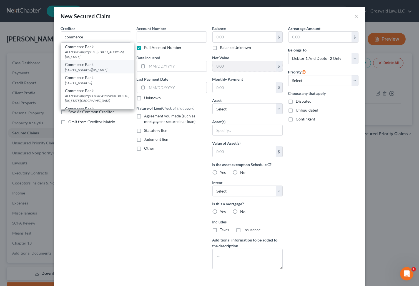
click at [92, 66] on div "Commerce Bank" at bounding box center [97, 65] width 64 height 6
type input "Commerce Bank"
type input "[STREET_ADDRESS]"
type input "[US_STATE][GEOGRAPHIC_DATA]"
select select "26"
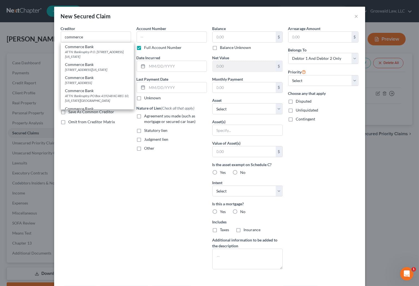
type input "64105"
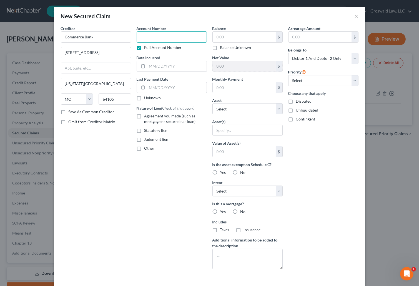
click at [160, 34] on input "text" at bounding box center [172, 36] width 70 height 11
type input "1534"
type input "01/2023"
click at [157, 115] on span "Agreement you made (such as mortgage or secured car loan)" at bounding box center [169, 118] width 51 height 10
click at [150, 115] on input "Agreement you made (such as mortgage or secured car loan)" at bounding box center [149, 115] width 4 height 4
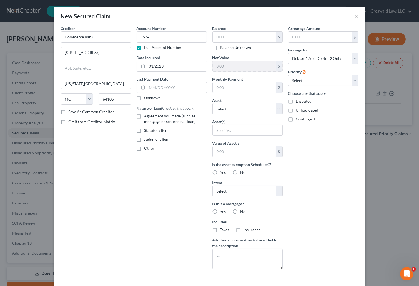
checkbox input "true"
click at [236, 40] on input "text" at bounding box center [244, 37] width 63 height 11
type input "5,682"
click at [227, 86] on input "text" at bounding box center [244, 87] width 63 height 11
type input "109"
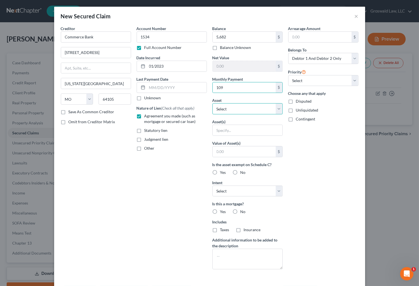
click at [227, 105] on select "Select Other Multiple Assets 1996 Chevrolet Lumina - $0.0 HC1, Box 290 - $0.0 2…" at bounding box center [248, 108] width 70 height 11
select select "9"
click at [213, 103] on select "Select Other Multiple Assets 1996 Chevrolet Lumina - $0.0 HC1, Box 290 - $0.0 2…" at bounding box center [248, 108] width 70 height 11
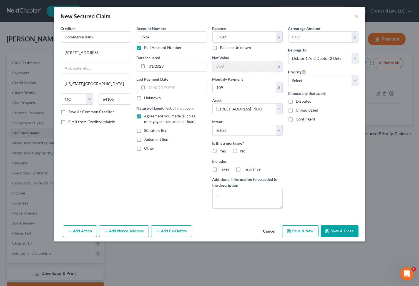
click at [220, 149] on label "Yes" at bounding box center [223, 151] width 6 height 6
click at [223, 149] on input "Yes" at bounding box center [225, 150] width 4 height 4
radio input "true"
click at [341, 231] on button "Save & Close" at bounding box center [340, 231] width 38 height 12
select select
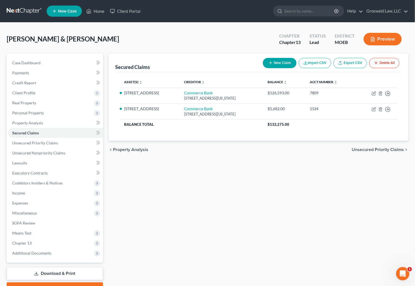
drag, startPoint x: 262, startPoint y: 213, endPoint x: 252, endPoint y: 191, distance: 23.9
click at [261, 208] on div "Secured Claims New Claim Import CSV Export CSV Delete All Asset(s) expand_more …" at bounding box center [259, 173] width 306 height 241
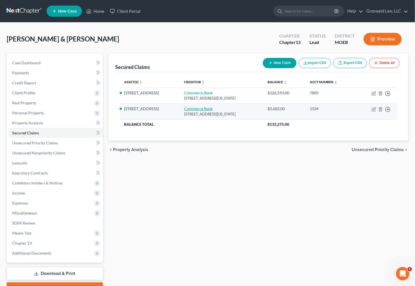
click at [206, 106] on link "Commerce Bank" at bounding box center [198, 108] width 29 height 5
select select "26"
select select "2"
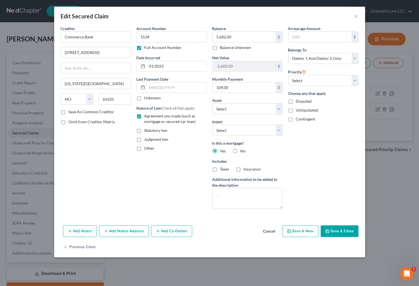
click at [126, 229] on button "Add Notice Address" at bounding box center [124, 231] width 50 height 12
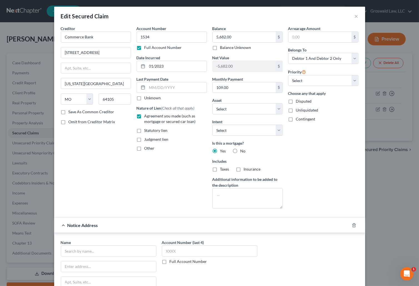
drag, startPoint x: 122, startPoint y: 158, endPoint x: 116, endPoint y: 196, distance: 38.5
click at [121, 161] on div "Creditor * Commerce Bank [STREET_ADDRESS][GEOGRAPHIC_DATA][US_STATE] [US_STATE]…" at bounding box center [96, 119] width 76 height 187
click at [95, 247] on input "text" at bounding box center [109, 250] width 96 height 11
type input "Commerce Bank"
paste input "P O Box 411036"
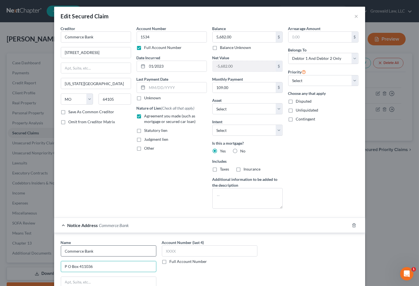
type input "P O Box 411036"
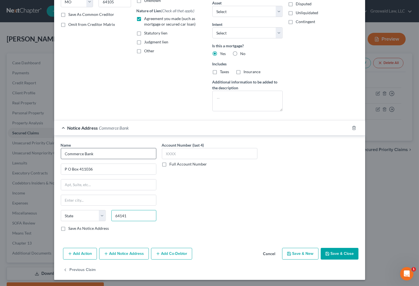
type input "64141"
type input "[US_STATE][GEOGRAPHIC_DATA]"
select select "26"
click at [339, 253] on button "Save & Close" at bounding box center [340, 254] width 38 height 12
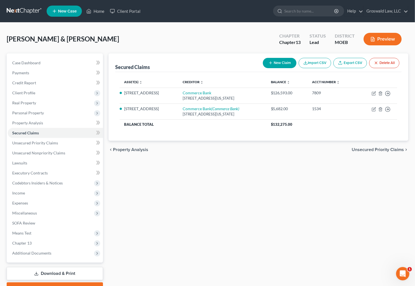
click at [240, 188] on div "Secured Claims New Claim Import CSV Export CSV Delete All Asset(s) expand_more …" at bounding box center [259, 173] width 306 height 241
drag, startPoint x: 58, startPoint y: 153, endPoint x: 60, endPoint y: 154, distance: 2.9
click at [58, 153] on span "Unsecured Nonpriority Claims" at bounding box center [38, 152] width 53 height 5
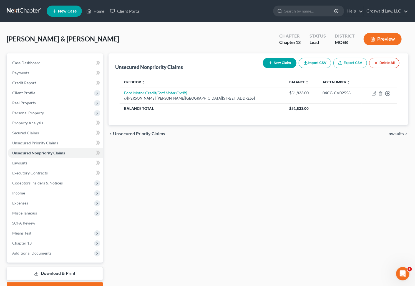
click at [273, 66] on button "New Claim" at bounding box center [280, 63] width 34 height 10
select select "2"
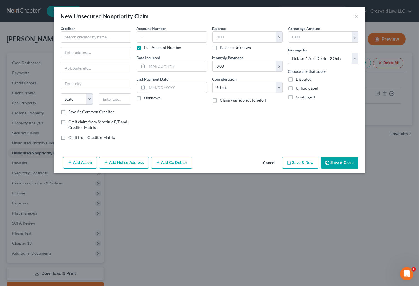
click at [178, 119] on div "Account Number Full Account Number Date Incurred Last Payment Date Unknown" at bounding box center [172, 85] width 76 height 119
click at [99, 37] on input "text" at bounding box center [96, 36] width 70 height 11
click at [114, 33] on input "text" at bounding box center [96, 36] width 70 height 11
paste input "Dept Of Ed/aidvantage"
type input "Dept Of Ed/aidvantage"
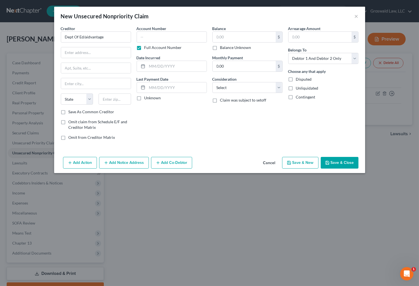
click at [156, 144] on div "Account Number Full Account Number Date Incurred Last Payment Date Unknown" at bounding box center [172, 85] width 76 height 119
drag, startPoint x: 112, startPoint y: 53, endPoint x: 107, endPoint y: 53, distance: 5.0
click at [112, 53] on input "text" at bounding box center [96, 52] width 70 height 11
paste input "300001"
type input "PO Box 300001"
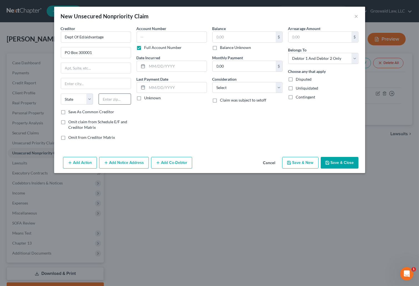
drag, startPoint x: 189, startPoint y: 116, endPoint x: 129, endPoint y: 97, distance: 62.4
click at [187, 114] on div "Account Number Full Account Number Date Incurred Last Payment Date Unknown" at bounding box center [172, 85] width 76 height 119
click at [93, 84] on input "text" at bounding box center [96, 83] width 70 height 11
paste input "75403"
type input "75403"
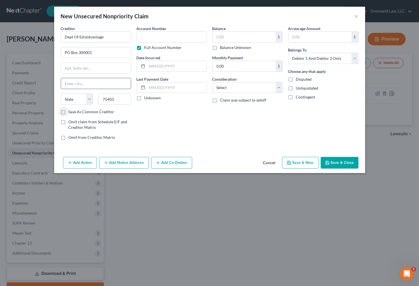
type input "[GEOGRAPHIC_DATA]"
select select "45"
click at [308, 61] on select "Select Debtor 1 Only Debtor 2 Only Debtor 1 And Debtor 2 Only At Least One Of T…" at bounding box center [323, 58] width 70 height 11
select select "1"
click at [288, 53] on select "Select Debtor 1 Only Debtor 2 Only Debtor 1 And Debtor 2 Only At Least One Of T…" at bounding box center [323, 58] width 70 height 11
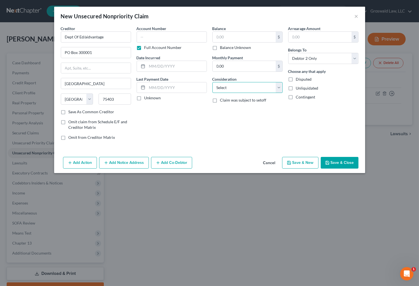
click at [233, 88] on select "Select Cable / Satellite Services Collection Agency Credit Card Debt Debt Couns…" at bounding box center [248, 87] width 70 height 11
select select "17"
click at [213, 82] on select "Select Cable / Satellite Services Collection Agency Credit Card Debt Debt Couns…" at bounding box center [248, 87] width 70 height 11
click at [218, 35] on input "text" at bounding box center [244, 37] width 63 height 11
type input "12,796"
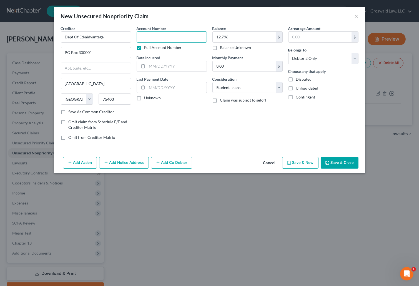
click at [155, 39] on input "text" at bounding box center [172, 36] width 70 height 11
type input "0"
type input "0524"
click at [190, 68] on input "text" at bounding box center [176, 66] width 59 height 11
type input "05/2011"
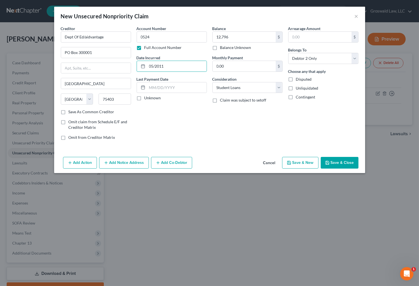
click at [353, 163] on button "Save & Close" at bounding box center [340, 163] width 38 height 12
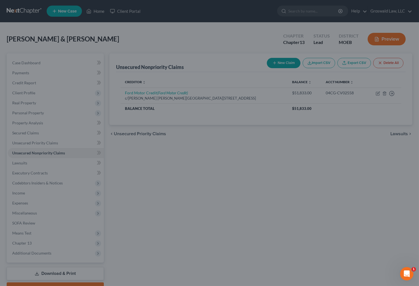
type input "12,796.00"
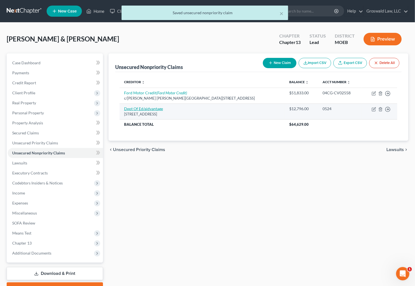
click at [153, 108] on link "Dept Of Ed/aidvantage" at bounding box center [143, 108] width 39 height 5
select select "45"
select select "17"
select select "1"
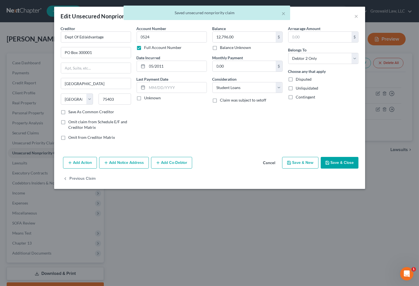
click at [117, 161] on button "Add Notice Address" at bounding box center [124, 163] width 50 height 12
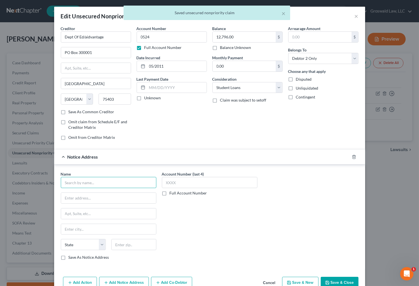
drag, startPoint x: 78, startPoint y: 184, endPoint x: 73, endPoint y: 186, distance: 5.5
click at [78, 184] on input "text" at bounding box center [109, 182] width 96 height 11
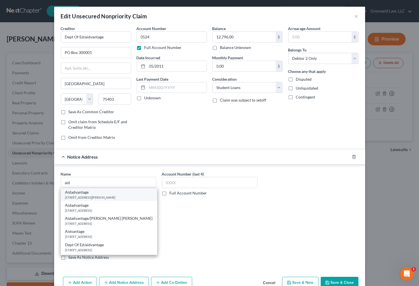
click at [82, 195] on div "[STREET_ADDRESS][PERSON_NAME]" at bounding box center [109, 197] width 88 height 5
type input "Aidadvantage"
type input "PO Box 9635"
type input "[PERSON_NAME] Barre"
select select "39"
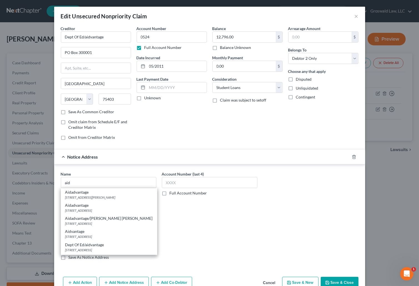
type input "18773"
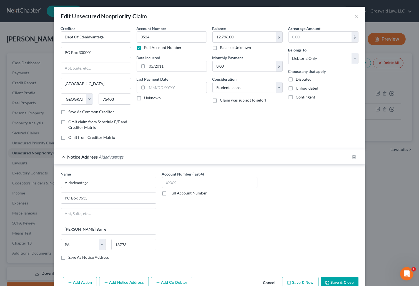
click at [111, 283] on button "Add Notice Address" at bounding box center [124, 282] width 50 height 12
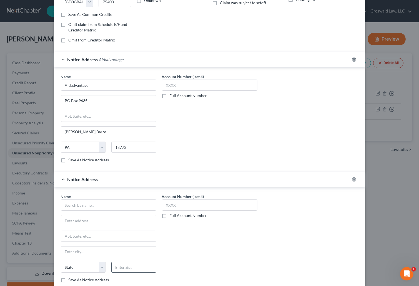
scroll to position [101, 0]
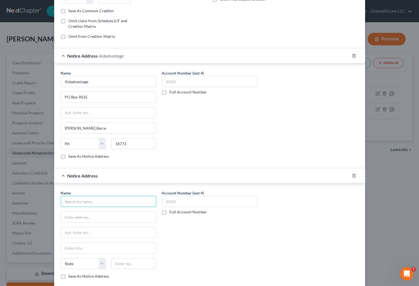
click at [92, 200] on input "text" at bounding box center [109, 201] width 96 height 11
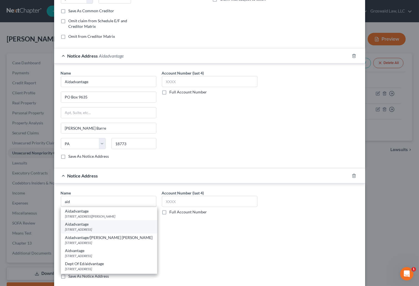
click at [103, 228] on div "[STREET_ADDRESS]" at bounding box center [109, 229] width 88 height 5
type input "Aidadvantage"
type input "Po Box 3229"
type input "Wilmington"
select select "7"
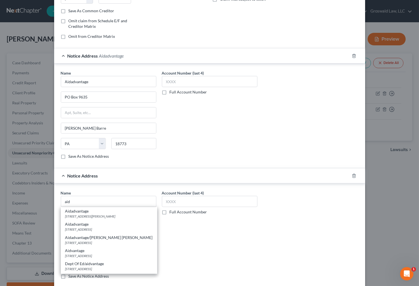
type input "19804"
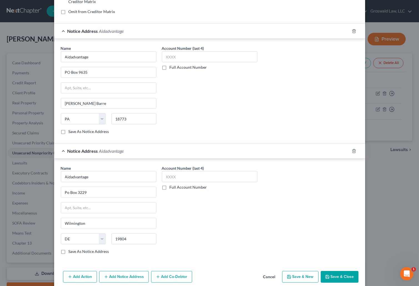
scroll to position [148, 0]
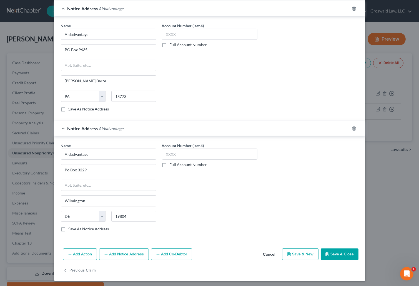
click at [333, 256] on button "Save & Close" at bounding box center [340, 254] width 38 height 12
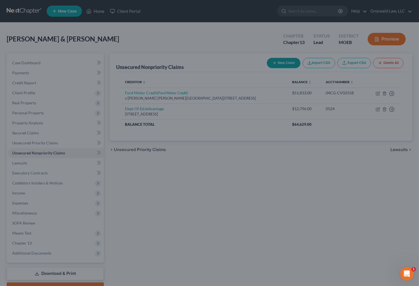
type input "0"
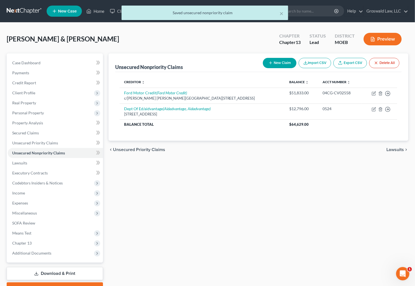
click at [280, 61] on button "New Claim" at bounding box center [280, 63] width 34 height 10
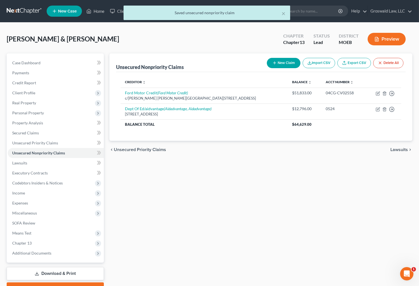
select select "2"
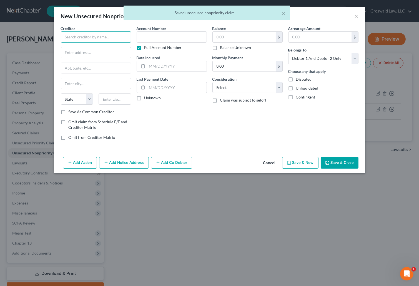
drag, startPoint x: 116, startPoint y: 39, endPoint x: 108, endPoint y: 31, distance: 11.4
click at [116, 38] on input "text" at bounding box center [96, 36] width 70 height 11
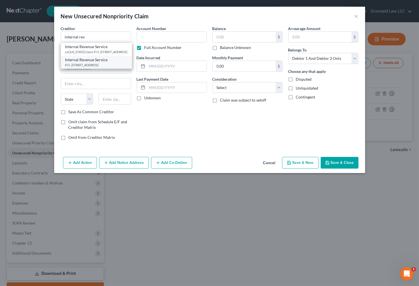
click at [92, 63] on div "Internal Revenue Service" at bounding box center [96, 60] width 62 height 6
type input "Internal Revenue Service"
type input "P.O. Box 7346"
type input "[GEOGRAPHIC_DATA]"
select select "39"
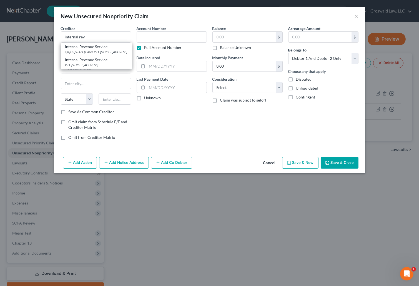
type input "19101"
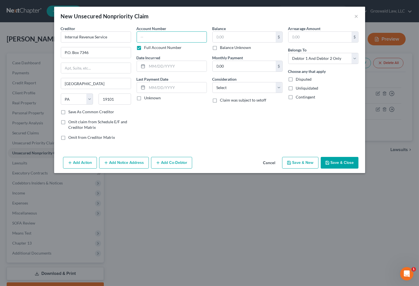
click at [158, 38] on input "text" at bounding box center [172, 36] width 70 height 11
type input "0000"
select select "14"
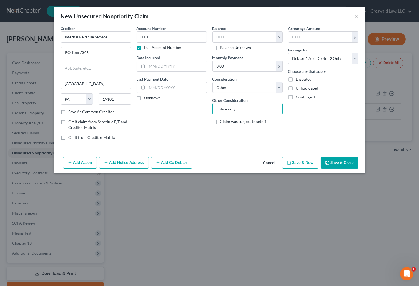
type input "notice only"
click at [298, 164] on button "Save & New" at bounding box center [300, 163] width 36 height 12
select select "2"
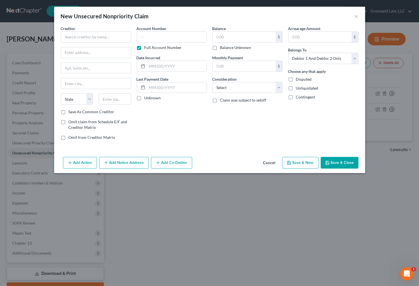
type input "0.00"
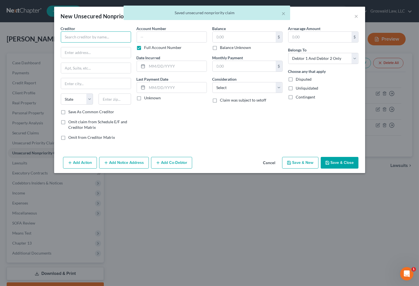
click at [114, 36] on input "text" at bounding box center [96, 36] width 70 height 11
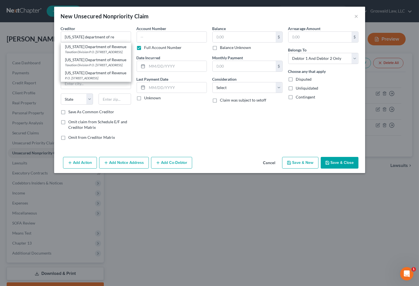
drag, startPoint x: 86, startPoint y: 84, endPoint x: 106, endPoint y: 69, distance: 25.1
click at [87, 76] on div "[US_STATE] Department of Revenue" at bounding box center [95, 73] width 61 height 6
type input "[US_STATE] Department of Revenue"
type input "P.O. Box 475"
type input "[STREET_ADDRESS]"
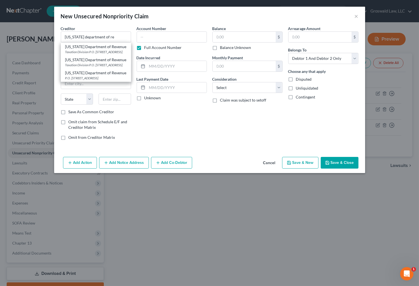
type input "[GEOGRAPHIC_DATA]"
select select "26"
type input "65105"
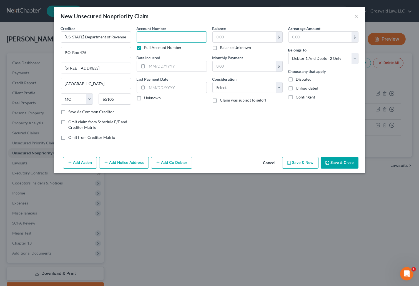
click at [159, 38] on input "text" at bounding box center [172, 36] width 70 height 11
type input "0000"
click at [220, 88] on select "Select Cable / Satellite Services Collection Agency Credit Card Debt Debt Couns…" at bounding box center [248, 87] width 70 height 11
select select "14"
click at [213, 82] on select "Select Cable / Satellite Services Collection Agency Credit Card Debt Debt Couns…" at bounding box center [248, 87] width 70 height 11
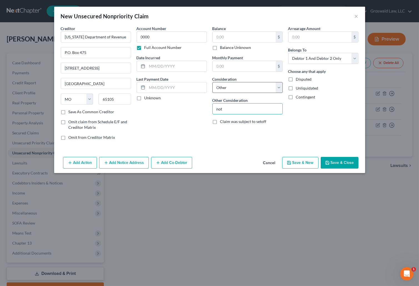
type input "notice only"
click at [138, 162] on button "Add Notice Address" at bounding box center [124, 163] width 50 height 12
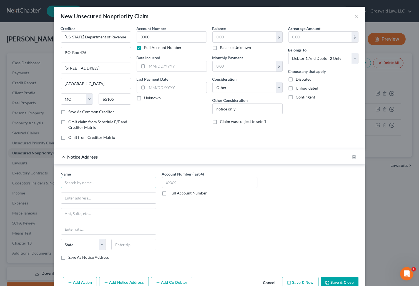
click at [105, 181] on input "text" at bounding box center [109, 182] width 96 height 11
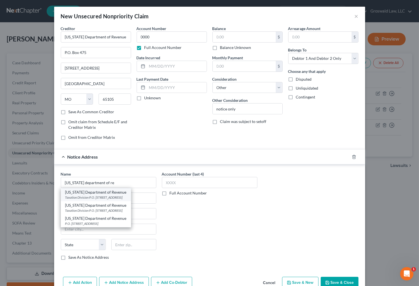
click at [116, 199] on div "[US_STATE] Department of Revenue Taxation Division P.O. [STREET_ADDRESS]" at bounding box center [96, 194] width 70 height 13
type input "[US_STATE] Department of Revenue"
type input "Taxation Division"
type input "P.O. Box 3800"
type input "[GEOGRAPHIC_DATA]"
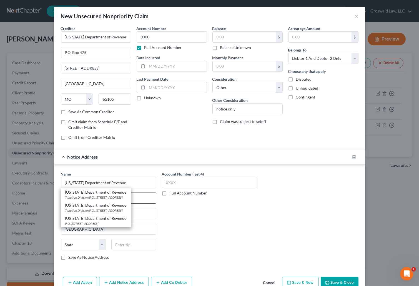
select select "26"
type input "65105"
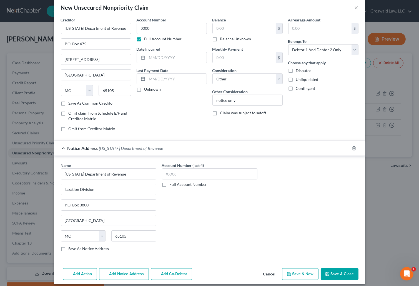
scroll to position [13, 0]
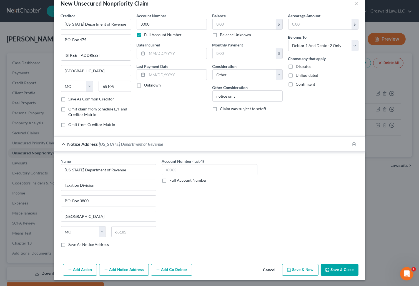
click at [284, 268] on button "Save & New" at bounding box center [300, 270] width 36 height 12
select select "2"
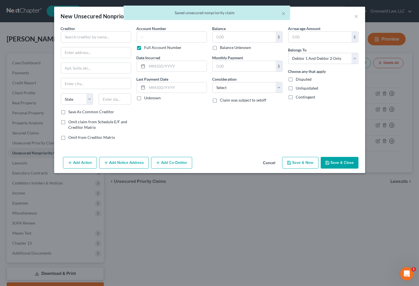
scroll to position [0, 0]
click at [106, 37] on input "text" at bounding box center [96, 36] width 70 height 11
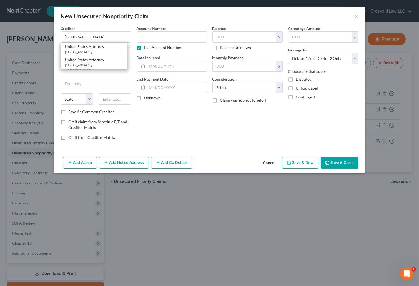
drag, startPoint x: 103, startPoint y: 73, endPoint x: 142, endPoint y: 49, distance: 46.3
click at [104, 67] on div "[STREET_ADDRESS]" at bounding box center [94, 65] width 58 height 5
type input "United States Attorney"
type input "[STREET_ADDRESS]"
type input "Saint Louis"
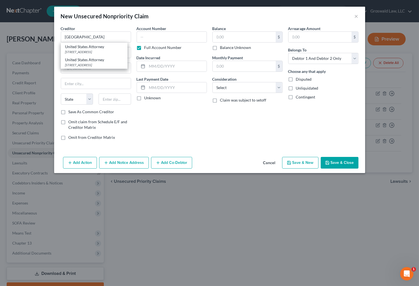
select select "26"
type input "63102"
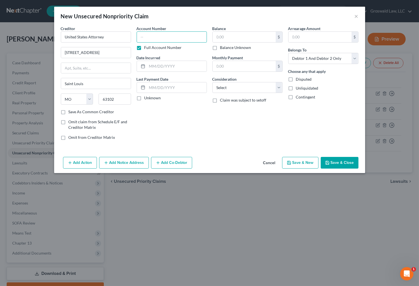
click at [157, 38] on input "text" at bounding box center [172, 36] width 70 height 11
type input "0000"
select select "14"
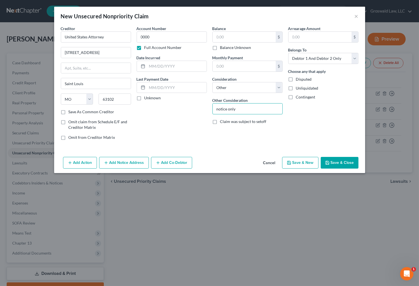
type input "notice only"
click at [344, 163] on button "Save & Close" at bounding box center [340, 163] width 38 height 12
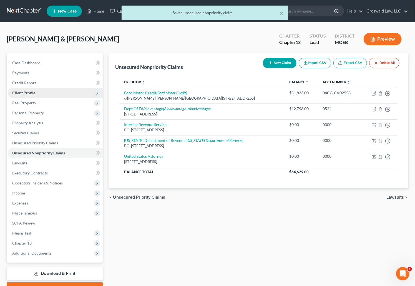
click at [44, 89] on span "Client Profile" at bounding box center [55, 93] width 95 height 10
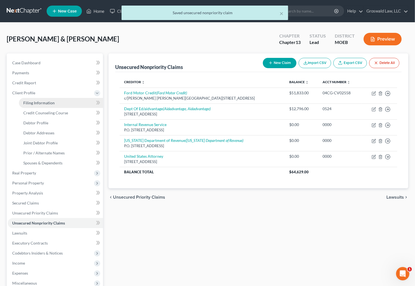
click at [49, 102] on span "Filing Information" at bounding box center [38, 102] width 31 height 5
select select "1"
select select "3"
select select "26"
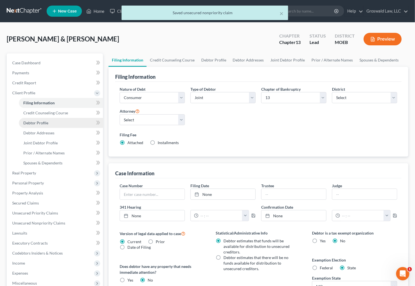
click at [39, 124] on span "Debtor Profile" at bounding box center [35, 122] width 25 height 5
select select "1"
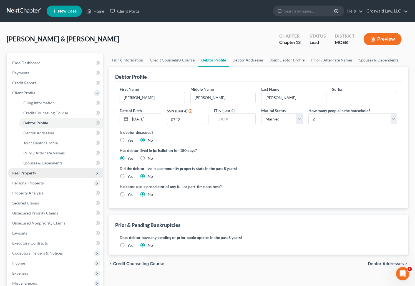
click at [26, 172] on span "Real Property" at bounding box center [24, 172] width 24 height 5
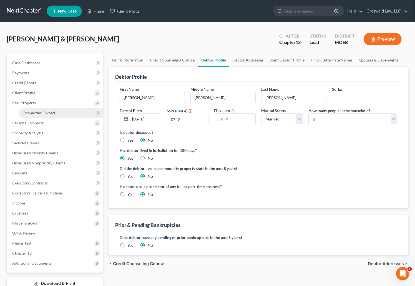
click at [41, 114] on span "Properties Owned" at bounding box center [39, 112] width 32 height 5
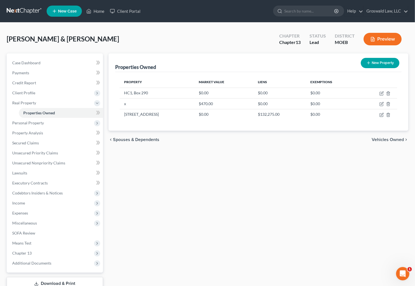
drag, startPoint x: 241, startPoint y: 182, endPoint x: 225, endPoint y: 163, distance: 24.9
click at [240, 181] on div "Properties Owned New Property Property Market Value Liens Exemptions HC1, Box 2…" at bounding box center [259, 178] width 306 height 251
drag, startPoint x: 167, startPoint y: 115, endPoint x: 125, endPoint y: 116, distance: 42.0
click at [125, 116] on td "[STREET_ADDRESS]" at bounding box center [157, 114] width 75 height 11
copy td "[STREET_ADDRESS]"
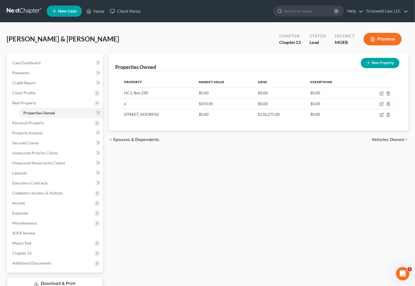
click at [253, 195] on div "Properties Owned New Property Property Market Value Liens Exemptions HC1, Box 2…" at bounding box center [259, 178] width 306 height 251
click at [381, 114] on icon "button" at bounding box center [382, 115] width 4 height 4
select select "26"
select select "3"
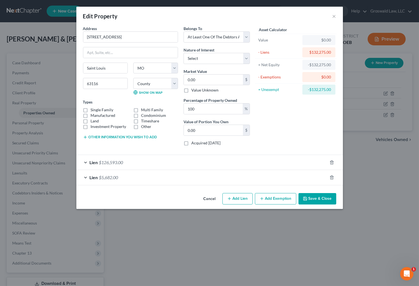
click at [92, 109] on label "Single Family" at bounding box center [102, 110] width 23 height 6
click at [93, 109] on input "Single Family" at bounding box center [95, 109] width 4 height 4
checkbox input "true"
drag, startPoint x: 194, startPoint y: 58, endPoint x: 194, endPoint y: 61, distance: 3.1
click at [194, 58] on select "Select Fee Simple Joint Tenant Life Estate Equitable Interest Future Interest T…" at bounding box center [217, 58] width 66 height 11
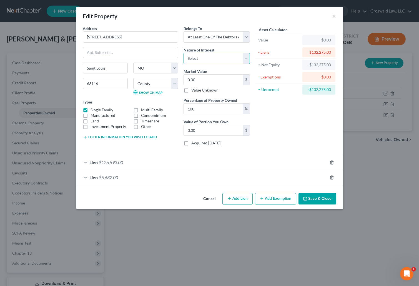
select select "5"
click at [184, 53] on select "Select Fee Simple Joint Tenant Life Estate Equitable Interest Future Interest T…" at bounding box center [217, 58] width 66 height 11
click at [209, 78] on input "0.00" at bounding box center [213, 79] width 59 height 11
type input "1"
type input "1.00"
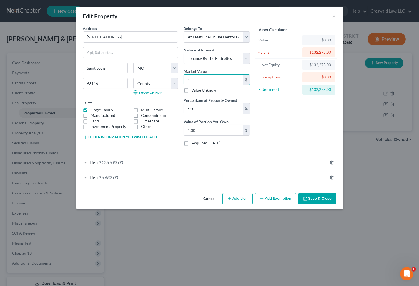
type input "13"
type input "13.00"
type input "1"
type input "1.00"
type input "14"
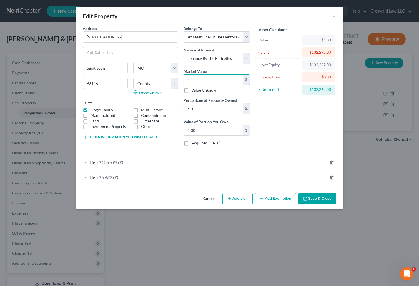
type input "14.00"
type input "142"
type input "142.00"
type input "1420"
type input "1,420.00"
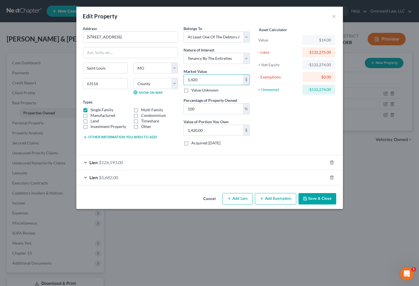
type input "1,4200"
type input "14,200.00"
type input "14,2000"
type input "142,000.00"
type input "142,000"
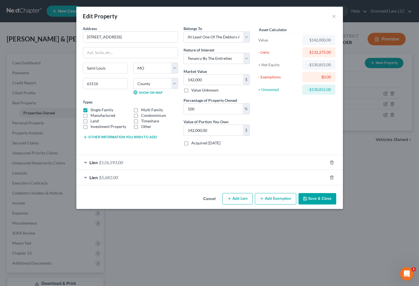
click at [268, 198] on button "Add Exemption" at bounding box center [275, 199] width 41 height 12
select select "2"
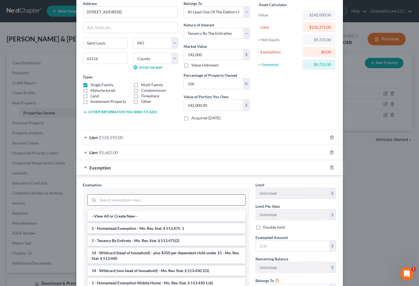
click at [135, 199] on input "search" at bounding box center [171, 200] width 147 height 11
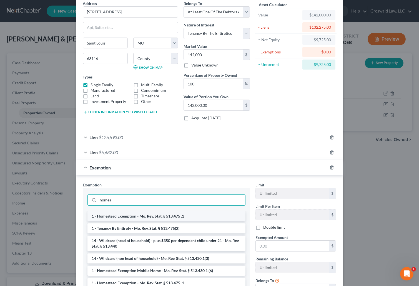
type input "homes"
click at [144, 216] on li "1 - Homestead Exemption - Mo. Rev. Stat. § 513.475 .1" at bounding box center [167, 216] width 158 height 10
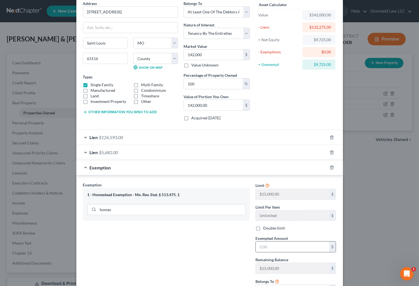
click at [266, 245] on input "text" at bounding box center [293, 246] width 74 height 11
type input "15,000"
drag, startPoint x: 270, startPoint y: 93, endPoint x: 261, endPoint y: 85, distance: 12.0
click at [270, 93] on div "Asset Calculator Value $142,000.00 - Liens $132,275.00 = Net Equity $9,725.00 -…" at bounding box center [296, 63] width 86 height 124
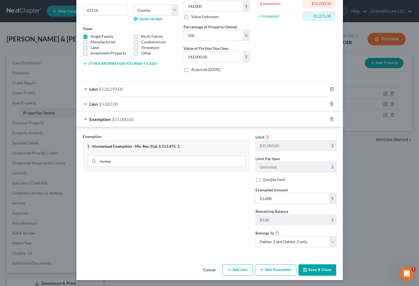
click at [270, 270] on button "Add Exemption" at bounding box center [275, 270] width 41 height 12
select select "2"
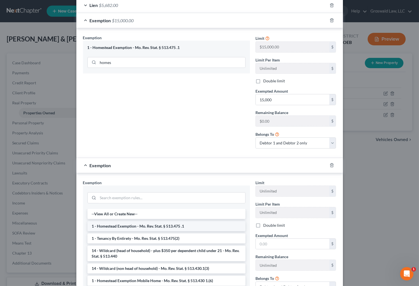
scroll to position [175, 0]
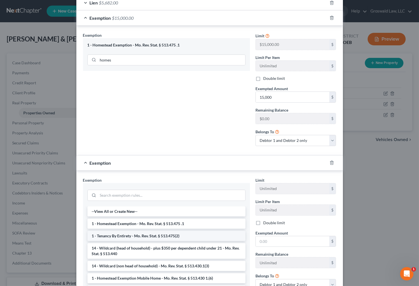
click at [131, 238] on li "1 - Tenancy By Entirety - Mo. Rev. Stat. § 513.475(2)" at bounding box center [167, 236] width 158 height 10
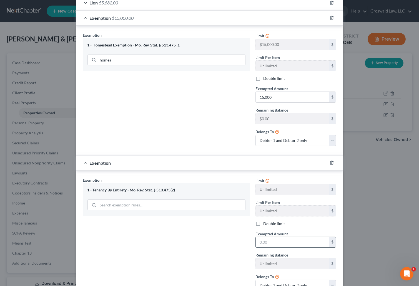
click at [264, 240] on input "text" at bounding box center [293, 242] width 74 height 11
type input "1"
click at [223, 250] on div "Exemption Set must be selected for CA. Exemption * 1 - Tenancy By Entirety - Mo…" at bounding box center [166, 236] width 173 height 118
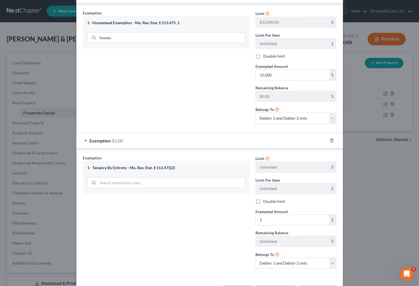
scroll to position [218, 0]
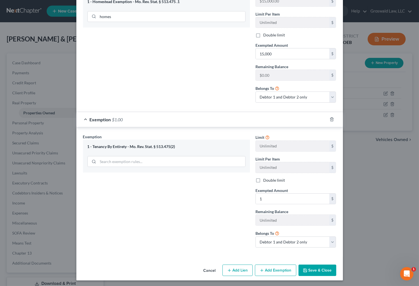
click at [312, 269] on button "Save & Close" at bounding box center [318, 270] width 38 height 12
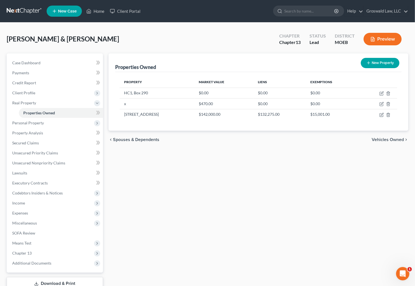
drag, startPoint x: 263, startPoint y: 188, endPoint x: 261, endPoint y: 187, distance: 3.0
click at [263, 188] on div "Properties Owned New Property Property Market Value Liens Exemptions HC1, Box 2…" at bounding box center [259, 178] width 306 height 251
click at [383, 94] on icon "button" at bounding box center [382, 93] width 4 height 4
select select "26"
select select "90"
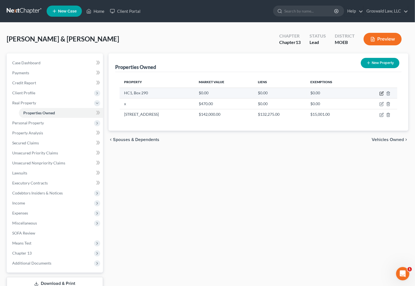
select select "3"
select select "0"
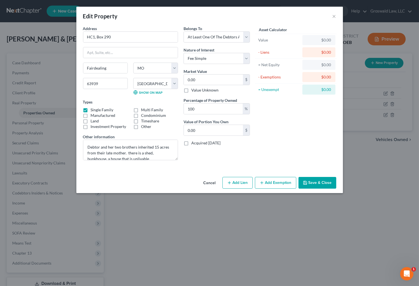
click at [302, 159] on div "Asset Calculator Value $0.00 - Liens $0.00 = Net Equity $0.00 - Exemptions $0.0…" at bounding box center [296, 95] width 86 height 139
drag, startPoint x: 292, startPoint y: 150, endPoint x: 222, endPoint y: 171, distance: 72.6
click at [292, 150] on div "Asset Calculator Value $0.00 - Liens $0.00 = Net Equity $0.00 - Exemptions $0.0…" at bounding box center [296, 95] width 86 height 139
click at [209, 180] on button "Cancel" at bounding box center [209, 182] width 21 height 11
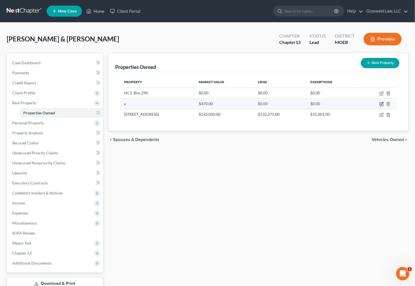
click at [381, 102] on icon "button" at bounding box center [382, 104] width 4 height 4
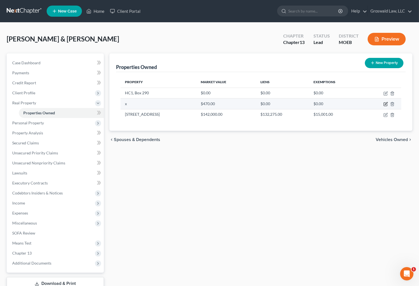
select select "26"
select select "90"
select select "2"
select select "5"
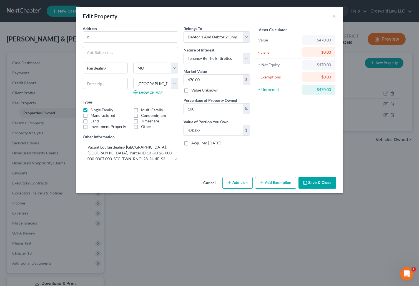
click at [282, 145] on div "Asset Calculator Value $470.00 - Liens $0.00 = Net Equity $470.00 - Exemptions …" at bounding box center [296, 95] width 86 height 139
click at [275, 144] on div "Asset Calculator Value $470.00 - Liens $0.00 = Net Equity $470.00 - Exemptions …" at bounding box center [296, 95] width 86 height 139
click at [297, 141] on div "Asset Calculator Value $470.00 - Liens $0.00 = Net Equity $470.00 - Exemptions …" at bounding box center [296, 95] width 86 height 139
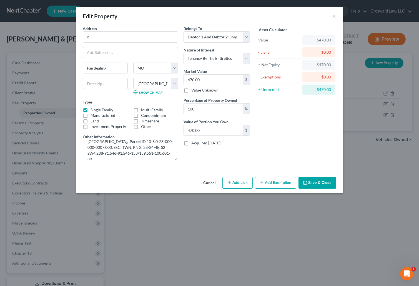
drag, startPoint x: 296, startPoint y: 132, endPoint x: 269, endPoint y: 132, distance: 27.8
click at [296, 132] on div "Asset Calculator Value $470.00 - Liens $0.00 = Net Equity $470.00 - Exemptions …" at bounding box center [296, 95] width 86 height 139
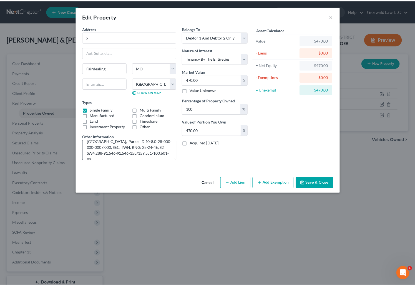
scroll to position [0, 0]
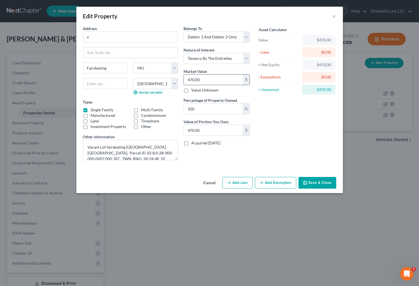
click at [217, 82] on input "470.00" at bounding box center [213, 79] width 59 height 11
click at [306, 182] on icon "button" at bounding box center [305, 182] width 4 height 4
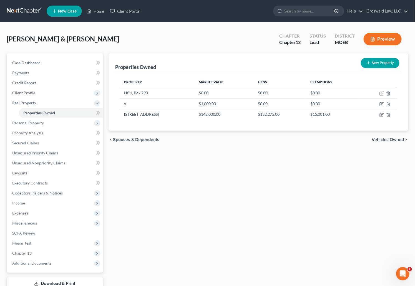
click at [263, 166] on div "Properties Owned New Property Property Market Value Liens Exemptions HC1, Box 2…" at bounding box center [259, 178] width 306 height 251
click at [153, 93] on td "HC1, Box 290" at bounding box center [157, 93] width 75 height 11
click at [382, 93] on icon "button" at bounding box center [382, 92] width 3 height 3
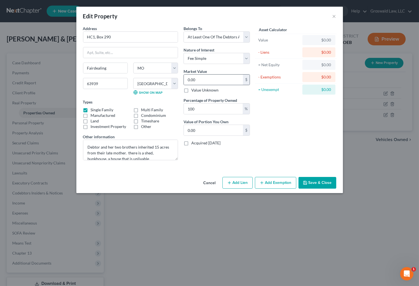
drag, startPoint x: 299, startPoint y: 116, endPoint x: 246, endPoint y: 77, distance: 65.5
click at [298, 114] on div "Asset Calculator Value $0.00 - Liens $0.00 = Net Equity $0.00 - Exemptions $0.0…" at bounding box center [296, 95] width 86 height 139
click at [115, 33] on div "HC1, Box 290" at bounding box center [130, 36] width 95 height 11
drag, startPoint x: 31, startPoint y: 39, endPoint x: 1, endPoint y: 39, distance: 30.0
click at [1, 39] on div "Edit Property × Address * HC1, Box 290 Fairdealing State [US_STATE][GEOGRAPHIC_…" at bounding box center [209, 143] width 419 height 286
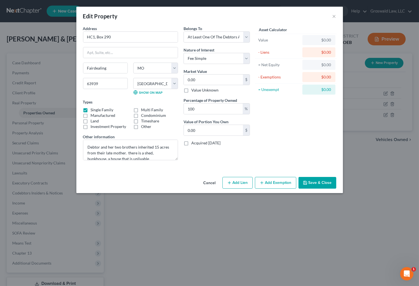
drag, startPoint x: 307, startPoint y: 153, endPoint x: 289, endPoint y: 147, distance: 19.3
click at [307, 153] on div "Asset Calculator Value $0.00 - Liens $0.00 = Net Equity $0.00 - Exemptions $0.0…" at bounding box center [296, 95] width 86 height 139
drag, startPoint x: 63, startPoint y: 71, endPoint x: 50, endPoint y: 71, distance: 12.2
click at [50, 71] on div "Edit Property × Address * HC1, Box 290 Fairdealing State [US_STATE][GEOGRAPHIC_…" at bounding box center [209, 143] width 419 height 286
click at [298, 143] on div "Asset Calculator Value $0.00 - Liens $0.00 = Net Equity $0.00 - Exemptions $0.0…" at bounding box center [296, 95] width 86 height 139
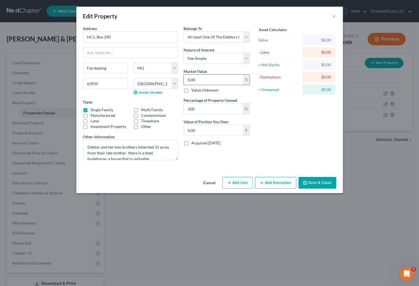
click at [208, 78] on input "0.00" at bounding box center [213, 79] width 59 height 11
click at [208, 78] on input "1,000" at bounding box center [213, 79] width 59 height 11
click at [307, 177] on button "Save & Close" at bounding box center [318, 183] width 38 height 12
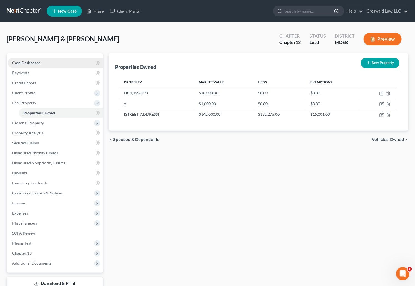
drag, startPoint x: 47, startPoint y: 65, endPoint x: 67, endPoint y: 65, distance: 20.0
click at [47, 65] on link "Case Dashboard" at bounding box center [55, 63] width 95 height 10
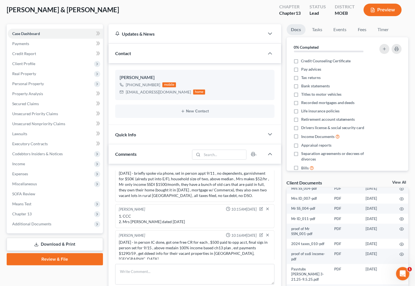
scroll to position [25, 0]
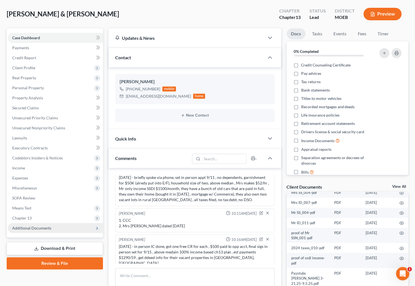
click at [51, 230] on span "Additional Documents" at bounding box center [55, 228] width 95 height 10
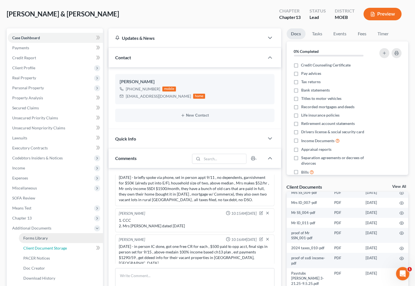
drag, startPoint x: 49, startPoint y: 246, endPoint x: 53, endPoint y: 240, distance: 6.8
click at [49, 246] on span "Client Document Storage" at bounding box center [45, 247] width 44 height 5
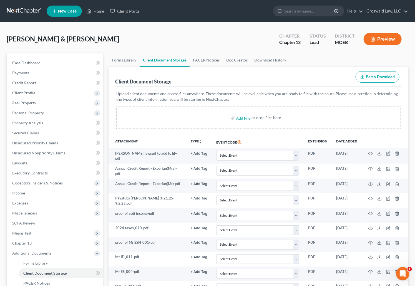
click at [300, 59] on ul "Forms Library Client Document Storage PACER Notices Doc Creator Download History" at bounding box center [259, 59] width 300 height 13
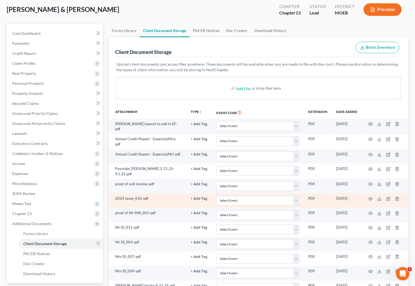
scroll to position [76, 0]
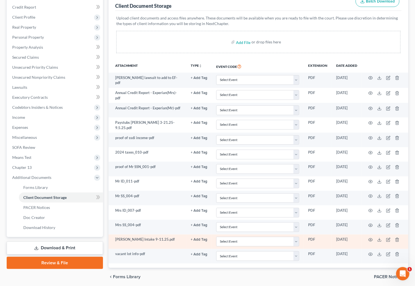
click at [377, 237] on td at bounding box center [385, 241] width 47 height 14
click at [379, 237] on icon at bounding box center [380, 239] width 4 height 4
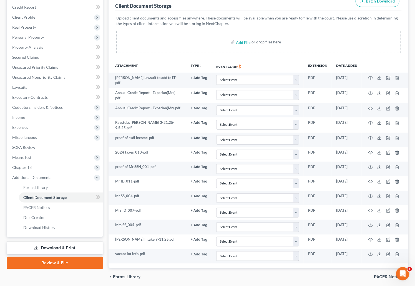
drag, startPoint x: 291, startPoint y: 61, endPoint x: 183, endPoint y: 53, distance: 108.3
click at [291, 61] on th "Event Code" at bounding box center [258, 66] width 92 height 13
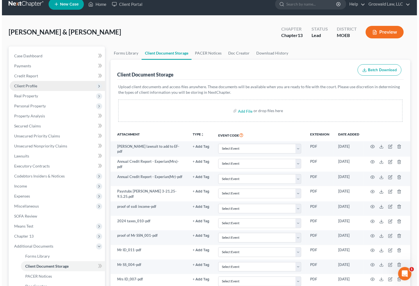
scroll to position [0, 0]
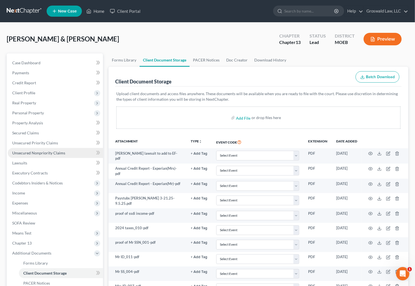
click at [59, 148] on link "Unsecured Nonpriority Claims" at bounding box center [55, 153] width 95 height 10
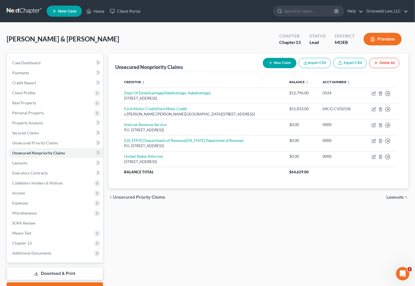
click at [280, 61] on button "New Claim" at bounding box center [280, 63] width 34 height 10
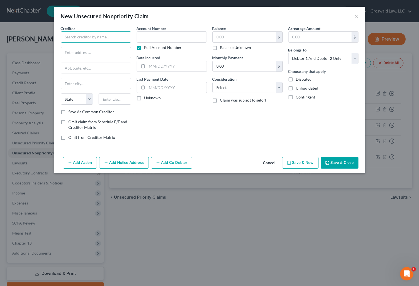
drag, startPoint x: 81, startPoint y: 38, endPoint x: 85, endPoint y: 33, distance: 6.7
click at [84, 34] on input "text" at bounding box center [96, 36] width 70 height 11
click at [83, 46] on div "St. Louis City Collector of Revenue" at bounding box center [94, 47] width 59 height 6
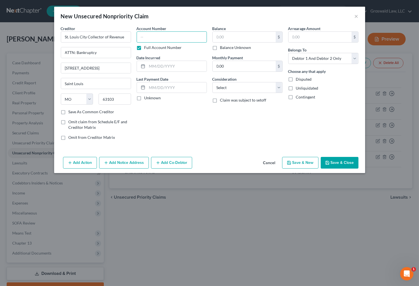
click at [190, 35] on input "text" at bounding box center [172, 36] width 70 height 11
click at [239, 85] on select "Select Cable / Satellite Services Collection Agency Credit Card Debt Debt Couns…" at bounding box center [248, 87] width 70 height 11
click at [213, 82] on select "Select Cable / Satellite Services Collection Agency Credit Card Debt Debt Couns…" at bounding box center [248, 87] width 70 height 11
click at [330, 157] on button "Save & Close" at bounding box center [340, 163] width 38 height 12
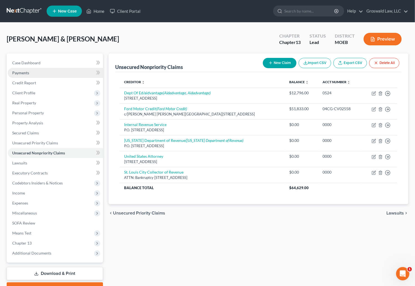
drag, startPoint x: 204, startPoint y: 236, endPoint x: 20, endPoint y: 75, distance: 244.4
click at [200, 231] on div "Unsecured Nonpriority Claims New Claim Import CSV Export CSV Delete All Credito…" at bounding box center [259, 173] width 306 height 241
drag, startPoint x: 217, startPoint y: 36, endPoint x: 210, endPoint y: 38, distance: 7.7
click at [217, 36] on div "[PERSON_NAME] & [PERSON_NAME] Upgraded Chapter Chapter 13 Status Lead District …" at bounding box center [208, 41] width 402 height 24
click at [39, 102] on span "Real Property" at bounding box center [55, 103] width 95 height 10
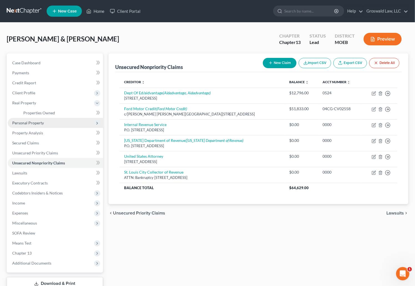
click at [41, 122] on span "Personal Property" at bounding box center [28, 122] width 32 height 5
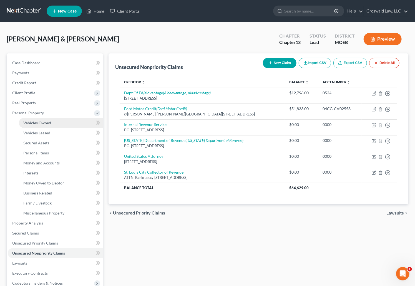
click at [42, 122] on span "Vehicles Owned" at bounding box center [37, 122] width 28 height 5
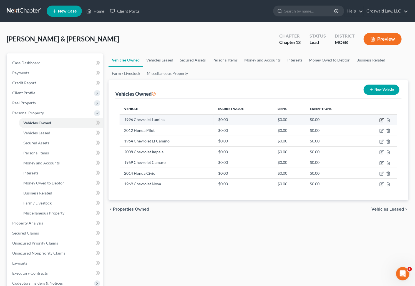
click at [381, 120] on icon "button" at bounding box center [382, 120] width 4 height 4
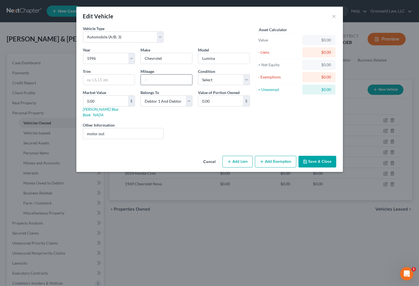
click at [156, 82] on input "text" at bounding box center [166, 79] width 51 height 11
click at [109, 104] on input "0.00" at bounding box center [105, 101] width 45 height 11
click at [272, 156] on button "Add Exemption" at bounding box center [275, 162] width 41 height 12
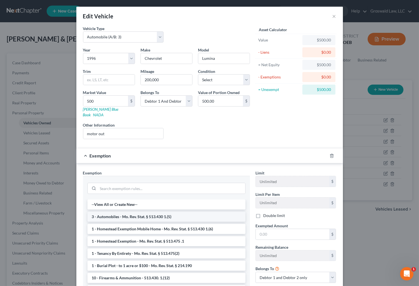
click at [134, 211] on li "3 - Automobiles - Mo. Rev. Stat. § 513.430 1.(5)" at bounding box center [167, 216] width 158 height 10
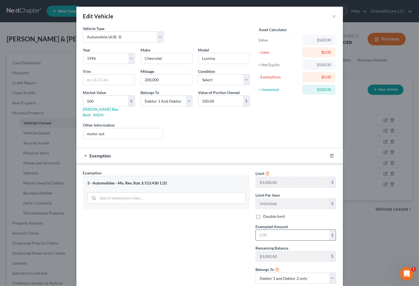
click at [267, 230] on input "text" at bounding box center [293, 235] width 74 height 11
click at [267, 213] on label "Double limit" at bounding box center [274, 216] width 22 height 6
click at [267, 213] on input "Double limit" at bounding box center [268, 215] width 4 height 4
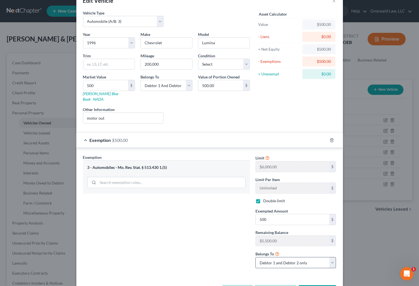
scroll to position [31, 0]
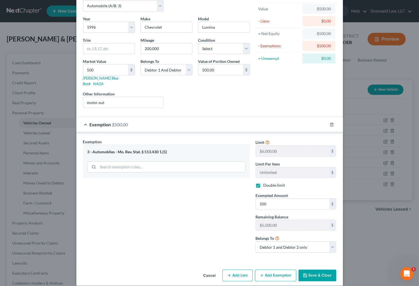
click at [309, 272] on button "Save & Close" at bounding box center [318, 275] width 38 height 12
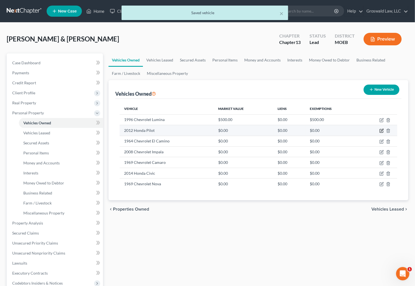
click at [382, 131] on icon "button" at bounding box center [382, 130] width 4 height 4
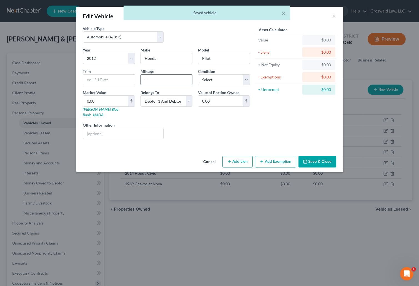
click at [153, 79] on input "text" at bounding box center [166, 79] width 51 height 11
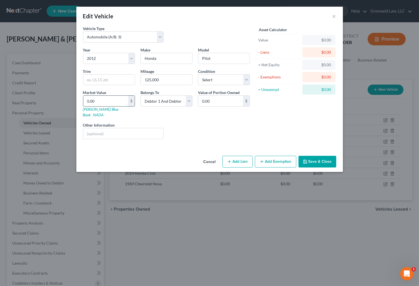
click at [119, 101] on input "0.00" at bounding box center [105, 101] width 45 height 11
click at [270, 160] on button "Add Exemption" at bounding box center [275, 162] width 41 height 12
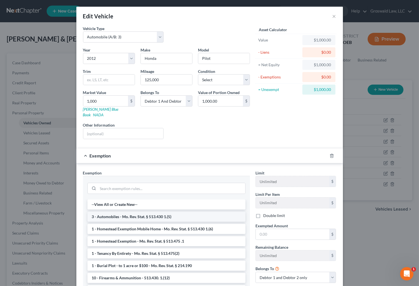
click at [143, 214] on li "3 - Automobiles - Mo. Rev. Stat. § 513.430 1.(5)" at bounding box center [167, 216] width 158 height 10
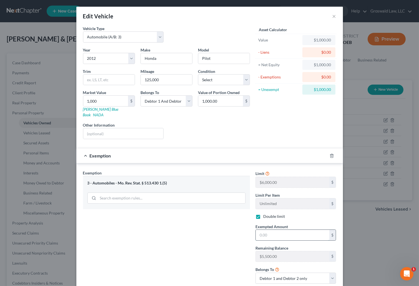
drag, startPoint x: 261, startPoint y: 231, endPoint x: 258, endPoint y: 231, distance: 2.8
click at [260, 231] on input "text" at bounding box center [293, 235] width 74 height 11
click at [215, 238] on div "Exemption Set must be selected for CA. Exemption * 3 - Automobiles - Mo. Rev. S…" at bounding box center [166, 229] width 173 height 118
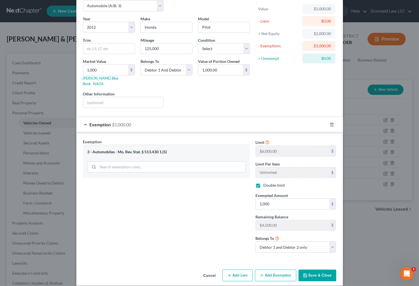
click at [315, 269] on button "Save & Close" at bounding box center [318, 275] width 38 height 12
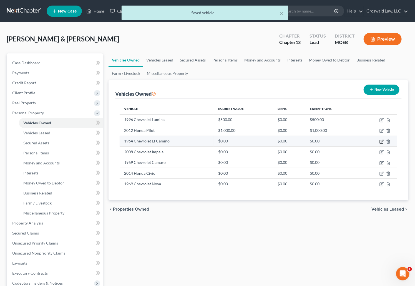
click at [382, 141] on icon "button" at bounding box center [382, 140] width 3 height 3
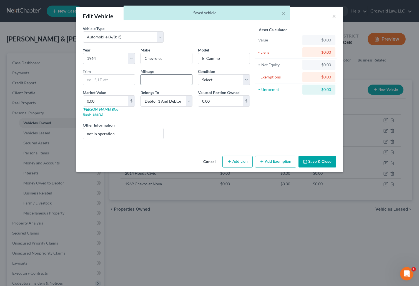
click at [155, 78] on input "text" at bounding box center [166, 79] width 51 height 11
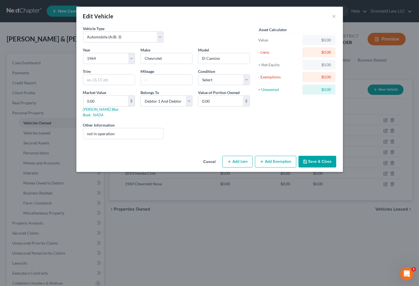
click at [128, 122] on div "Other Information not in operation" at bounding box center [123, 130] width 86 height 17
click at [106, 100] on input "0.00" at bounding box center [105, 101] width 45 height 11
click at [275, 157] on button "Add Exemption" at bounding box center [275, 162] width 41 height 12
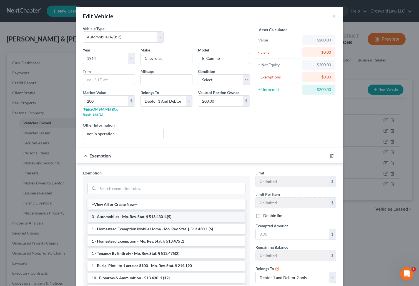
click at [132, 213] on li "3 - Automobiles - Mo. Rev. Stat. § 513.430 1.(5)" at bounding box center [167, 216] width 158 height 10
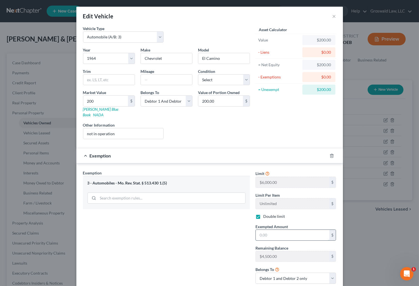
click at [283, 230] on input "text" at bounding box center [293, 235] width 74 height 11
drag, startPoint x: 189, startPoint y: 275, endPoint x: 195, endPoint y: 268, distance: 8.7
click at [189, 274] on div "Exemption Set must be selected for CA. Exemption * 3 - Automobiles - Mo. Rev. S…" at bounding box center [166, 229] width 173 height 118
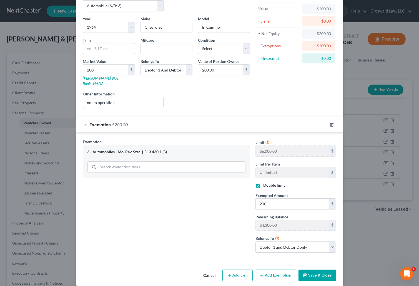
click at [326, 269] on button "Save & Close" at bounding box center [318, 275] width 38 height 12
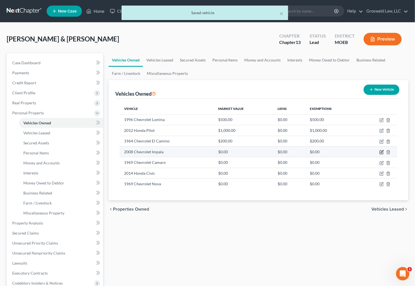
click at [383, 151] on icon "button" at bounding box center [382, 152] width 4 height 4
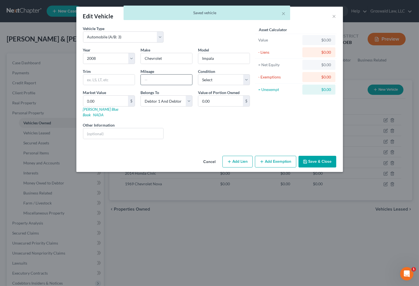
click at [173, 78] on input "text" at bounding box center [166, 79] width 51 height 11
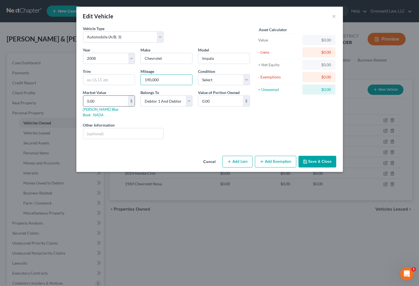
click at [108, 98] on input "0.00" at bounding box center [105, 101] width 45 height 11
click at [268, 158] on button "Add Exemption" at bounding box center [275, 162] width 41 height 12
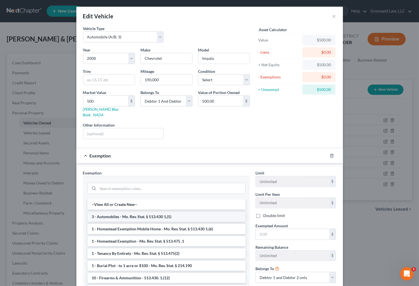
click at [130, 211] on li "3 - Automobiles - Mo. Rev. Stat. § 513.430 1.(5)" at bounding box center [167, 216] width 158 height 10
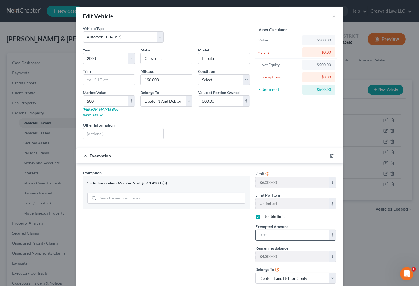
click at [277, 230] on input "text" at bounding box center [293, 235] width 74 height 11
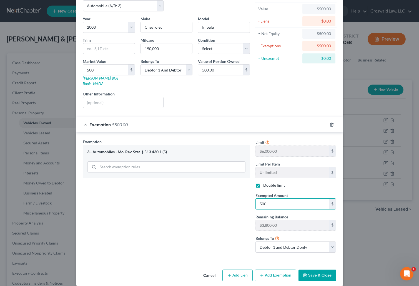
click at [309, 269] on button "Save & Close" at bounding box center [318, 275] width 38 height 12
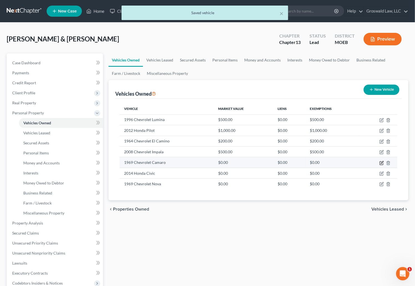
click at [382, 161] on icon "button" at bounding box center [382, 163] width 4 height 4
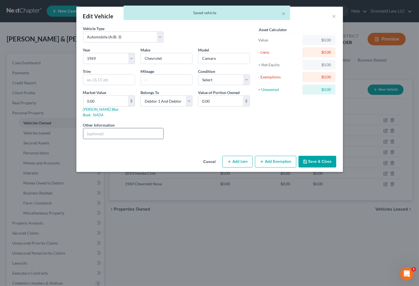
click at [118, 128] on input "text" at bounding box center [123, 133] width 80 height 11
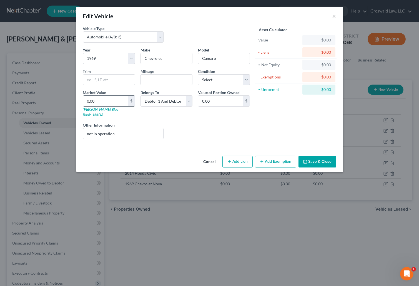
click at [98, 103] on input "0.00" at bounding box center [105, 101] width 45 height 11
drag, startPoint x: 126, startPoint y: 131, endPoint x: 56, endPoint y: 129, distance: 69.5
click at [64, 131] on div "Edit Vehicle × Vehicle Type Select Automobile (A/B: 3) Truck (A/B: 3) Trailer (…" at bounding box center [209, 143] width 419 height 286
click at [94, 103] on input "0.00" at bounding box center [105, 101] width 45 height 11
click at [274, 156] on button "Add Exemption" at bounding box center [275, 162] width 41 height 12
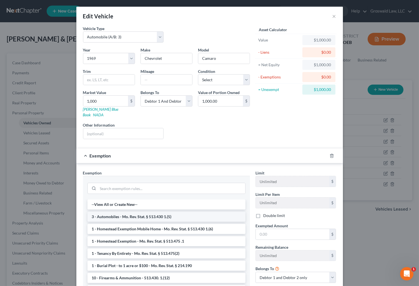
click at [150, 212] on li "3 - Automobiles - Mo. Rev. Stat. § 513.430 1.(5)" at bounding box center [167, 216] width 158 height 10
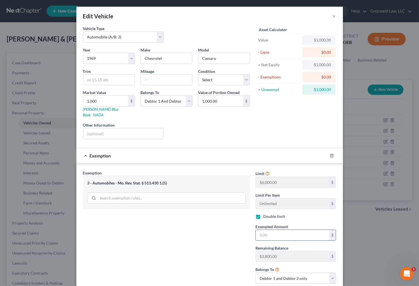
click at [265, 230] on input "text" at bounding box center [293, 235] width 74 height 11
click at [194, 244] on div "Exemption Set must be selected for CA. Exemption * 3 - Automobiles - Mo. Rev. S…" at bounding box center [166, 229] width 173 height 118
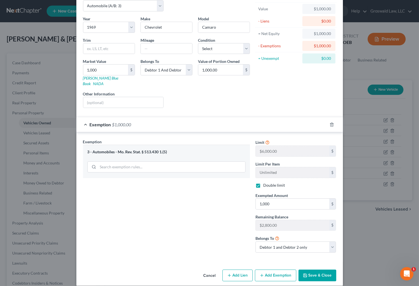
click at [312, 269] on button "Save & Close" at bounding box center [318, 275] width 38 height 12
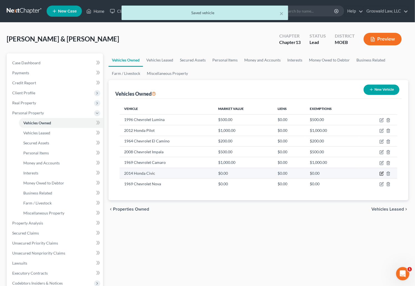
click at [382, 174] on icon "button" at bounding box center [382, 173] width 4 height 4
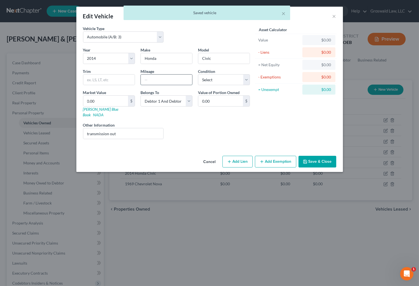
click at [155, 78] on input "text" at bounding box center [166, 79] width 51 height 11
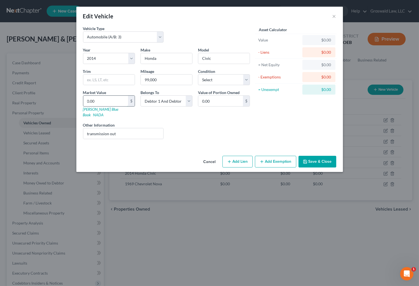
click at [103, 104] on input "0.00" at bounding box center [105, 101] width 45 height 11
click at [259, 156] on button "Add Exemption" at bounding box center [275, 162] width 41 height 12
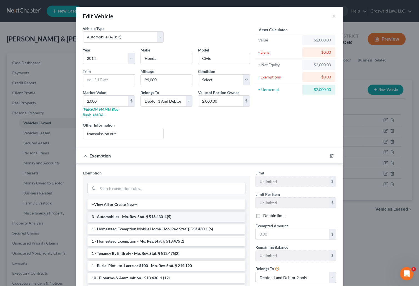
click at [147, 211] on li "3 - Automobiles - Mo. Rev. Stat. § 513.430 1.(5)" at bounding box center [167, 216] width 158 height 10
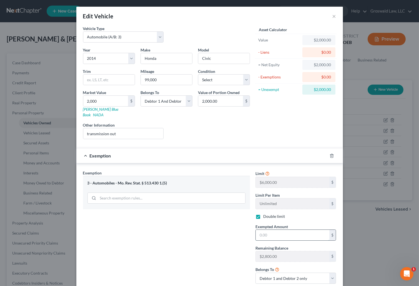
click at [263, 230] on input "text" at bounding box center [293, 235] width 74 height 11
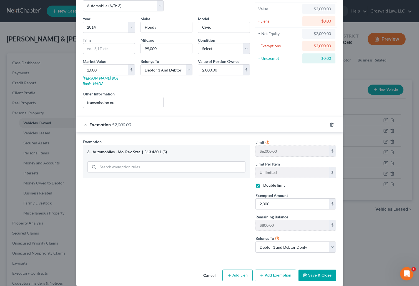
click at [314, 269] on button "Save & Close" at bounding box center [318, 275] width 38 height 12
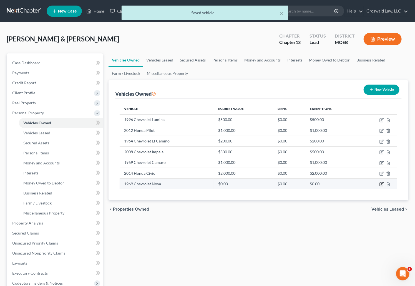
click at [381, 183] on icon "button" at bounding box center [382, 184] width 4 height 4
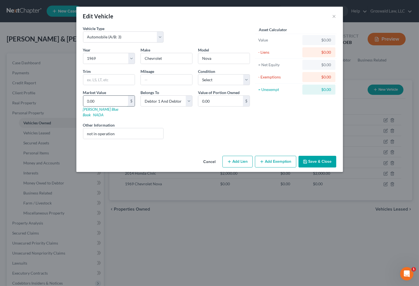
click at [92, 102] on input "0.00" at bounding box center [105, 101] width 45 height 11
click at [274, 157] on button "Add Exemption" at bounding box center [275, 162] width 41 height 12
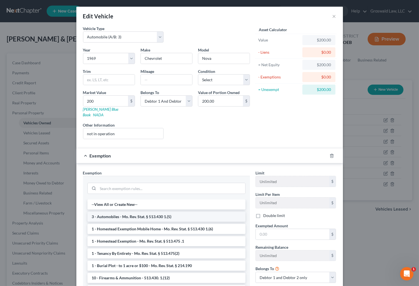
click at [146, 211] on li "3 - Automobiles - Mo. Rev. Stat. § 513.430 1.(5)" at bounding box center [167, 216] width 158 height 10
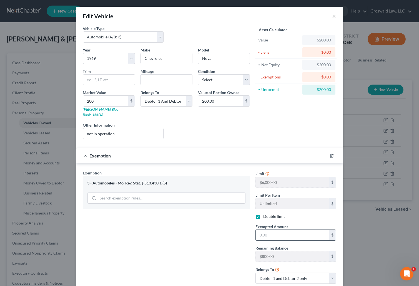
click at [283, 230] on input "text" at bounding box center [293, 235] width 74 height 11
click at [207, 248] on div "Exemption Set must be selected for CA. Exemption * 3 - Automobiles - Mo. Rev. S…" at bounding box center [166, 229] width 173 height 118
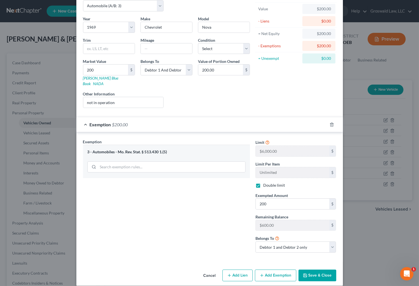
click at [322, 271] on button "Save & Close" at bounding box center [318, 275] width 38 height 12
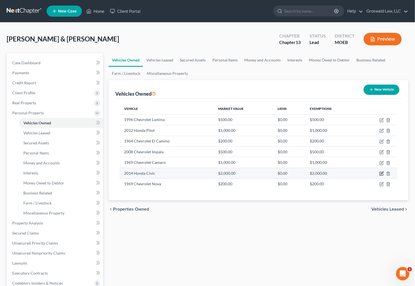
click at [381, 174] on icon "button" at bounding box center [382, 173] width 4 height 4
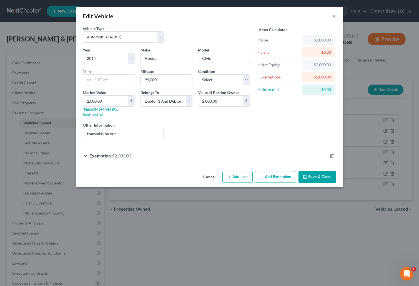
drag, startPoint x: 333, startPoint y: 14, endPoint x: 331, endPoint y: 16, distance: 3.2
click at [333, 15] on button "×" at bounding box center [335, 16] width 4 height 7
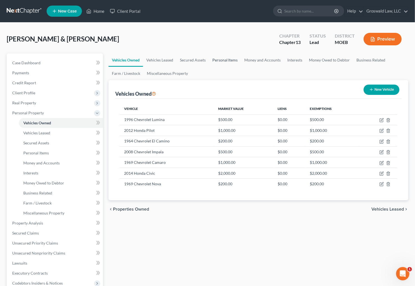
click at [223, 58] on link "Personal Items" at bounding box center [225, 59] width 32 height 13
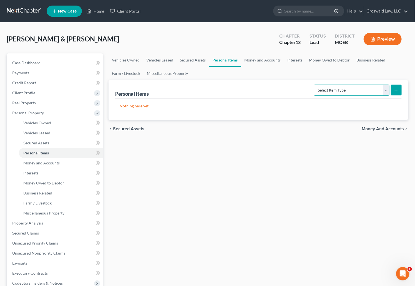
click at [338, 89] on select "Select Item Type Clothing (A/B: 11) Collectibles Of Value (A/B: 8) Electronics …" at bounding box center [352, 89] width 76 height 11
click at [315, 84] on select "Select Item Type Clothing (A/B: 11) Collectibles Of Value (A/B: 8) Electronics …" at bounding box center [352, 89] width 76 height 11
click at [396, 91] on icon "submit" at bounding box center [396, 90] width 4 height 4
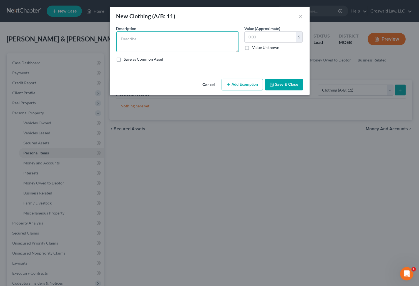
drag, startPoint x: 155, startPoint y: 40, endPoint x: 154, endPoint y: 38, distance: 2.9
click at [155, 40] on textarea at bounding box center [177, 41] width 123 height 21
paste textarea "*the valuation of this property is based on an estimation of a hypothetical liq…"
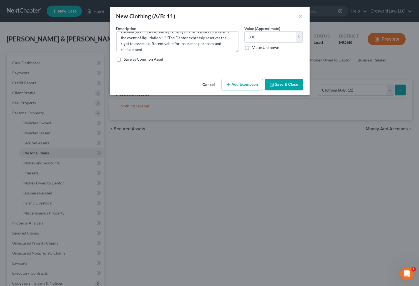
click at [241, 80] on button "Add Exemption" at bounding box center [242, 85] width 41 height 12
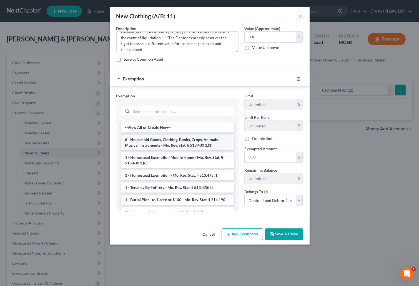
click at [170, 143] on li "6 - Household Goods, Clothing, Books, Crops, Animals, Musical Instruments - Mo.…" at bounding box center [178, 142] width 114 height 16
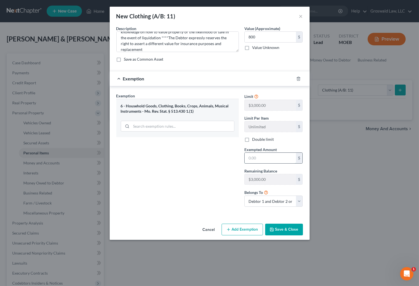
click at [253, 159] on input "text" at bounding box center [270, 158] width 51 height 11
click at [252, 139] on label "Double limit" at bounding box center [263, 139] width 22 height 6
click at [255, 139] on input "Double limit" at bounding box center [257, 138] width 4 height 4
click at [271, 41] on input "800" at bounding box center [270, 37] width 51 height 11
click at [261, 155] on input "800" at bounding box center [270, 158] width 51 height 11
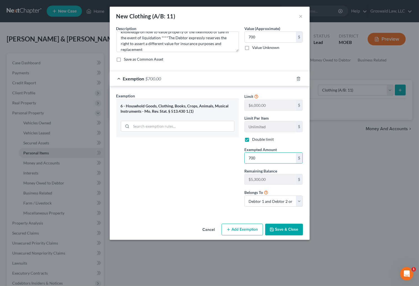
click at [279, 229] on button "Save & Close" at bounding box center [284, 229] width 38 height 12
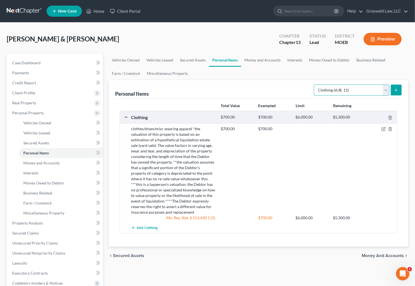
click at [357, 87] on select "Select Item Type Clothing (A/B: 11) Collectibles Of Value (A/B: 8) Electronics …" at bounding box center [352, 89] width 76 height 11
click at [315, 84] on select "Select Item Type Clothing (A/B: 11) Collectibles Of Value (A/B: 8) Electronics …" at bounding box center [352, 89] width 76 height 11
click at [393, 91] on button "submit" at bounding box center [396, 89] width 11 height 11
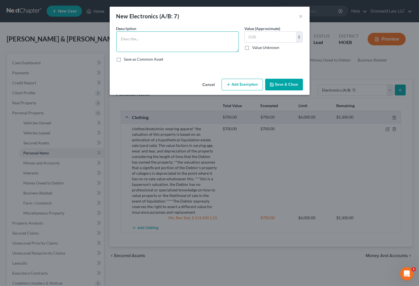
click at [146, 34] on textarea at bounding box center [177, 41] width 123 height 21
paste textarea "Ordinary/misc. electronics, TV, tablet, cell phone, smart watch, computer"
click at [195, 40] on textarea "Ordinary/misc. electronics, TV, tablet, cell phone, smart watch, computer" at bounding box center [177, 41] width 123 height 21
click at [190, 48] on textarea "Ordinary/misc. electronics, TV, tablet, cell phone, smart watch, computer" at bounding box center [177, 41] width 123 height 21
paste textarea "*the valuation of this property is based on an estimation of a hypothetical liq…"
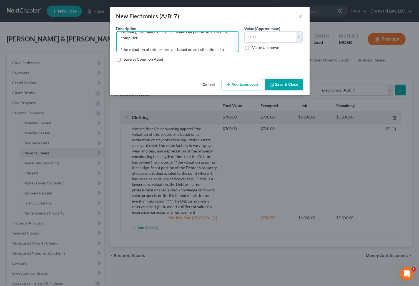
scroll to position [71, 0]
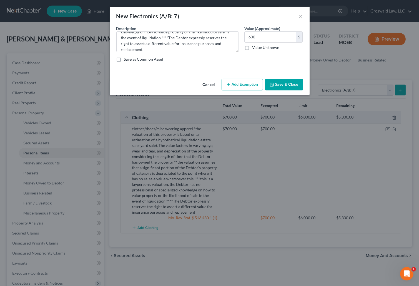
click at [233, 85] on button "Add Exemption" at bounding box center [242, 85] width 41 height 12
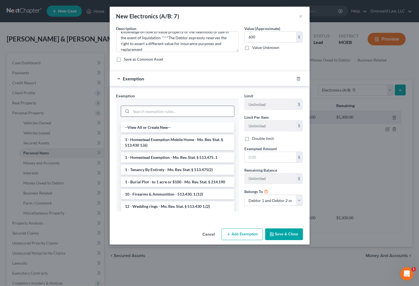
click at [147, 111] on input "search" at bounding box center [182, 111] width 103 height 11
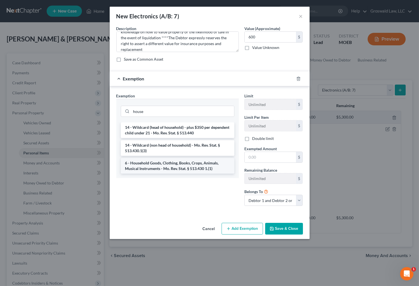
click at [168, 167] on li "6 - Household Goods, Clothing, Books, Crops, Animals, Musical Instruments - Mo.…" at bounding box center [178, 166] width 114 height 16
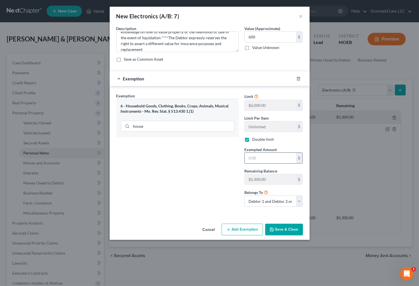
click at [254, 156] on input "text" at bounding box center [270, 158] width 51 height 11
click at [276, 229] on button "Save & Close" at bounding box center [284, 229] width 38 height 12
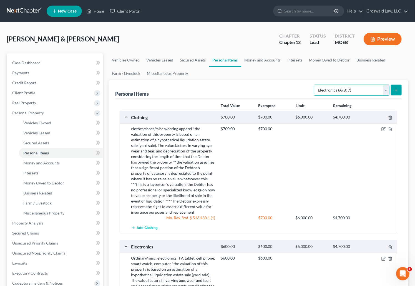
click at [342, 91] on select "Select Item Type Clothing (A/B: 11) Collectibles Of Value (A/B: 8) Electronics …" at bounding box center [352, 89] width 76 height 11
click at [315, 84] on select "Select Item Type Clothing (A/B: 11) Collectibles Of Value (A/B: 8) Electronics …" at bounding box center [352, 89] width 76 height 11
drag, startPoint x: 398, startPoint y: 92, endPoint x: 394, endPoint y: 91, distance: 4.5
click at [394, 91] on button "submit" at bounding box center [396, 89] width 11 height 11
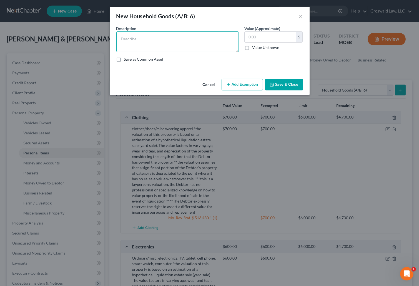
click at [177, 39] on textarea at bounding box center [177, 41] width 123 height 21
paste textarea "Ordinary/misc. household goods and furnishings, couch, chairs, table, bed, line…"
click at [184, 38] on textarea "Ordinary/misc. household goods and furnishings, couch, chairs, table, bed, line…" at bounding box center [177, 41] width 123 height 21
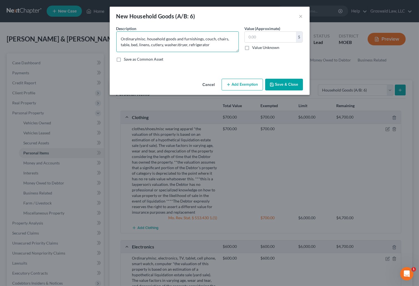
paste textarea "*the valuation of this property is based on an estimation of a hypothetical liq…"
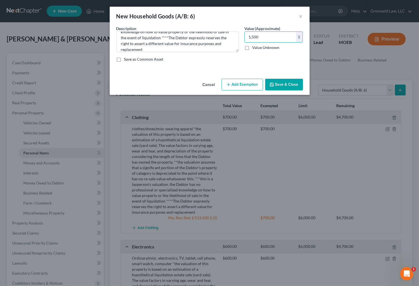
click at [239, 84] on button "Add Exemption" at bounding box center [242, 85] width 41 height 12
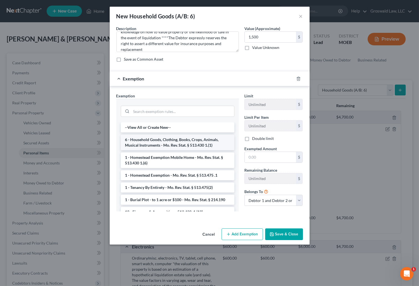
click at [171, 139] on li "6 - Household Goods, Clothing, Books, Crops, Animals, Musical Instruments - Mo.…" at bounding box center [178, 142] width 114 height 16
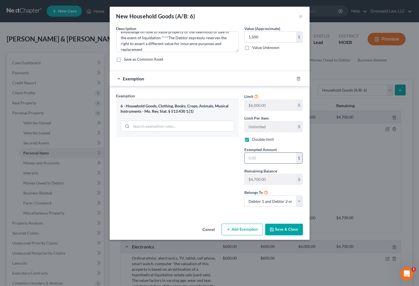
click at [248, 157] on input "text" at bounding box center [270, 158] width 51 height 11
click at [289, 233] on button "Save & Close" at bounding box center [284, 229] width 38 height 12
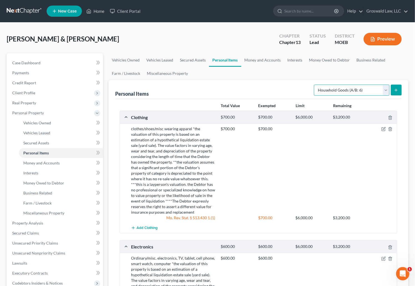
click at [357, 94] on select "Select Item Type Clothing (A/B: 11) Collectibles Of Value (A/B: 8) Electronics …" at bounding box center [352, 89] width 76 height 11
click at [315, 84] on select "Select Item Type Clothing (A/B: 11) Collectibles Of Value (A/B: 8) Electronics …" at bounding box center [352, 89] width 76 height 11
click at [394, 89] on icon "submit" at bounding box center [396, 90] width 4 height 4
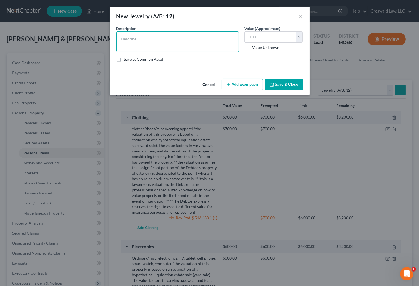
drag, startPoint x: 161, startPoint y: 40, endPoint x: 165, endPoint y: 36, distance: 5.8
click at [164, 36] on textarea at bounding box center [177, 41] width 123 height 21
paste textarea "*the valuation of this property is based on an estimation of a hypothetical liq…"
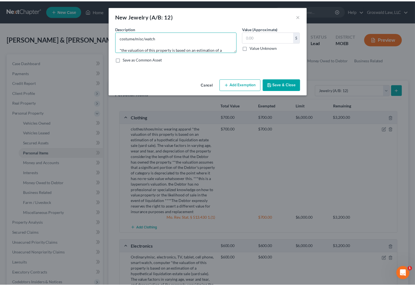
scroll to position [65, 0]
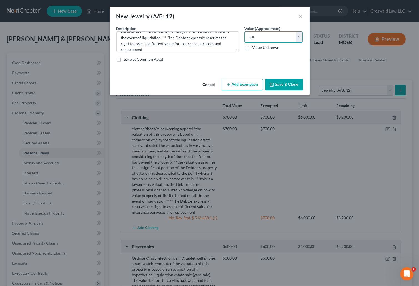
click at [242, 81] on button "Add Exemption" at bounding box center [242, 85] width 41 height 12
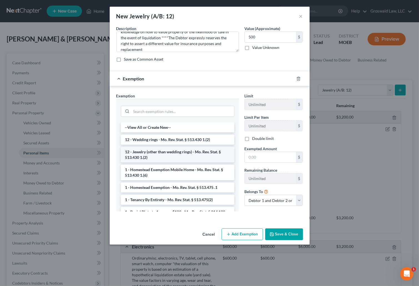
click at [152, 150] on li "12 - Jewelry (other than wedding rings) - Mo. Rev. Stat. § 513.430 1.(2)" at bounding box center [178, 155] width 114 height 16
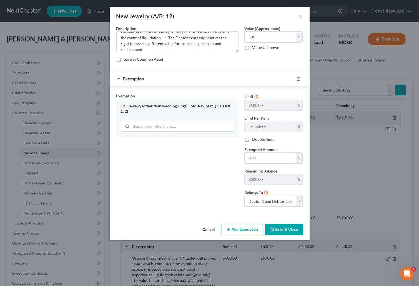
click at [253, 140] on label "Double limit" at bounding box center [263, 139] width 22 height 6
click at [255, 140] on input "Double limit" at bounding box center [257, 138] width 4 height 4
click at [260, 157] on input "text" at bounding box center [270, 158] width 51 height 11
click at [150, 157] on div "Exemption Set must be selected for CA. Exemption * 12 - Jewelry (other than wed…" at bounding box center [178, 152] width 128 height 118
drag, startPoint x: 275, startPoint y: 229, endPoint x: 275, endPoint y: 225, distance: 4.5
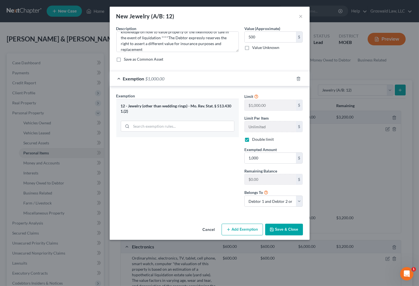
click at [275, 229] on button "Save & Close" at bounding box center [284, 229] width 38 height 12
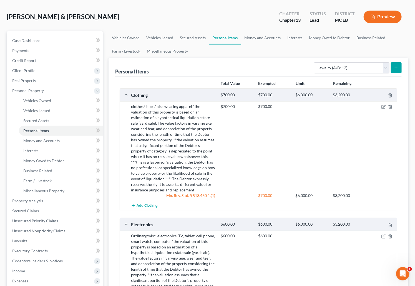
scroll to position [0, 0]
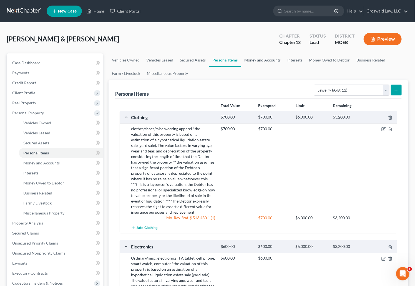
click at [260, 59] on link "Money and Accounts" at bounding box center [262, 59] width 43 height 13
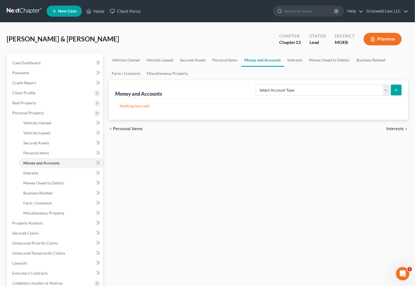
click at [300, 195] on div "Vehicles Owned Vehicles Leased Secured Assets Personal Items Money and Accounts…" at bounding box center [259, 223] width 306 height 341
drag, startPoint x: 296, startPoint y: 91, endPoint x: 295, endPoint y: 94, distance: 3.5
click at [296, 91] on select "Select Account Type Brokerage (A/B: 18, SOFA: 20) Cash on Hand (A/B: 16) Certif…" at bounding box center [323, 89] width 134 height 11
click at [258, 84] on select "Select Account Type Brokerage (A/B: 18, SOFA: 20) Cash on Hand (A/B: 16) Certif…" at bounding box center [323, 89] width 134 height 11
click at [392, 91] on button "submit" at bounding box center [396, 89] width 11 height 11
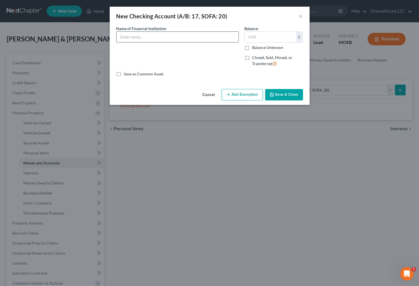
click at [178, 41] on input "text" at bounding box center [178, 37] width 122 height 11
click at [254, 94] on button "Add Exemption" at bounding box center [242, 95] width 41 height 12
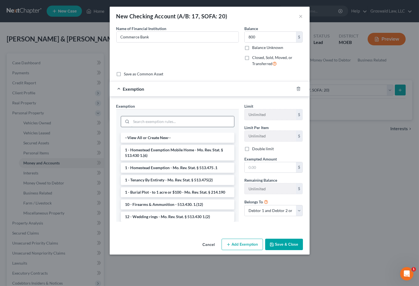
click at [181, 123] on input "search" at bounding box center [182, 121] width 103 height 11
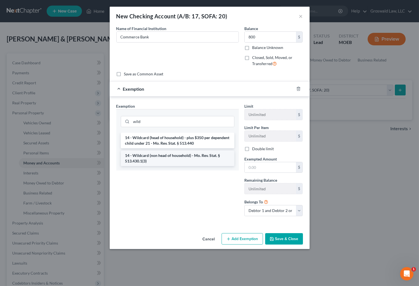
click at [175, 160] on li "14 - Wildcard (non head of household) - Mo. Rev. Stat. § 513.430.1(3)" at bounding box center [178, 158] width 114 height 16
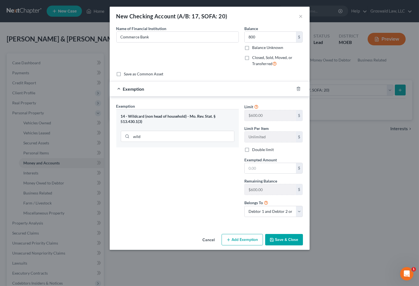
click at [256, 149] on label "Double limit" at bounding box center [263, 150] width 22 height 6
click at [256, 149] on input "Double limit" at bounding box center [257, 149] width 4 height 4
click at [255, 167] on input "text" at bounding box center [270, 168] width 51 height 11
click at [285, 242] on button "Save & Close" at bounding box center [284, 240] width 38 height 12
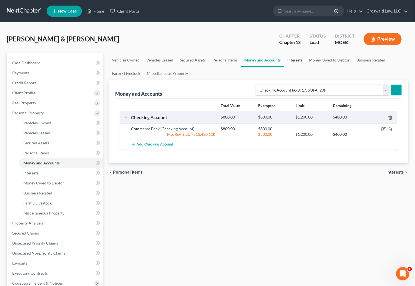
drag, startPoint x: 293, startPoint y: 60, endPoint x: 281, endPoint y: 62, distance: 12.4
click at [293, 60] on link "Interests" at bounding box center [296, 59] width 22 height 13
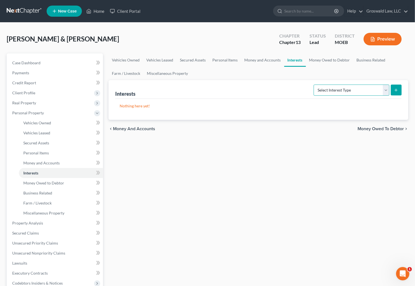
click at [333, 89] on select "Select Interest Type 401K (A/B: 21) Annuity (A/B: 23) Bond (A/B: 18) Education …" at bounding box center [352, 89] width 76 height 11
click at [315, 84] on select "Select Interest Type 401K (A/B: 21) Annuity (A/B: 23) Bond (A/B: 18) Education …" at bounding box center [352, 89] width 76 height 11
click at [395, 91] on icon "submit" at bounding box center [396, 90] width 4 height 4
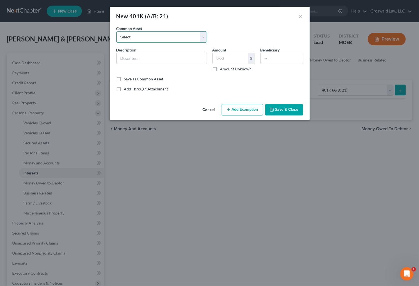
drag, startPoint x: 174, startPoint y: 39, endPoint x: 172, endPoint y: 42, distance: 3.2
click at [173, 39] on select "Select Employer-provided 401(k)" at bounding box center [161, 36] width 91 height 11
click at [116, 31] on select "Select Employer-provided 401(k)" at bounding box center [161, 36] width 91 height 11
click at [244, 110] on button "Add Exemption" at bounding box center [242, 110] width 41 height 12
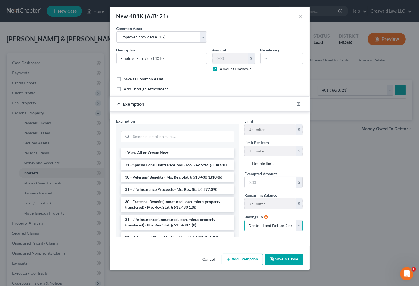
drag, startPoint x: 267, startPoint y: 221, endPoint x: 266, endPoint y: 225, distance: 4.2
click at [267, 222] on select "Debtor 1 only Debtor 2 only Debtor 1 and Debtor 2 only" at bounding box center [274, 225] width 59 height 11
click at [245, 220] on select "Debtor 1 only Debtor 2 only Debtor 1 and Debtor 2 only" at bounding box center [274, 225] width 59 height 11
drag, startPoint x: 195, startPoint y: 135, endPoint x: 192, endPoint y: 134, distance: 3.7
click at [194, 135] on input "search" at bounding box center [182, 136] width 103 height 11
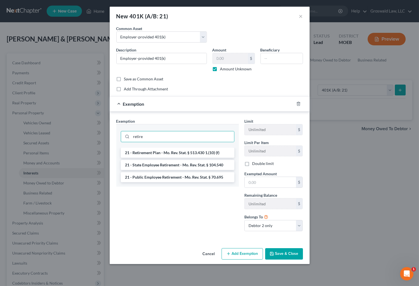
drag, startPoint x: 172, startPoint y: 153, endPoint x: 211, endPoint y: 180, distance: 47.9
click at [172, 153] on li "21 - Retirement Plan - Mo. Rev. Stat. § 513.430 1.(10) (f)" at bounding box center [178, 153] width 114 height 10
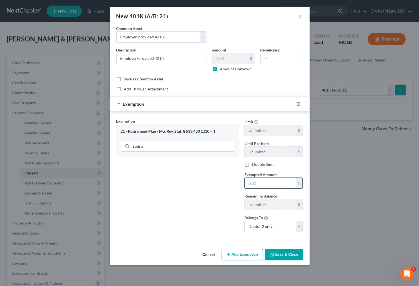
click at [260, 181] on input "text" at bounding box center [270, 183] width 51 height 11
click at [224, 195] on div "Exemption Set must be selected for CA. Exemption * 21 - Retirement Plan - Mo. R…" at bounding box center [178, 177] width 128 height 118
click at [287, 253] on button "Save & Close" at bounding box center [284, 255] width 38 height 12
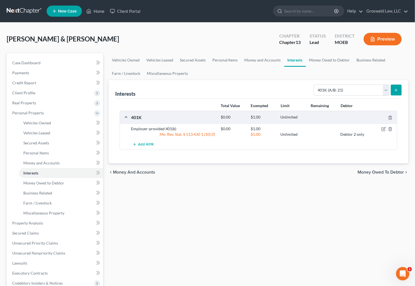
drag, startPoint x: 298, startPoint y: 208, endPoint x: 279, endPoint y: 194, distance: 23.7
click at [296, 208] on div "Vehicles Owned Vehicles Leased Secured Assets Personal Items Money and Accounts…" at bounding box center [259, 223] width 306 height 341
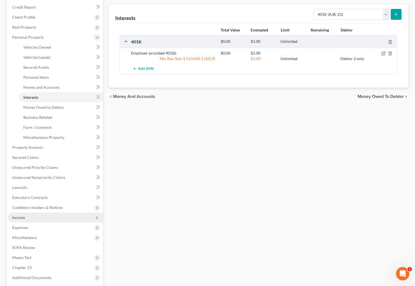
click at [30, 220] on span "Income" at bounding box center [55, 217] width 95 height 10
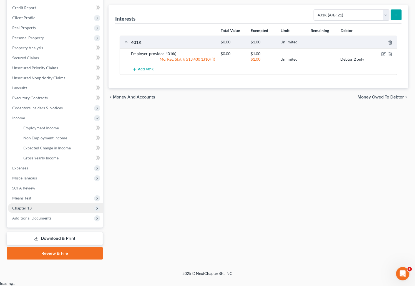
scroll to position [69, 0]
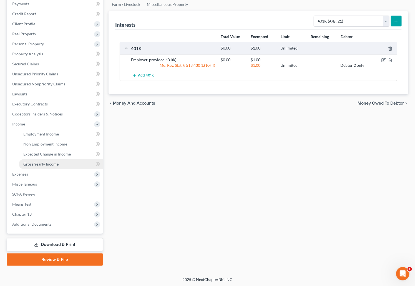
click at [53, 159] on link "Gross Yearly Income" at bounding box center [61, 164] width 84 height 10
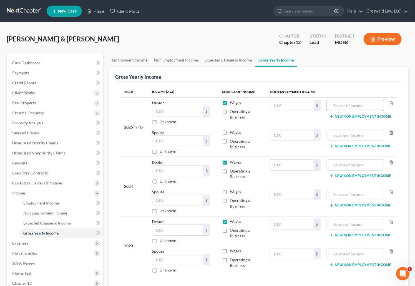
click at [353, 104] on input "text" at bounding box center [355, 105] width 51 height 11
click at [360, 165] on input "text" at bounding box center [355, 165] width 51 height 11
click at [348, 221] on input "text" at bounding box center [355, 224] width 51 height 11
drag, startPoint x: 354, startPoint y: 107, endPoint x: 251, endPoint y: 99, distance: 103.6
click at [261, 102] on tr "2025 YTD Debtor $ Unknown Balance Undetermined $ Unknown Wages Operating a Busi…" at bounding box center [259, 112] width 278 height 30
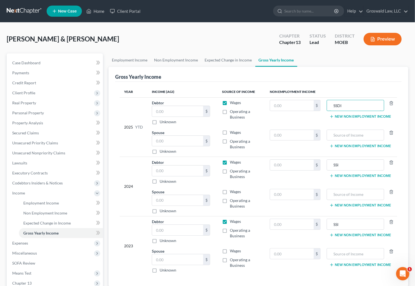
drag, startPoint x: 336, startPoint y: 106, endPoint x: 255, endPoint y: 114, distance: 82.1
click at [252, 111] on tr "2025 YTD Debtor $ Unknown Balance Undetermined $ Unknown Wages Operating a Busi…" at bounding box center [259, 112] width 278 height 30
drag, startPoint x: 368, startPoint y: 103, endPoint x: 304, endPoint y: 106, distance: 64.2
click at [305, 106] on tr "2025 YTD Debtor $ Unknown Balance Undetermined $ Unknown Wages Operating a Busi…" at bounding box center [259, 112] width 278 height 30
drag, startPoint x: 348, startPoint y: 164, endPoint x: 305, endPoint y: 165, distance: 42.5
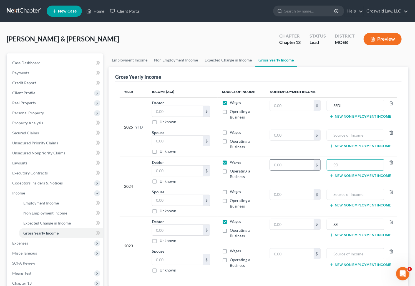
click at [303, 164] on tr "2024 Debtor $ Unknown Balance Undetermined $ Unknown Wages Operating a Business…" at bounding box center [259, 172] width 278 height 30
paste input "D"
drag, startPoint x: 354, startPoint y: 223, endPoint x: 272, endPoint y: 226, distance: 82.3
click at [272, 226] on tr "2023 Debtor $ Unknown Balance Undetermined $ Unknown Wages Operating a Business…" at bounding box center [259, 231] width 278 height 30
paste input "D"
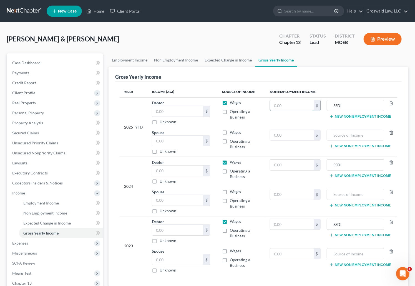
click at [303, 104] on input "text" at bounding box center [291, 105] width 43 height 11
click at [283, 163] on input "text" at bounding box center [291, 165] width 43 height 11
click at [295, 221] on input "text" at bounding box center [291, 224] width 43 height 11
drag, startPoint x: 301, startPoint y: 276, endPoint x: 298, endPoint y: 274, distance: 3.6
click at [301, 275] on div "Year Income (AGI) Source of Income Non Employment Income 2025 YTD Debtor $ Unkn…" at bounding box center [258, 184] width 287 height 205
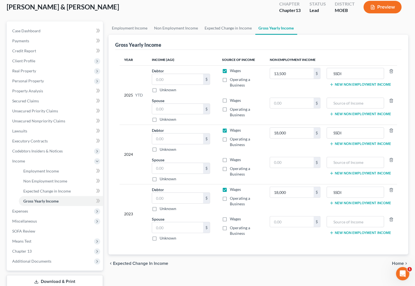
scroll to position [69, 0]
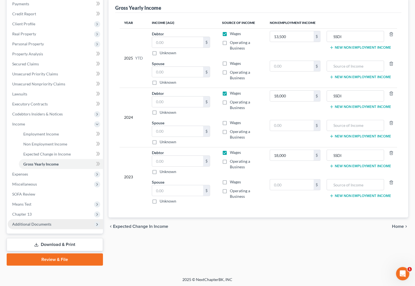
click at [50, 223] on span "Additional Documents" at bounding box center [31, 223] width 39 height 5
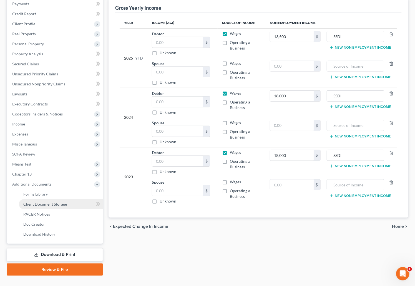
click at [47, 202] on span "Client Document Storage" at bounding box center [45, 203] width 44 height 5
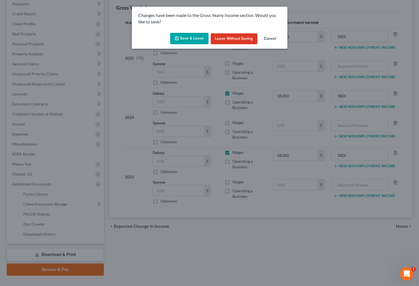
click at [195, 37] on button "Save & Leave" at bounding box center [189, 39] width 38 height 12
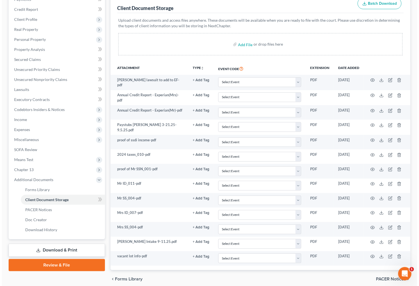
scroll to position [76, 0]
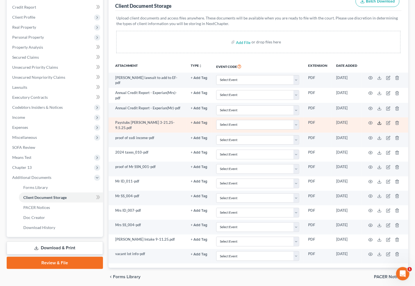
click at [379, 122] on polyline at bounding box center [380, 122] width 2 height 1
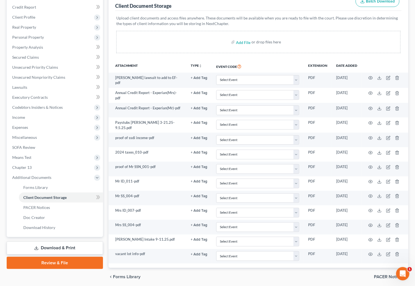
click at [285, 31] on div "Add File or drop files here" at bounding box center [258, 42] width 285 height 22
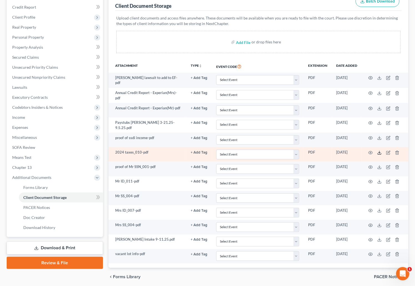
click at [378, 153] on icon at bounding box center [379, 153] width 3 height 1
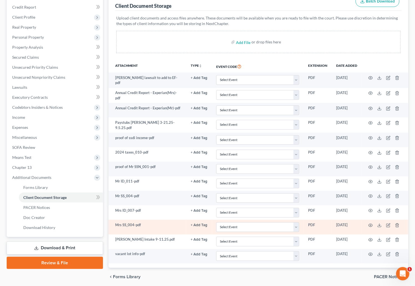
drag, startPoint x: 263, startPoint y: 275, endPoint x: 235, endPoint y: 229, distance: 54.0
click at [264, 275] on div "chevron_left Forms Library PACER Notices chevron_right" at bounding box center [259, 277] width 300 height 18
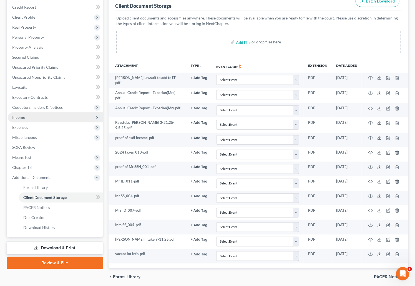
click at [46, 112] on span "Income" at bounding box center [55, 117] width 95 height 10
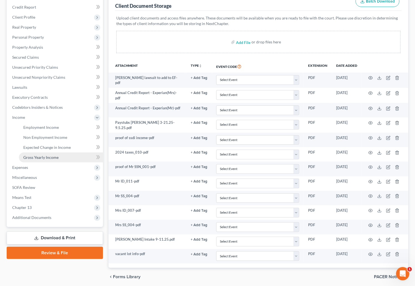
click at [58, 155] on span "Gross Yearly Income" at bounding box center [40, 157] width 35 height 5
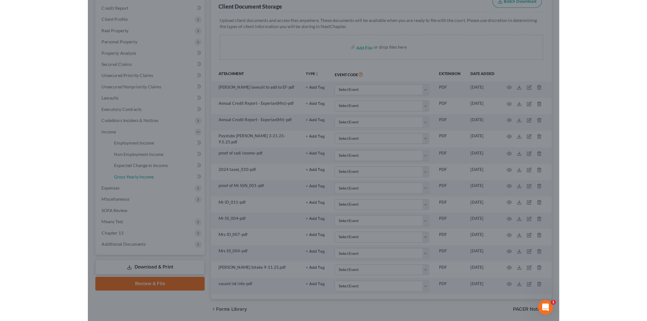
scroll to position [53, 0]
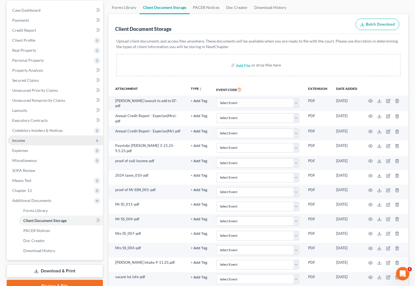
click at [40, 141] on span "Income" at bounding box center [55, 140] width 95 height 10
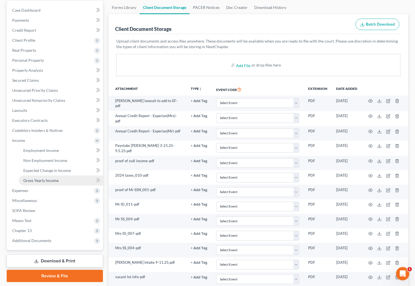
click at [51, 176] on link "Gross Yearly Income" at bounding box center [61, 180] width 84 height 10
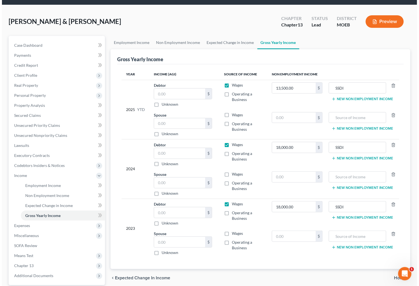
scroll to position [25, 0]
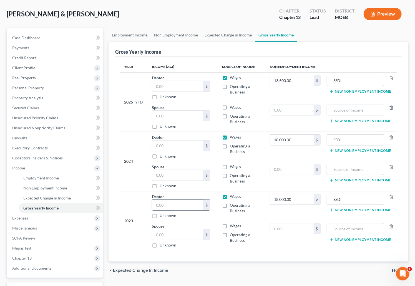
click at [177, 207] on input "text" at bounding box center [177, 205] width 51 height 11
click at [170, 175] on input "text" at bounding box center [177, 175] width 51 height 11
drag, startPoint x: 222, startPoint y: 220, endPoint x: 206, endPoint y: 192, distance: 32.2
click at [222, 219] on tbody "2023 Debtor $ Unknown Balance Undetermined $ Unknown Wages Operating a Business…" at bounding box center [259, 220] width 278 height 59
click at [182, 175] on input "108" at bounding box center [177, 175] width 51 height 11
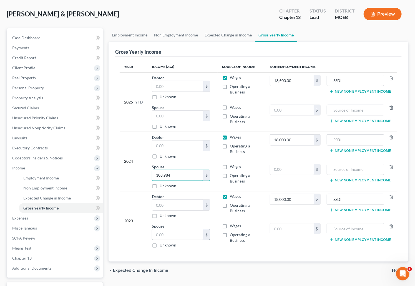
type input "108,984"
click at [169, 239] on div "$" at bounding box center [181, 234] width 58 height 11
click at [169, 237] on input "text" at bounding box center [177, 234] width 51 height 11
type input "100,000"
drag, startPoint x: 123, startPoint y: 11, endPoint x: 130, endPoint y: 16, distance: 8.6
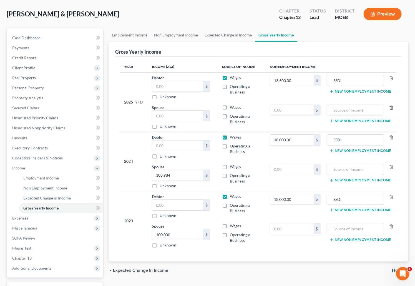
click at [124, 11] on div "[PERSON_NAME] & [PERSON_NAME] Upgraded Chapter Chapter 13 Status Lead District …" at bounding box center [208, 16] width 402 height 24
click at [171, 112] on input "text" at bounding box center [177, 116] width 51 height 11
click at [166, 115] on input "text" at bounding box center [177, 116] width 51 height 11
type input "86,424"
click at [130, 136] on div "2024" at bounding box center [133, 161] width 19 height 54
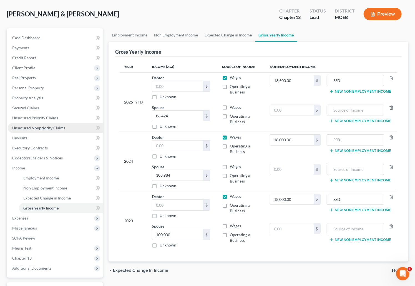
click at [42, 129] on span "Unsecured Nonpriority Claims" at bounding box center [38, 127] width 53 height 5
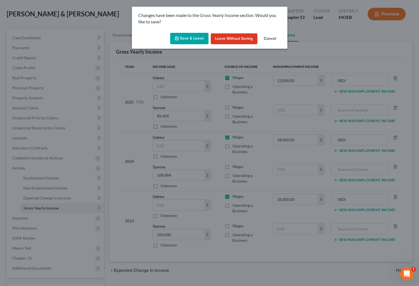
click at [181, 39] on button "Save & Leave" at bounding box center [189, 39] width 38 height 12
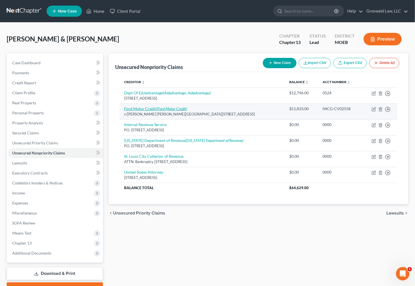
click at [146, 109] on link "Ford Motor Credit (Ford Motor Credit)" at bounding box center [155, 108] width 63 height 5
select select "17"
select select "14"
select select "2"
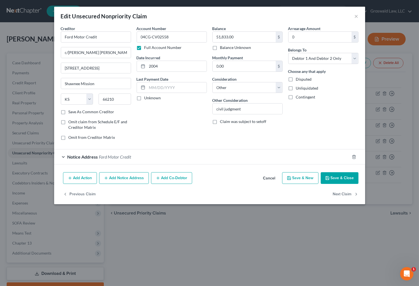
click at [80, 181] on button "Add Action" at bounding box center [80, 178] width 34 height 12
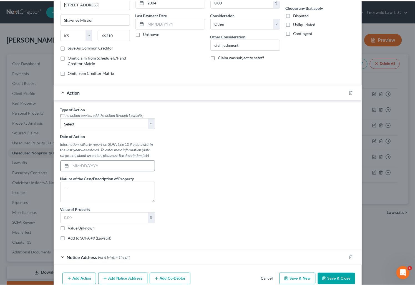
scroll to position [76, 0]
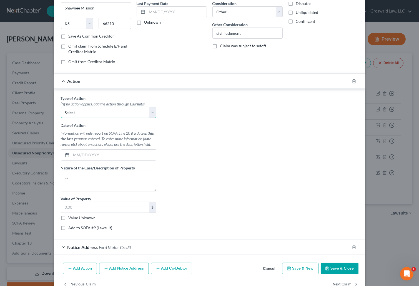
drag, startPoint x: 93, startPoint y: 107, endPoint x: 95, endPoint y: 112, distance: 5.2
click at [94, 109] on select "Select Repossession Garnishment Foreclosure Personal Injury Attached, Seized, O…" at bounding box center [109, 112] width 96 height 11
select select "1"
click at [61, 107] on select "Select Repossession Garnishment Foreclosure Personal Injury Attached, Seized, O…" at bounding box center [109, 112] width 96 height 11
click at [197, 147] on div "Type of Action * (*If no action applies, add the action through Lawsuits) Selec…" at bounding box center [209, 164] width 303 height 139
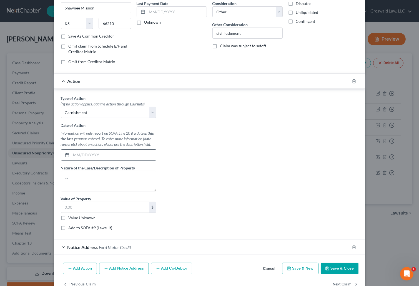
click at [92, 154] on input "text" at bounding box center [113, 154] width 85 height 11
type input "09/05/2025"
click at [198, 153] on div "Type of Action * (*If no action applies, add the action through Lawsuits) Selec…" at bounding box center [209, 164] width 303 height 139
click at [89, 207] on input "text" at bounding box center [105, 207] width 88 height 11
type input "913.29"
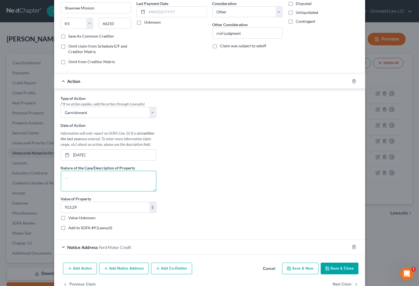
click at [97, 182] on textarea at bounding box center [109, 181] width 96 height 21
type textarea "Garnishment of Debtor 2s wages"
click at [340, 268] on button "Save & Close" at bounding box center [340, 268] width 38 height 12
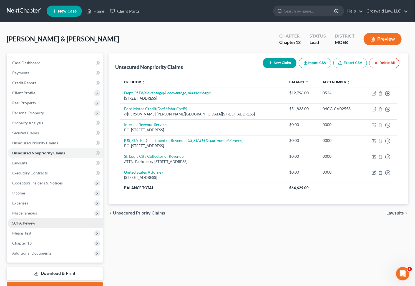
click at [45, 222] on link "SOFA Review" at bounding box center [55, 223] width 95 height 10
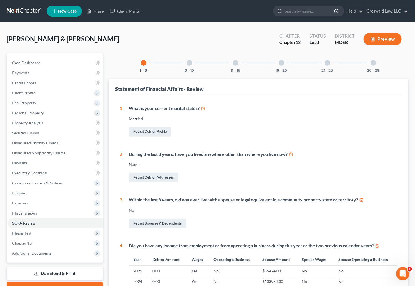
click at [280, 64] on div at bounding box center [282, 63] width 6 height 6
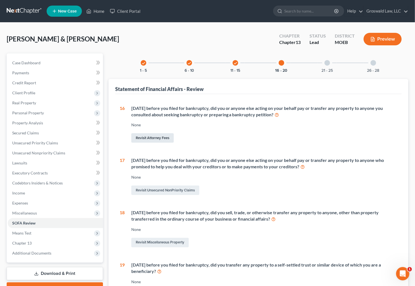
click at [147, 138] on link "Revisit Attorney Fees" at bounding box center [152, 137] width 43 height 9
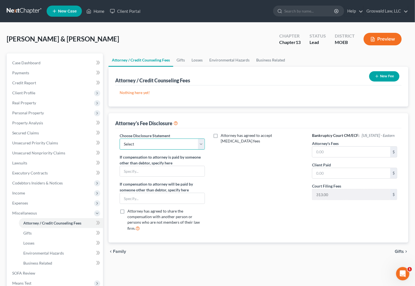
click at [148, 140] on select "Select Chapter 13 Fee Disclosure Chapter 7 Fee Disclosure" at bounding box center [162, 143] width 85 height 11
select select "0"
click at [120, 138] on select "Select Chapter 13 Fee Disclosure Chapter 7 Fee Disclosure" at bounding box center [162, 143] width 85 height 11
click at [327, 148] on input "text" at bounding box center [352, 151] width 78 height 11
type input "5,800"
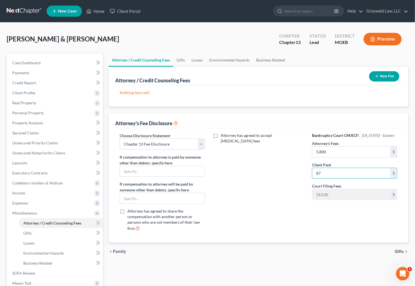
type input "87"
click at [270, 160] on div "Attorney has agreed to accept [MEDICAL_DATA] fees" at bounding box center [259, 184] width 96 height 103
click at [381, 77] on button "New Fee" at bounding box center [385, 76] width 30 height 10
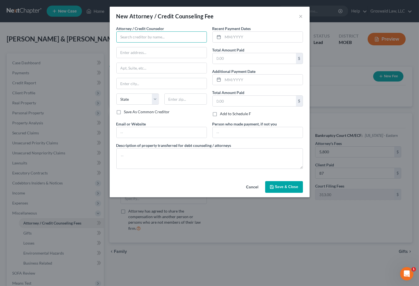
click at [158, 39] on input "text" at bounding box center [161, 36] width 91 height 11
click at [158, 44] on div "Groswald Law" at bounding box center [150, 47] width 58 height 6
type input "Groswald Law"
type input "P.O. Box 179343"
type input "Saint Louis"
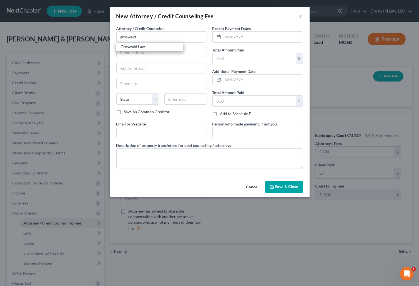
select select "26"
type input "63117"
click at [241, 35] on input "text" at bounding box center [263, 37] width 80 height 11
type input "0"
type input "09/2025"
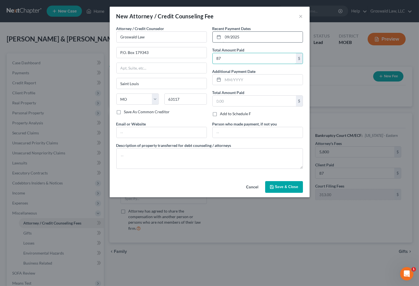
type input "87"
click at [154, 133] on input "text" at bounding box center [162, 132] width 90 height 11
type input "[DOMAIN_NAME]"
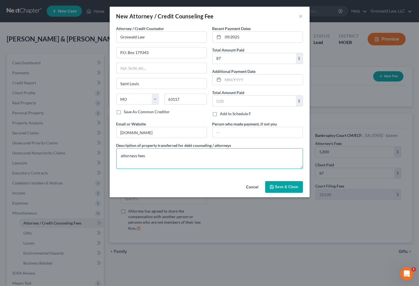
type textarea "attorneys fees"
click at [294, 185] on span "Save & Close" at bounding box center [286, 186] width 23 height 5
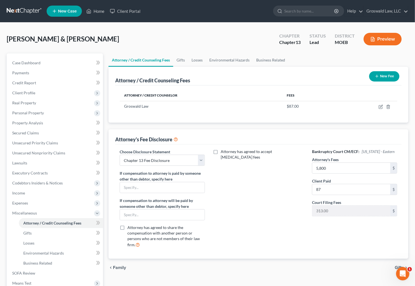
click at [387, 77] on button "New Fee" at bounding box center [385, 76] width 30 height 10
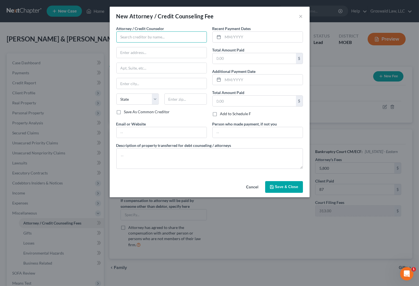
click at [161, 36] on input "text" at bounding box center [161, 36] width 91 height 11
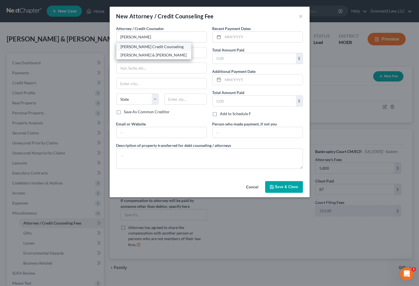
click at [161, 45] on div "[PERSON_NAME] Credit Counseling" at bounding box center [154, 47] width 66 height 6
type input "[PERSON_NAME] Credit Counseling"
type input "[STREET_ADDRESS]"
type input "[PERSON_NAME]"
select select "43"
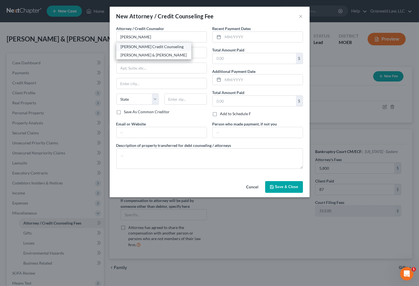
type input "57384"
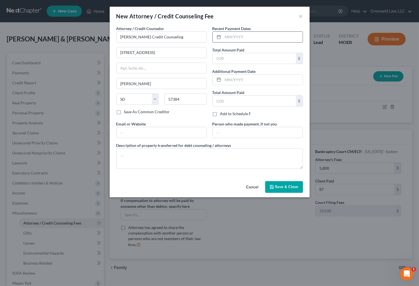
click at [226, 36] on input "text" at bounding box center [263, 37] width 80 height 11
type input "09/2025"
type input "20"
click at [171, 128] on input "text" at bounding box center [162, 132] width 90 height 11
type input "[DOMAIN_NAME]"
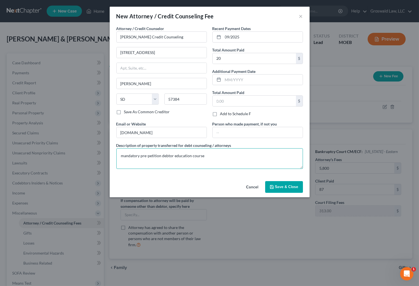
type textarea "mandatory pre-petition debtor education course"
click at [284, 191] on button "Save & Close" at bounding box center [284, 187] width 38 height 12
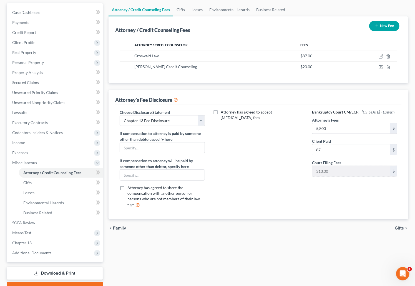
scroll to position [76, 0]
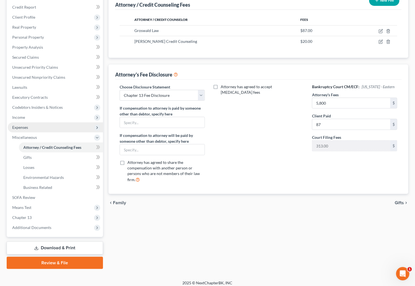
click at [30, 127] on span "Expenses" at bounding box center [55, 127] width 95 height 10
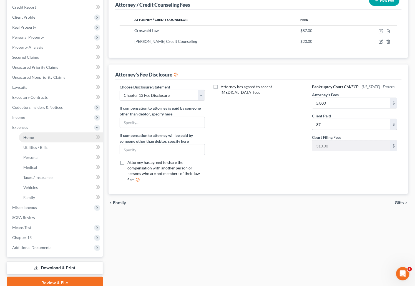
click at [47, 136] on link "Home" at bounding box center [61, 137] width 84 height 10
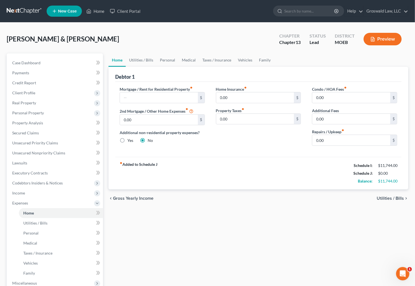
click at [235, 219] on div "Home Utilities / Bills Personal Medical Taxes / Insurance Vehicles Family Debto…" at bounding box center [259, 208] width 306 height 311
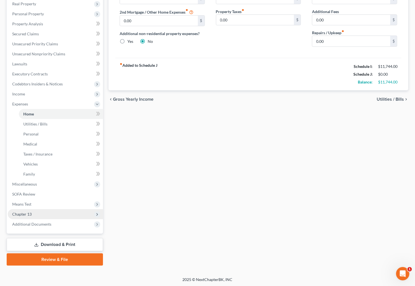
click at [27, 215] on span "Chapter 13" at bounding box center [21, 213] width 19 height 5
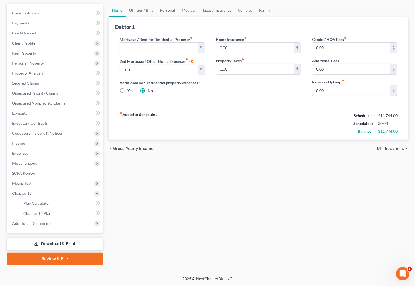
scroll to position [49, 0]
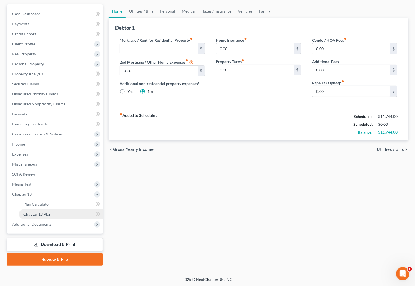
click at [51, 214] on span "Chapter 13 Plan" at bounding box center [37, 213] width 28 height 5
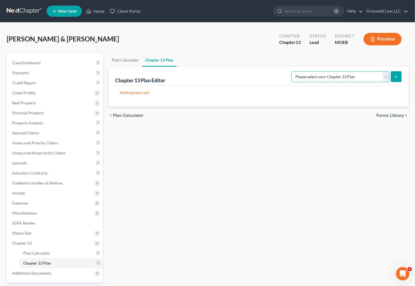
click at [340, 78] on select "Please select your Chapter 13 Plan Eastern District of Missouri Eastern Distric…" at bounding box center [341, 76] width 98 height 11
select select "4"
click at [296, 71] on select "Please select your Chapter 13 Plan Eastern District of Missouri Eastern Distric…" at bounding box center [341, 76] width 98 height 11
click at [393, 75] on button "submit" at bounding box center [396, 76] width 11 height 11
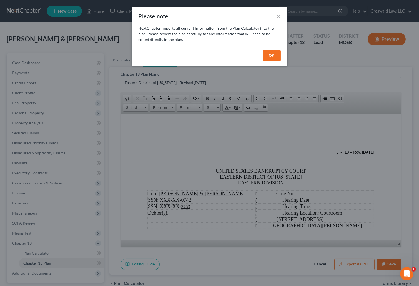
click at [266, 55] on button "OK" at bounding box center [272, 55] width 18 height 11
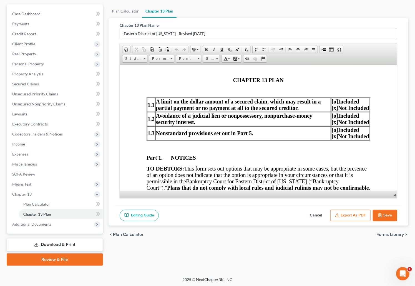
scroll to position [126, 0]
